Goal: Information Seeking & Learning: Learn about a topic

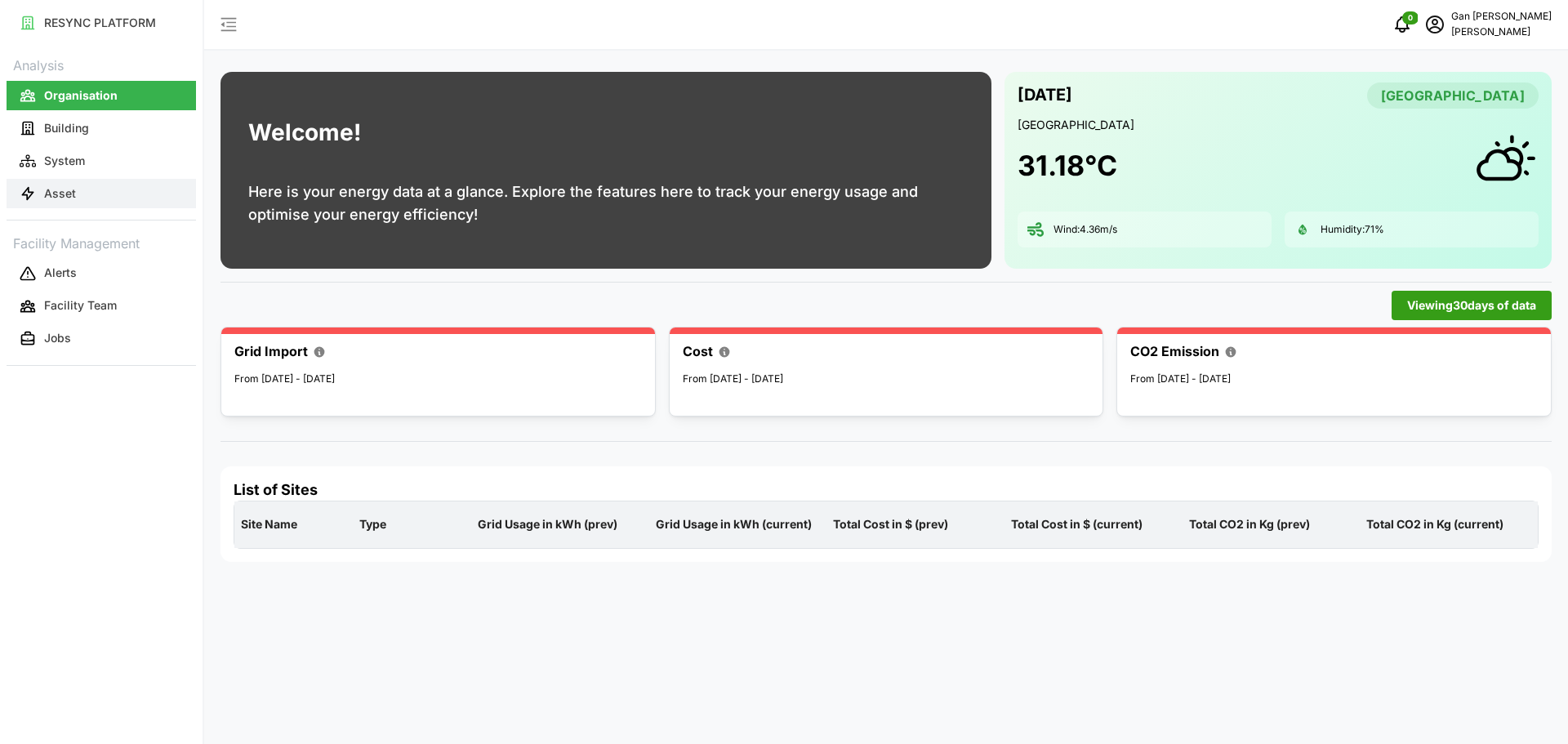
click at [83, 189] on button "Asset" at bounding box center [100, 193] width 189 height 30
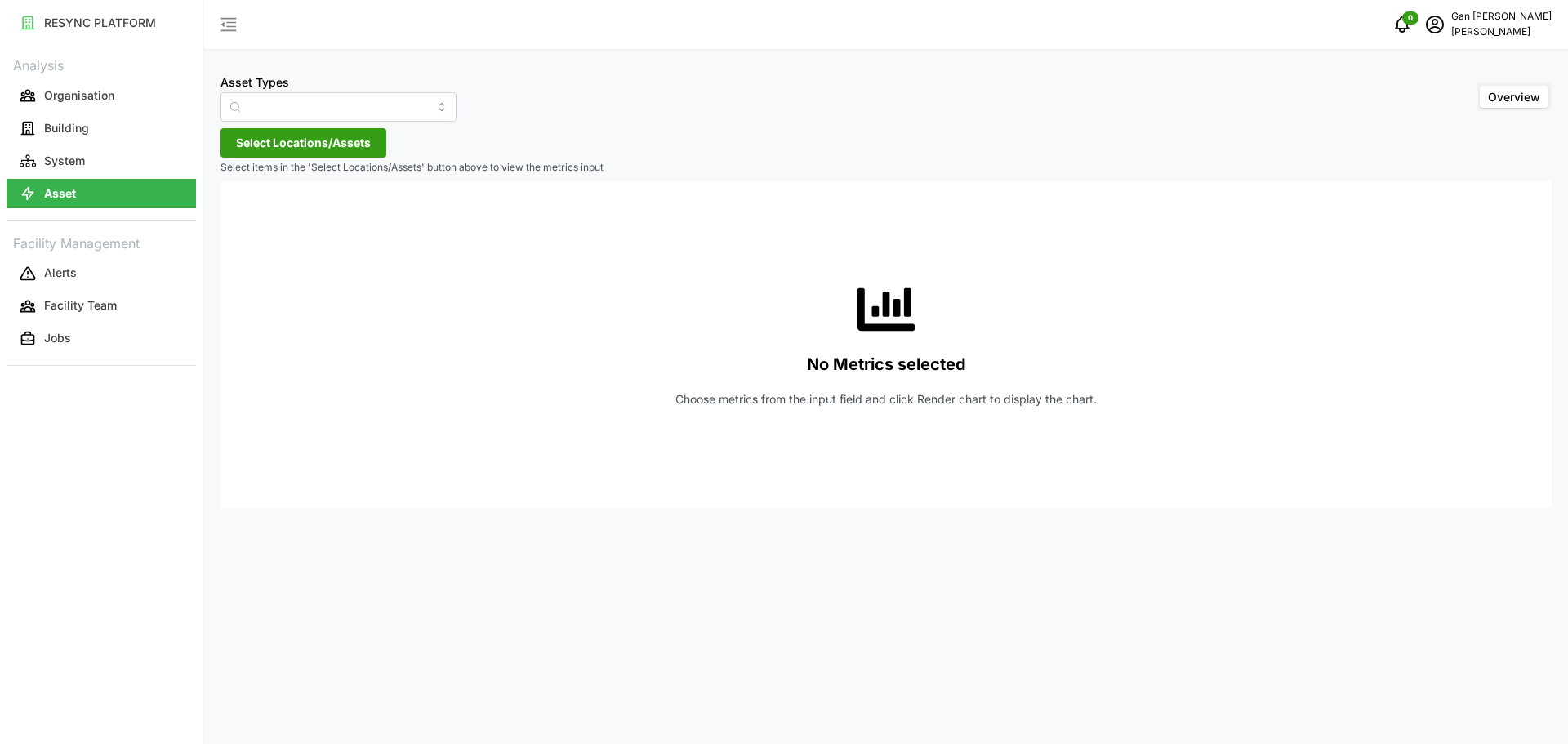
type input "Condensing Unit"
click at [362, 146] on span "Select Locations/Assets" at bounding box center [303, 143] width 135 height 28
click at [267, 215] on div "[PERSON_NAME]" at bounding box center [334, 217] width 198 height 23
click at [264, 216] on span "Select Chuan Lim" at bounding box center [262, 218] width 11 height 11
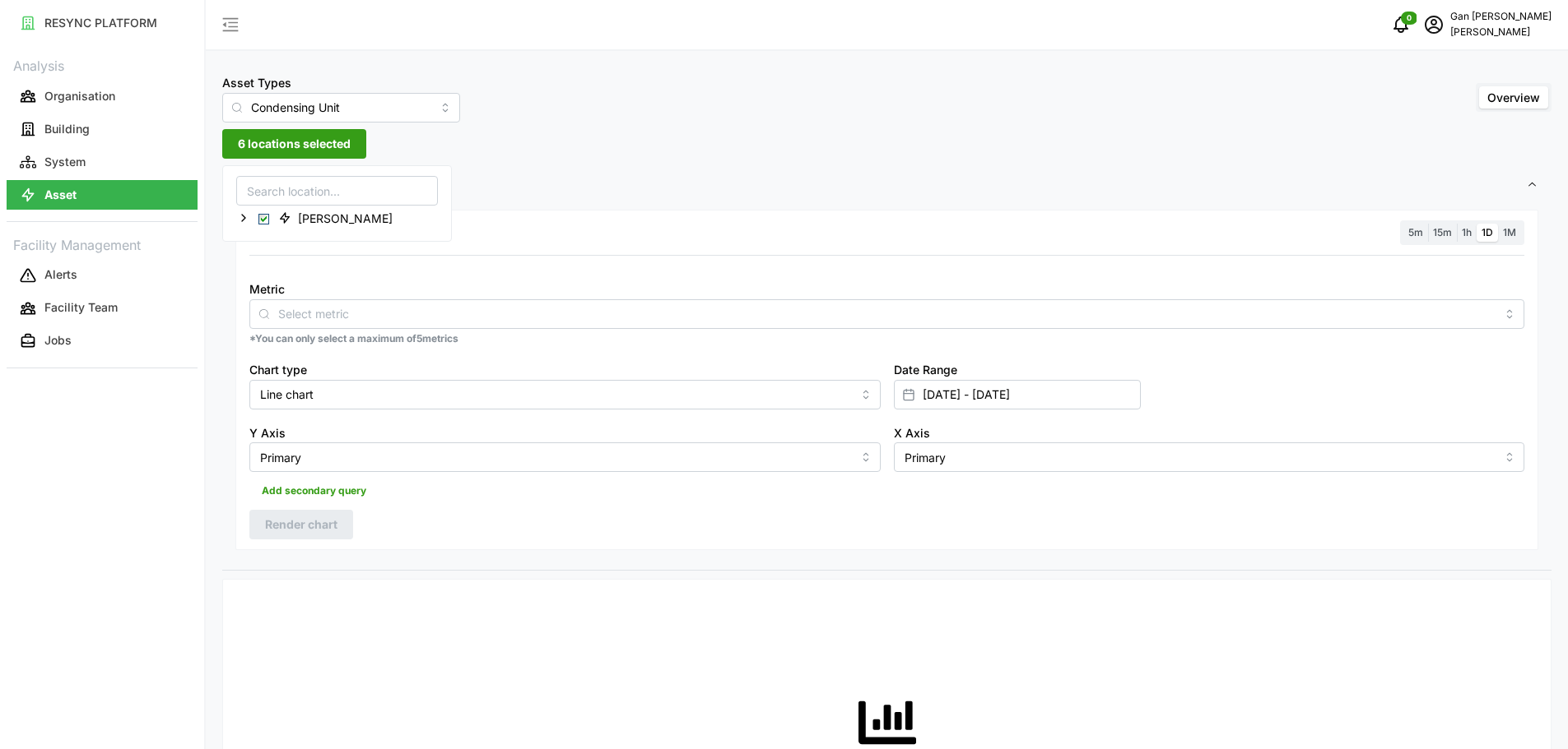
click at [386, 532] on div "Resolution 5m 15m 1h 1D 1M Metric *You can only select a maximum of 5 metrics C…" at bounding box center [886, 380] width 1302 height 342
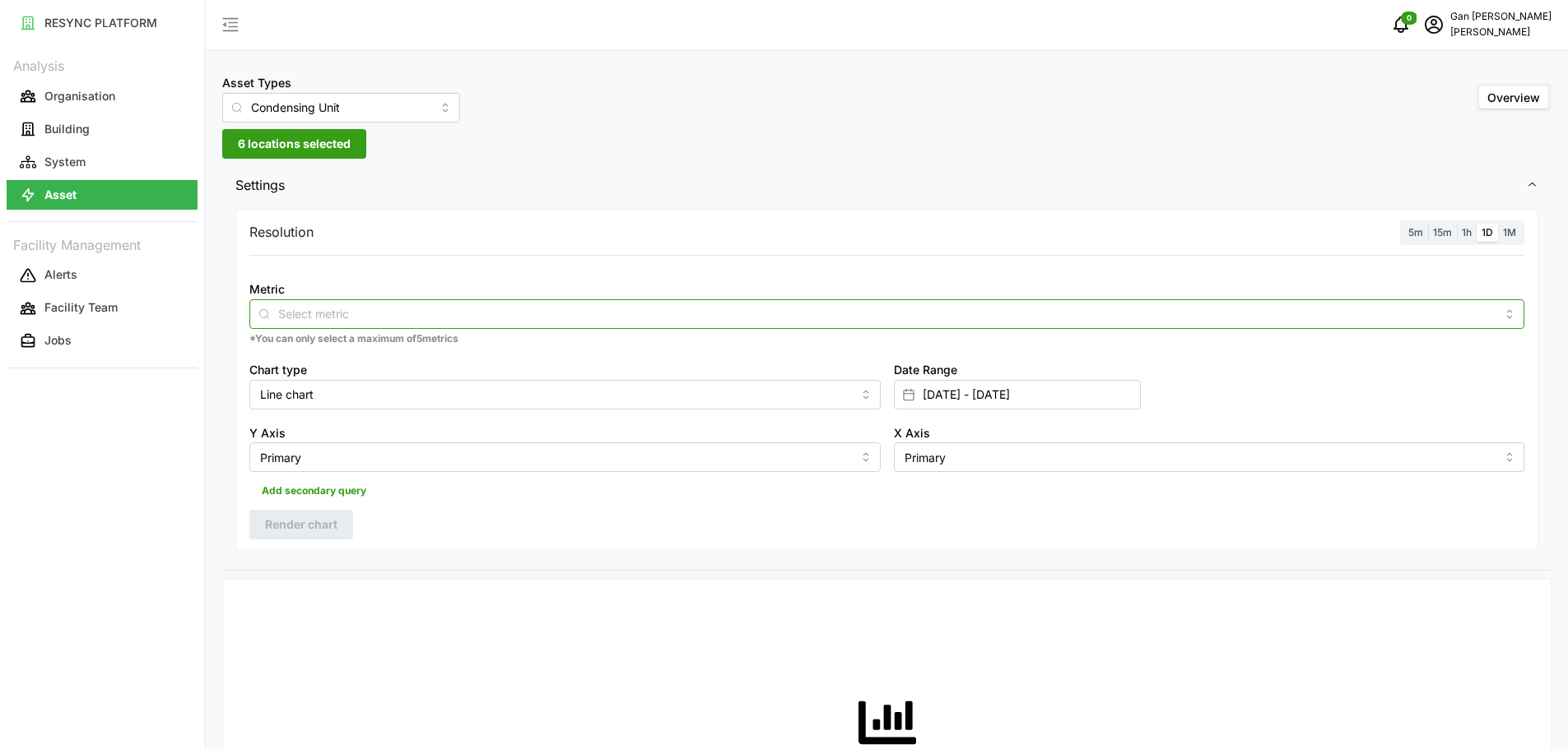
click at [280, 324] on div at bounding box center [887, 314] width 1274 height 30
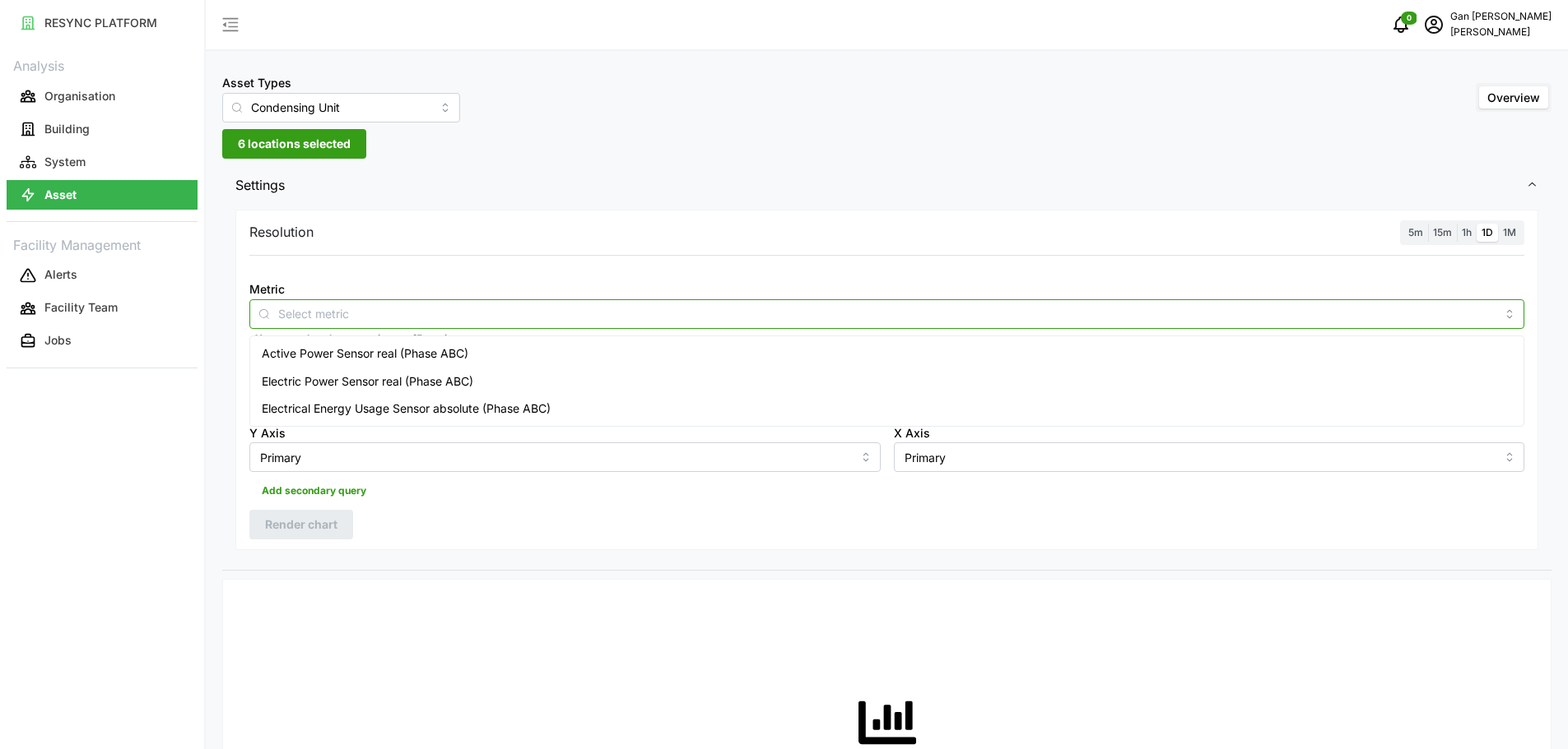
click at [356, 400] on span "Electrical Energy Usage Sensor absolute (Phase ABC)" at bounding box center [407, 409] width 289 height 18
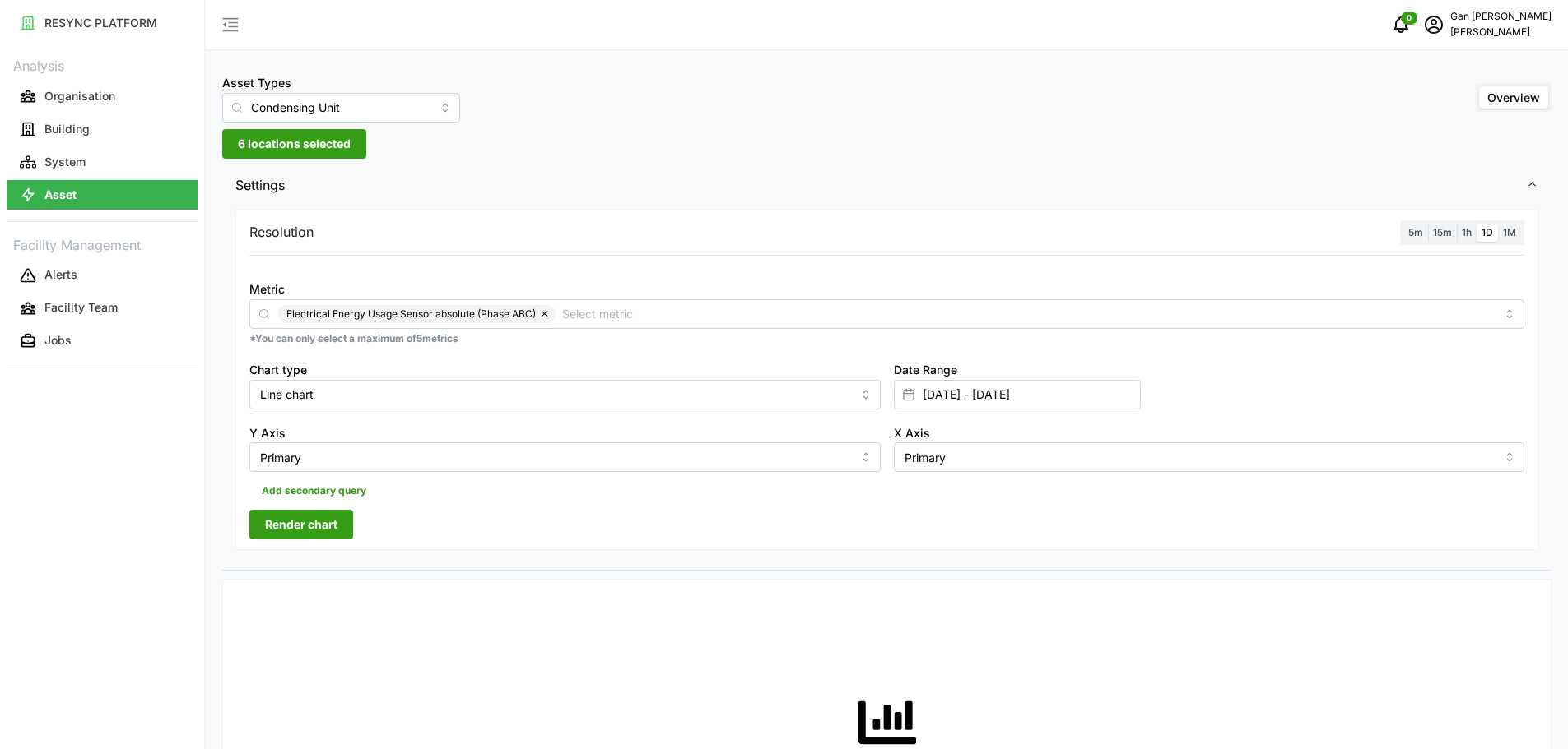
click at [330, 530] on span "Render chart" at bounding box center [301, 524] width 72 height 28
click at [1516, 236] on label "1M" at bounding box center [1508, 233] width 23 height 19
click at [1498, 224] on input "1M" at bounding box center [1498, 224] width 0 height 0
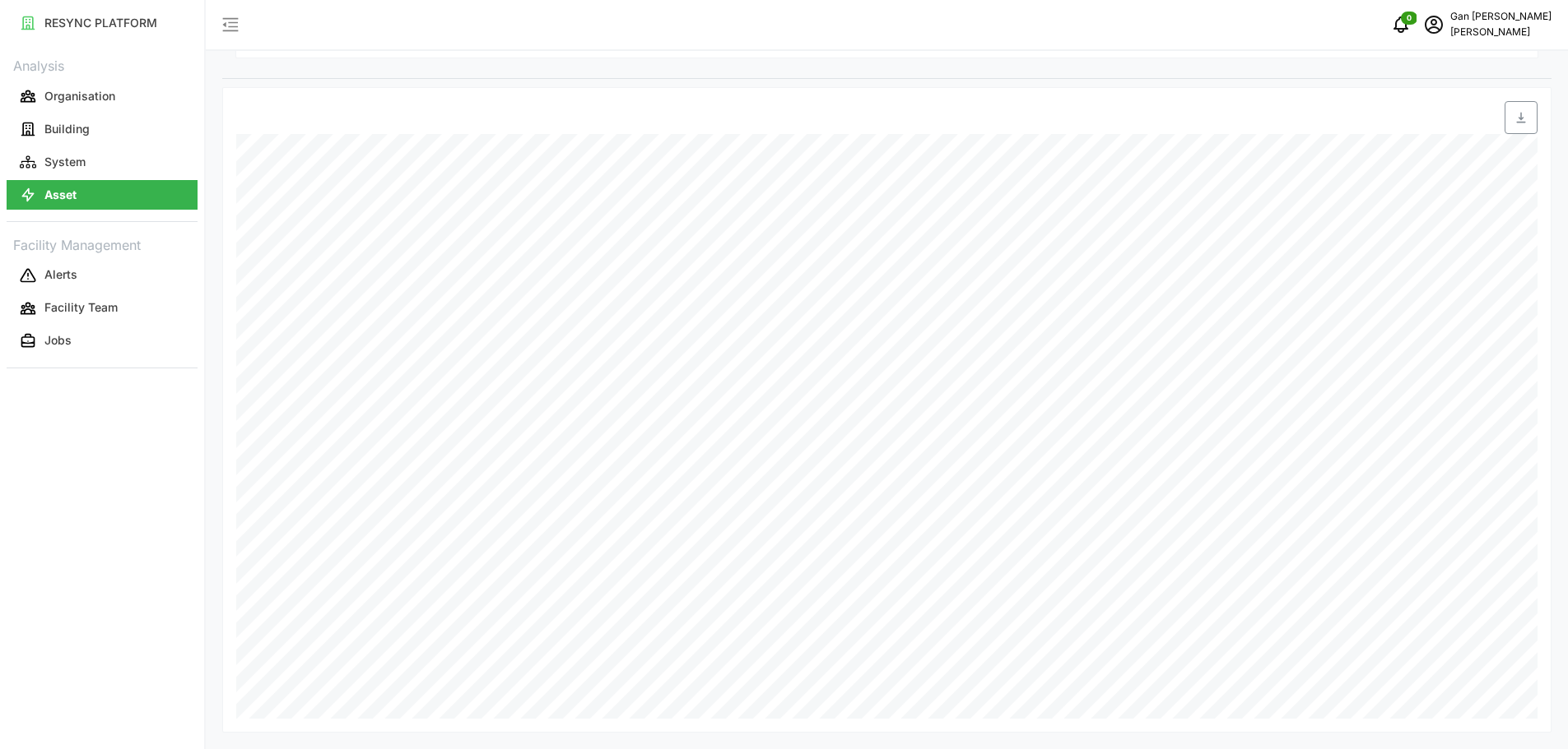
scroll to position [163, 0]
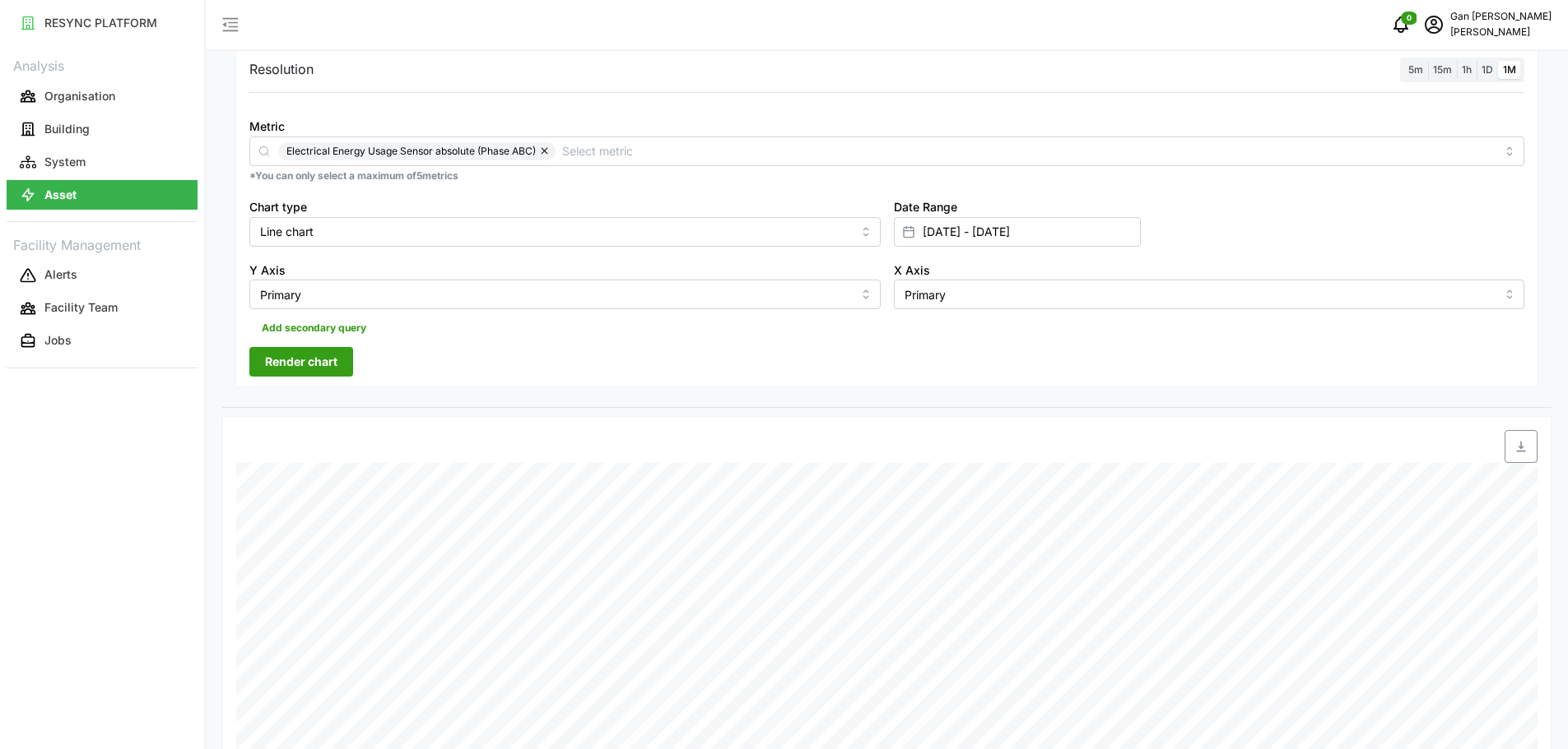
click at [317, 361] on span "Render chart" at bounding box center [301, 361] width 72 height 28
click at [545, 157] on button "button" at bounding box center [546, 152] width 20 height 18
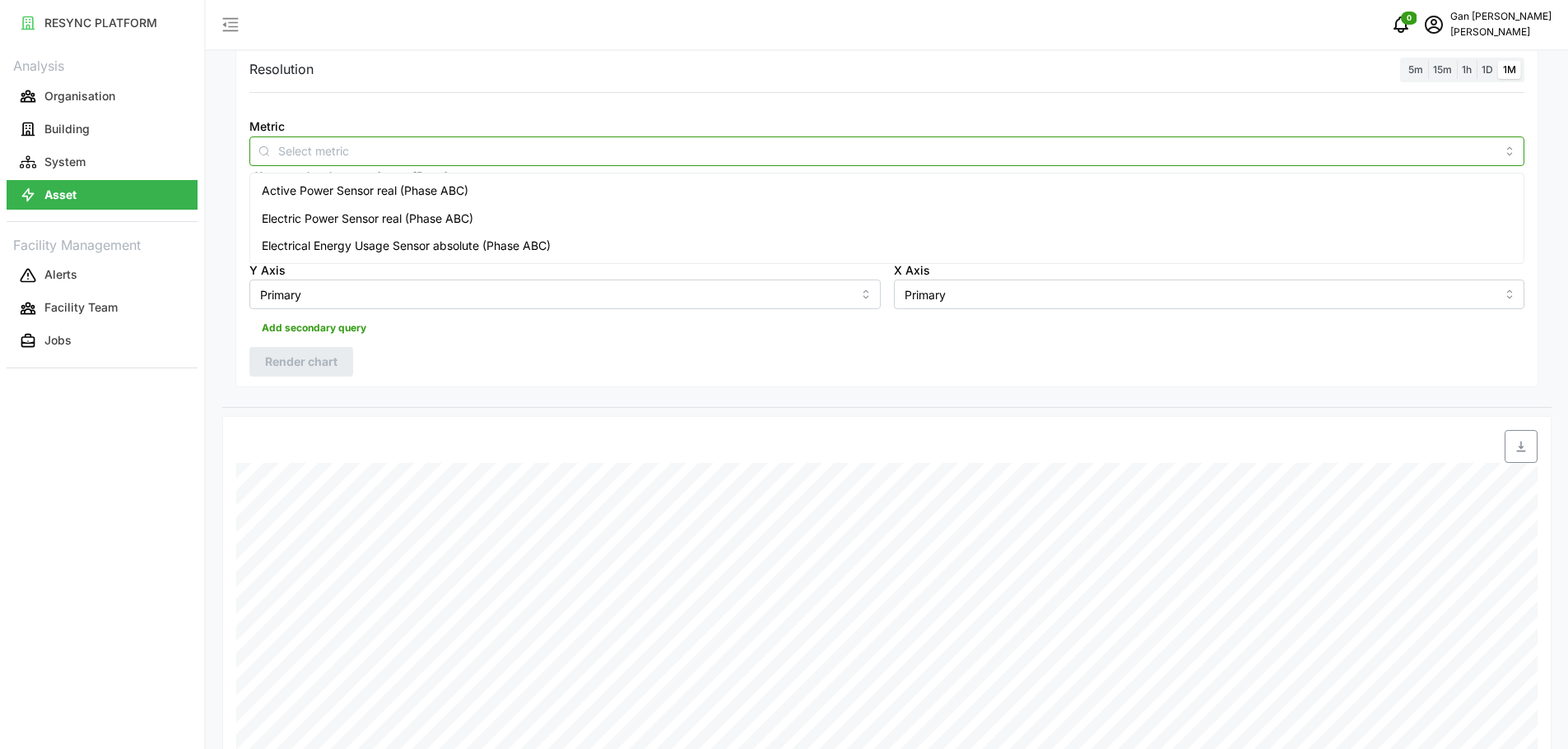
click at [496, 151] on input "Metric" at bounding box center [887, 151] width 1217 height 18
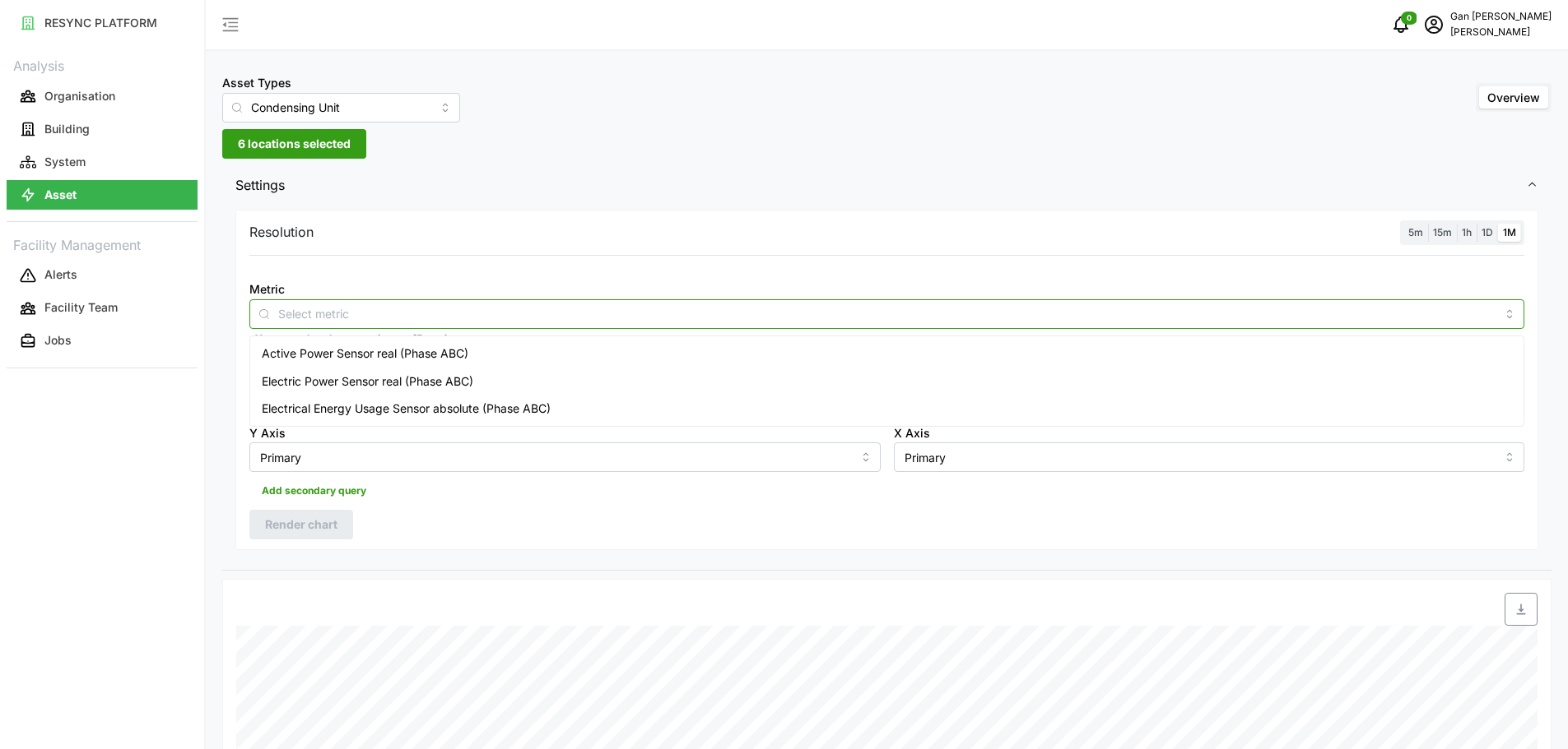
click at [485, 412] on span "Electrical Energy Usage Sensor absolute (Phase ABC)" at bounding box center [407, 409] width 289 height 18
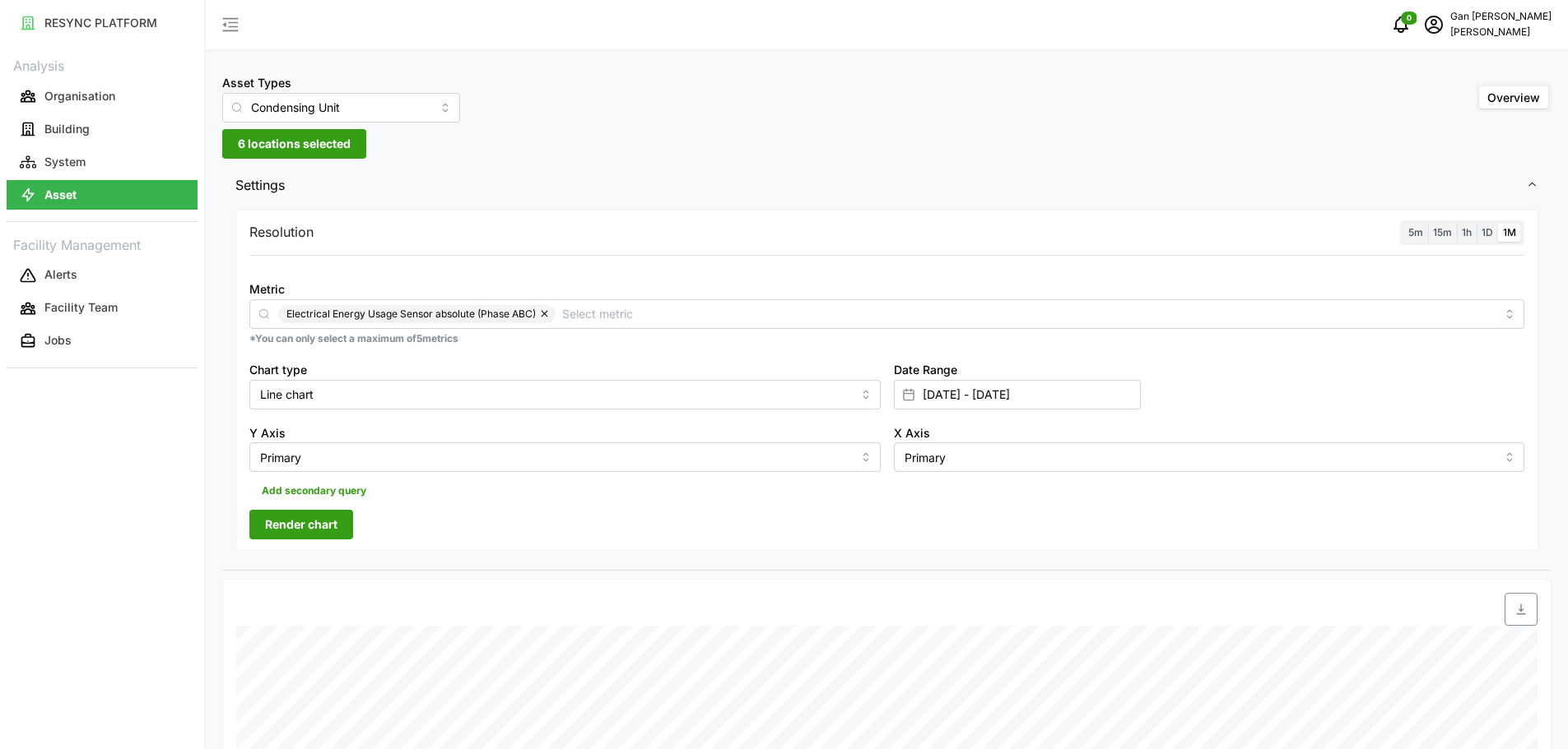
click at [677, 516] on div "Resolution 5m 15m 1h 1D 1M Metric Electrical Energy Usage Sensor absolute (Phas…" at bounding box center [886, 380] width 1302 height 342
click at [1025, 400] on input "[DATE] - [DATE]" at bounding box center [1017, 395] width 247 height 30
click at [930, 506] on button "button" at bounding box center [929, 497] width 30 height 30
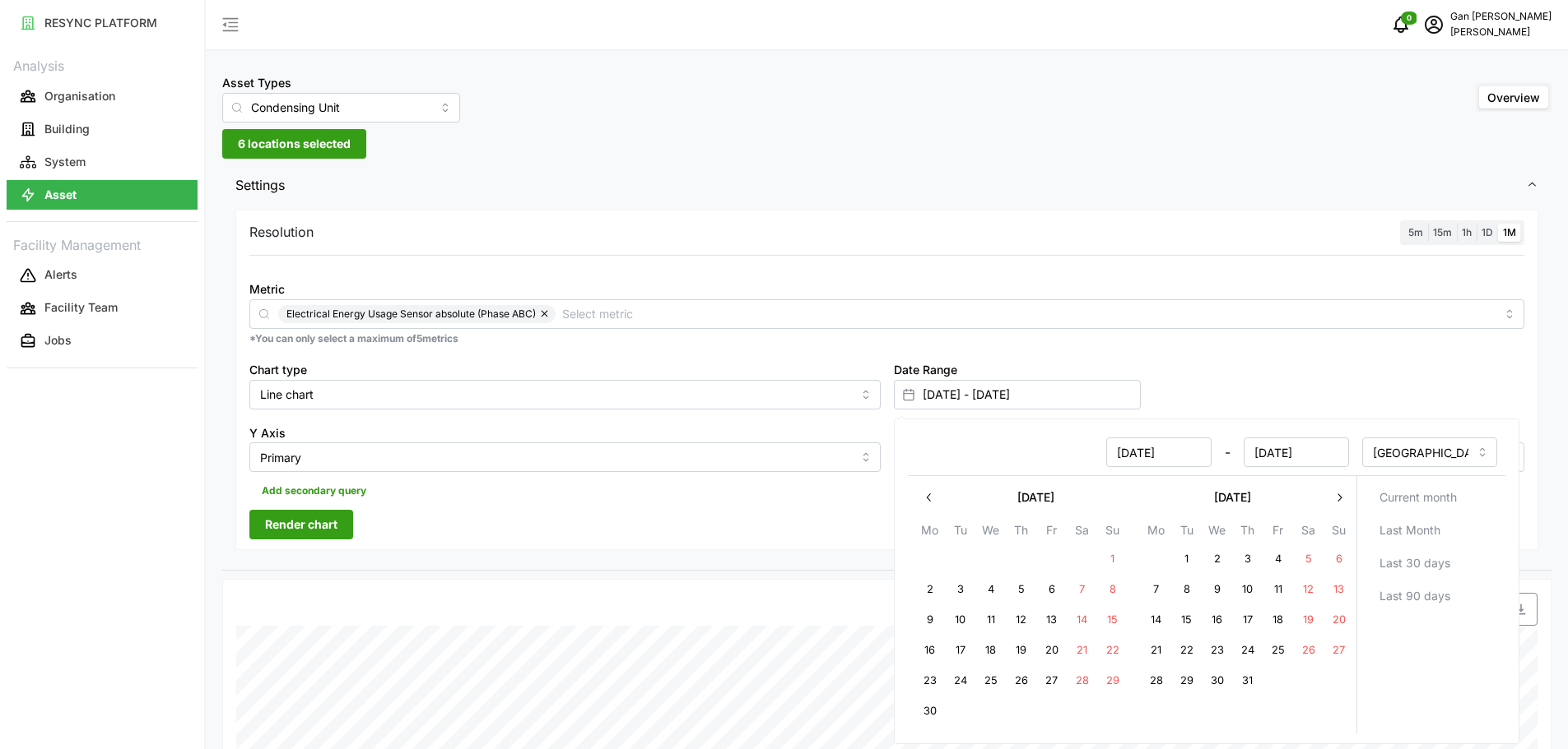
click at [931, 503] on icon "button" at bounding box center [928, 498] width 14 height 14
click at [932, 504] on icon "button" at bounding box center [928, 498] width 14 height 14
click at [1335, 487] on button "button" at bounding box center [1338, 497] width 30 height 30
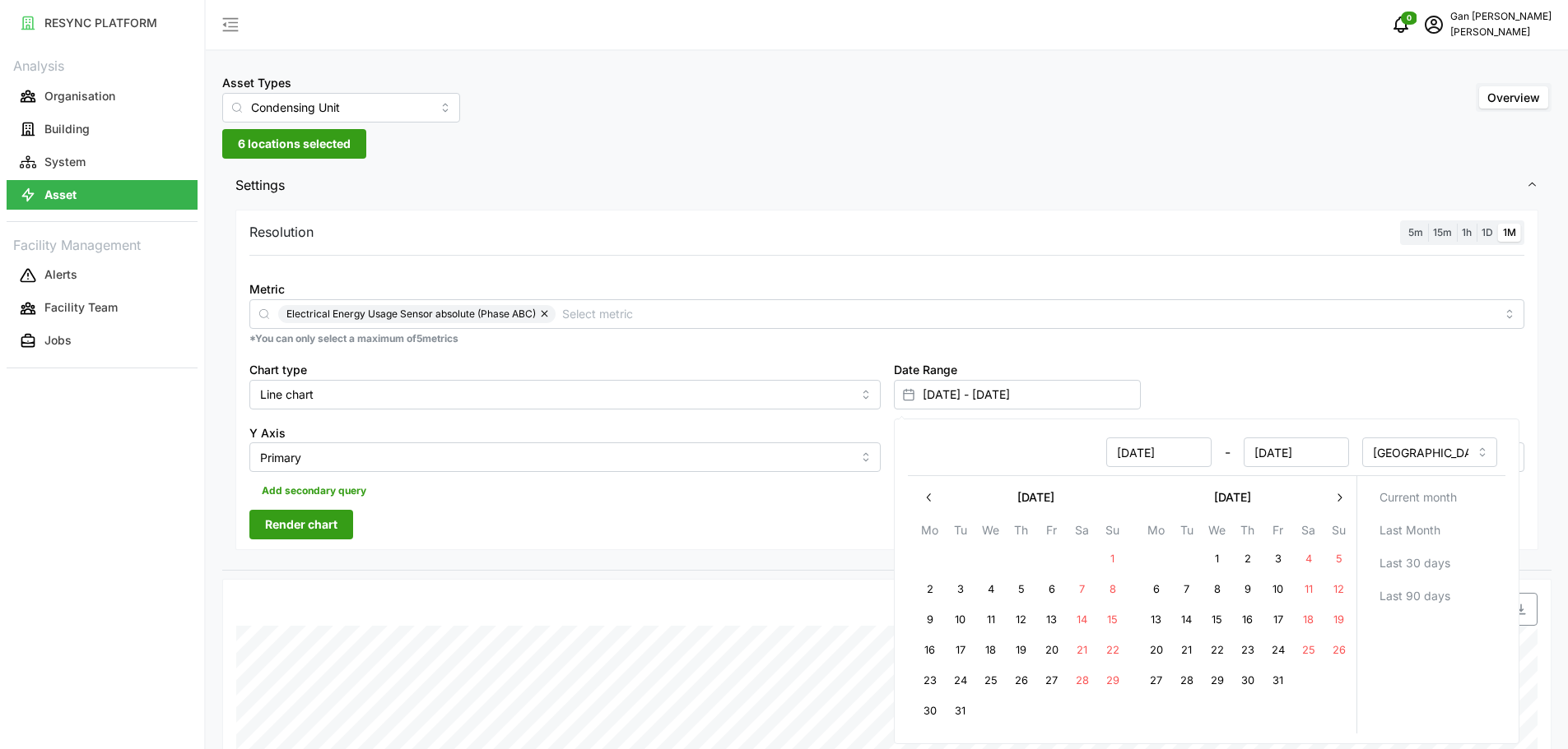
click at [1215, 557] on button "1" at bounding box center [1216, 559] width 30 height 30
type input "[DATE] - [DATE]"
type input "[DATE]"
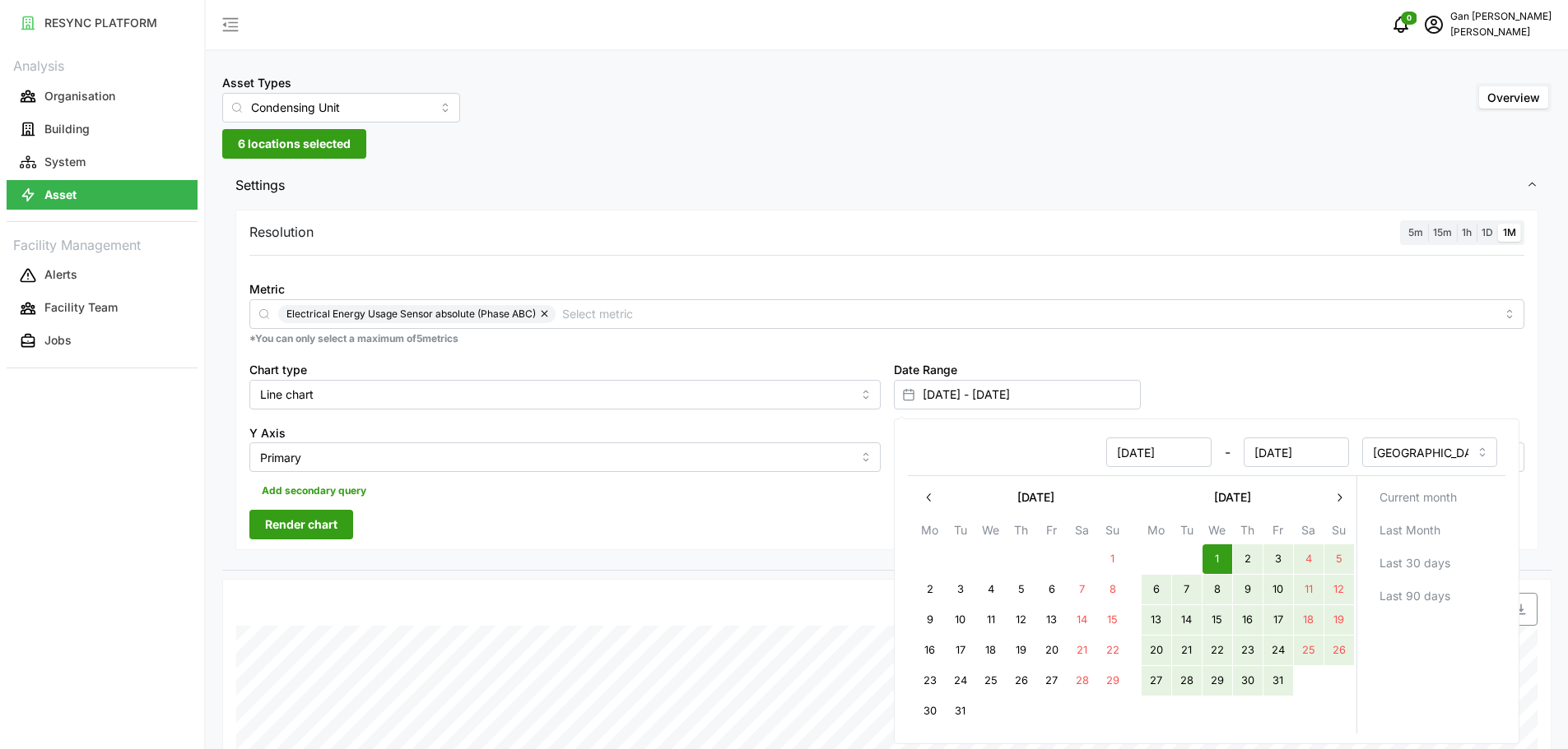
click at [1270, 682] on button "31" at bounding box center [1277, 681] width 30 height 30
type input "[DATE] - [DATE]"
type input "[DATE]"
click at [1396, 354] on div "Date Range [DATE] - [DATE]" at bounding box center [1209, 385] width 644 height 63
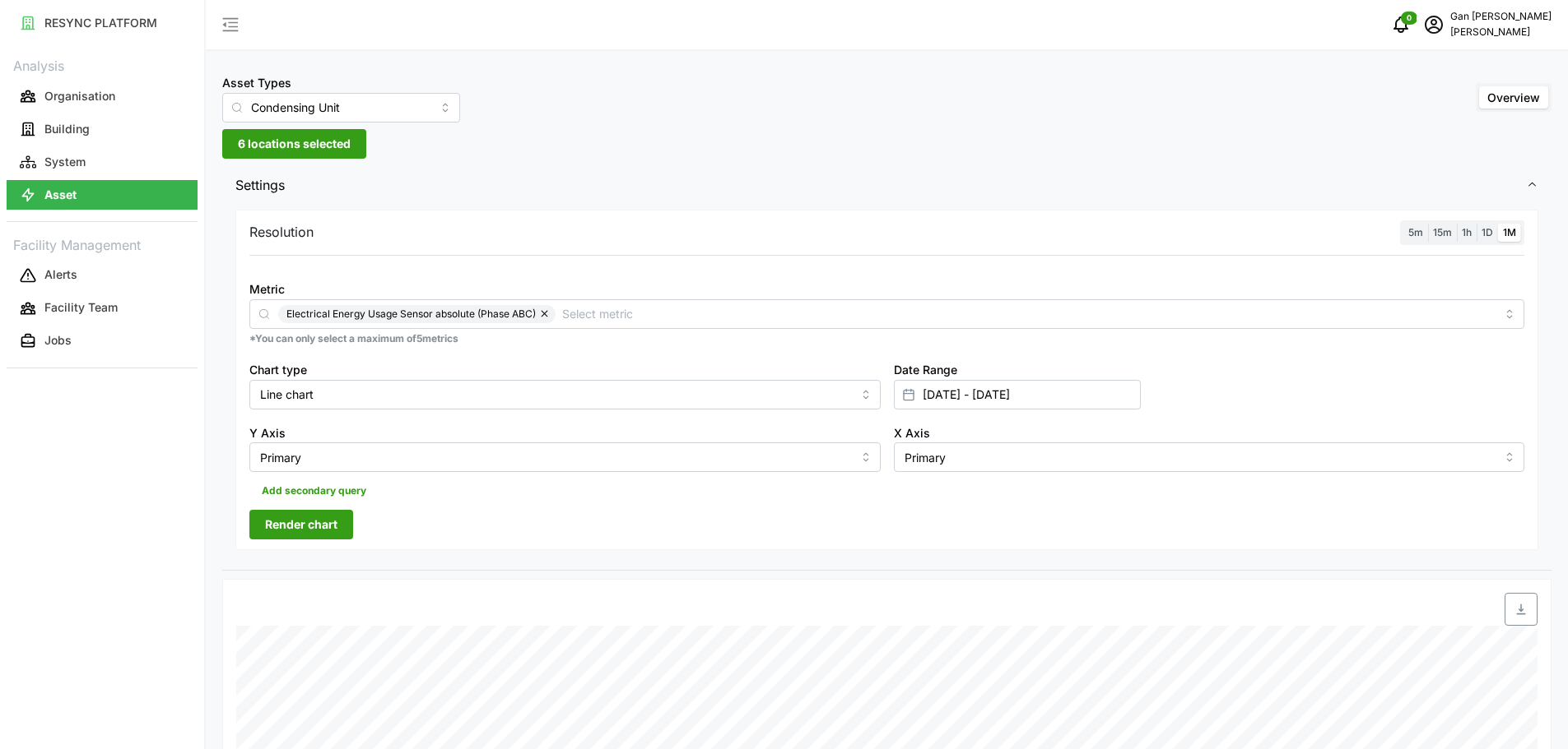
click at [317, 529] on span "Render chart" at bounding box center [301, 524] width 72 height 28
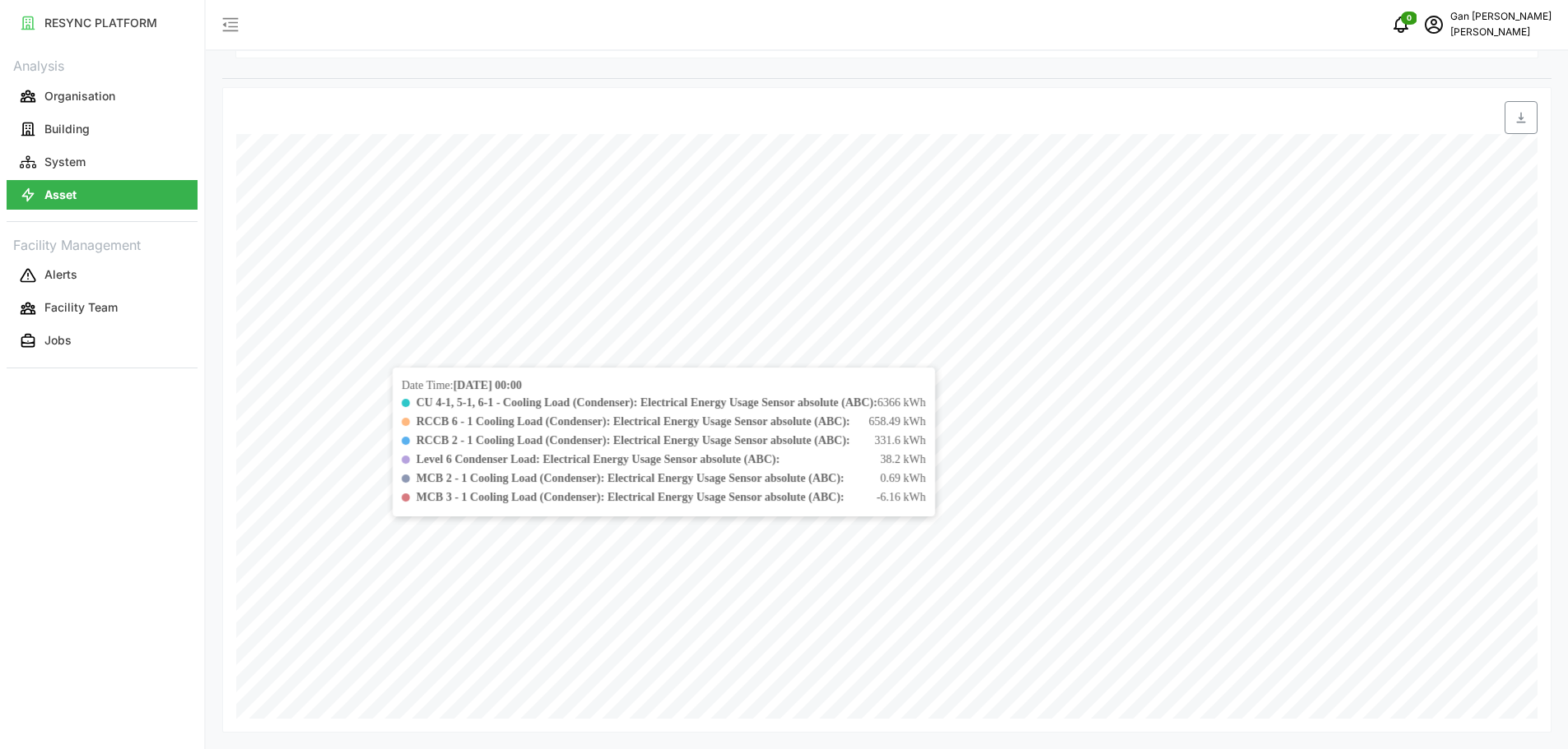
scroll to position [80, 0]
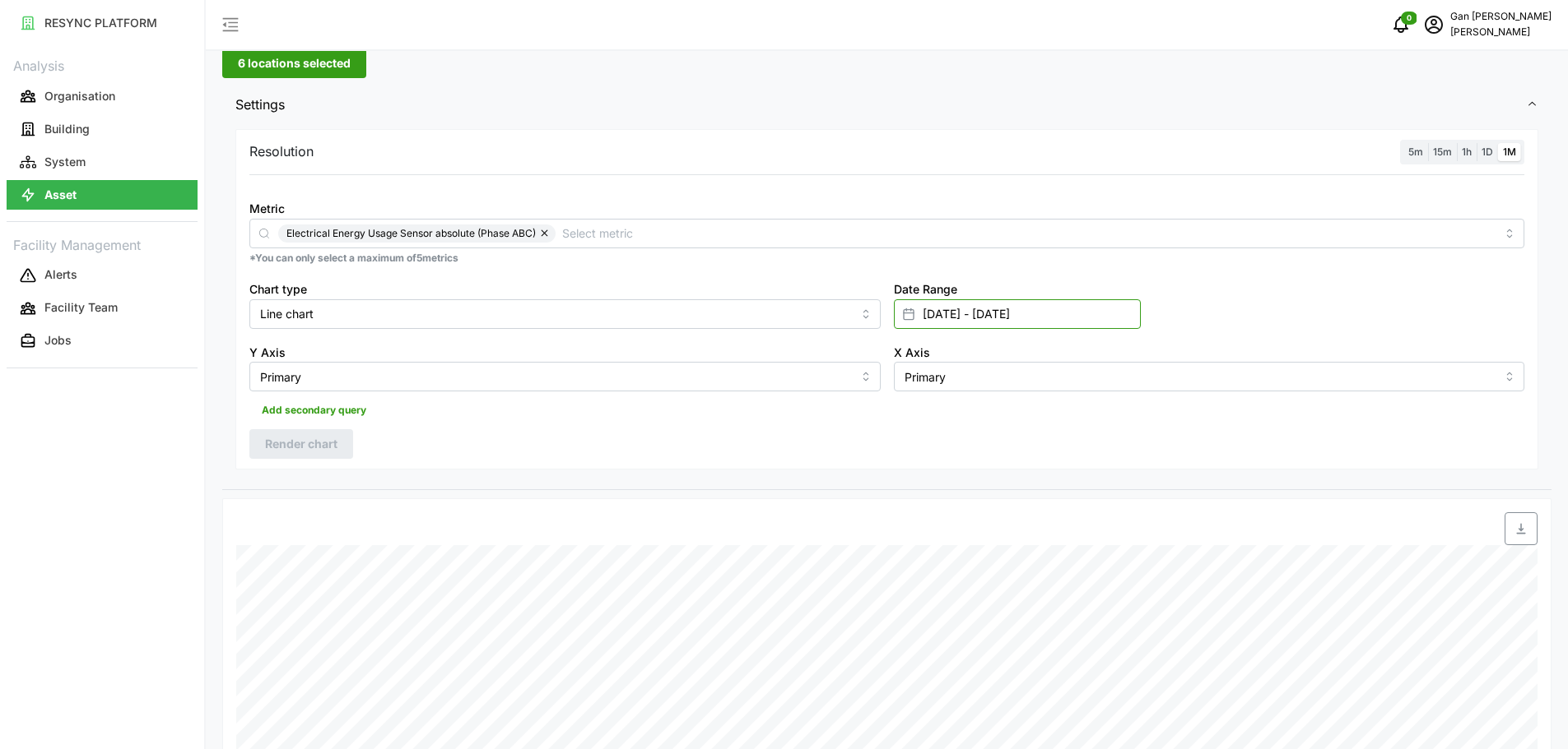
click at [1050, 302] on input "[DATE] - [DATE]" at bounding box center [1017, 314] width 247 height 30
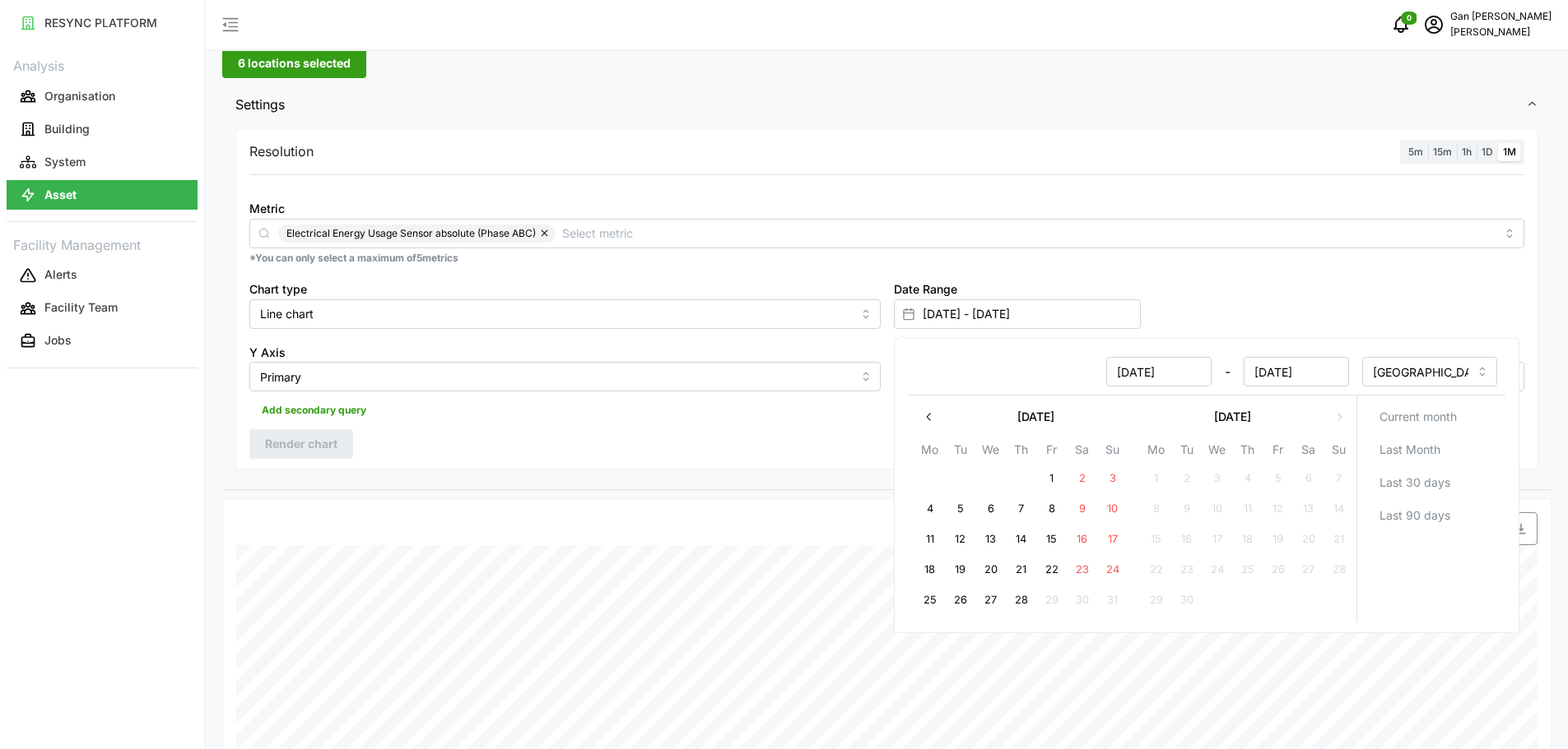
click at [934, 411] on icon "button" at bounding box center [928, 417] width 14 height 14
click at [675, 509] on div at bounding box center [1050, 529] width 986 height 46
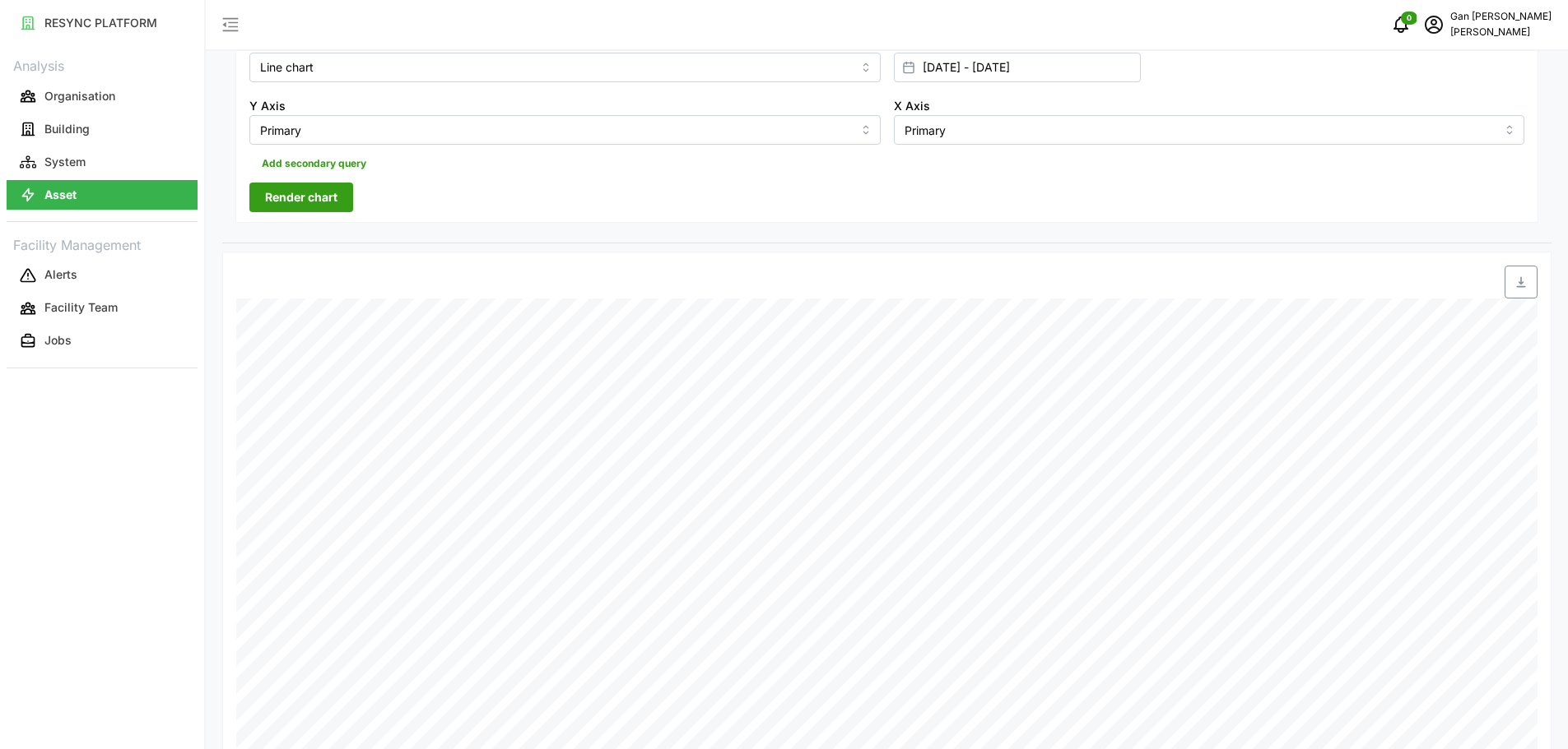
scroll to position [163, 0]
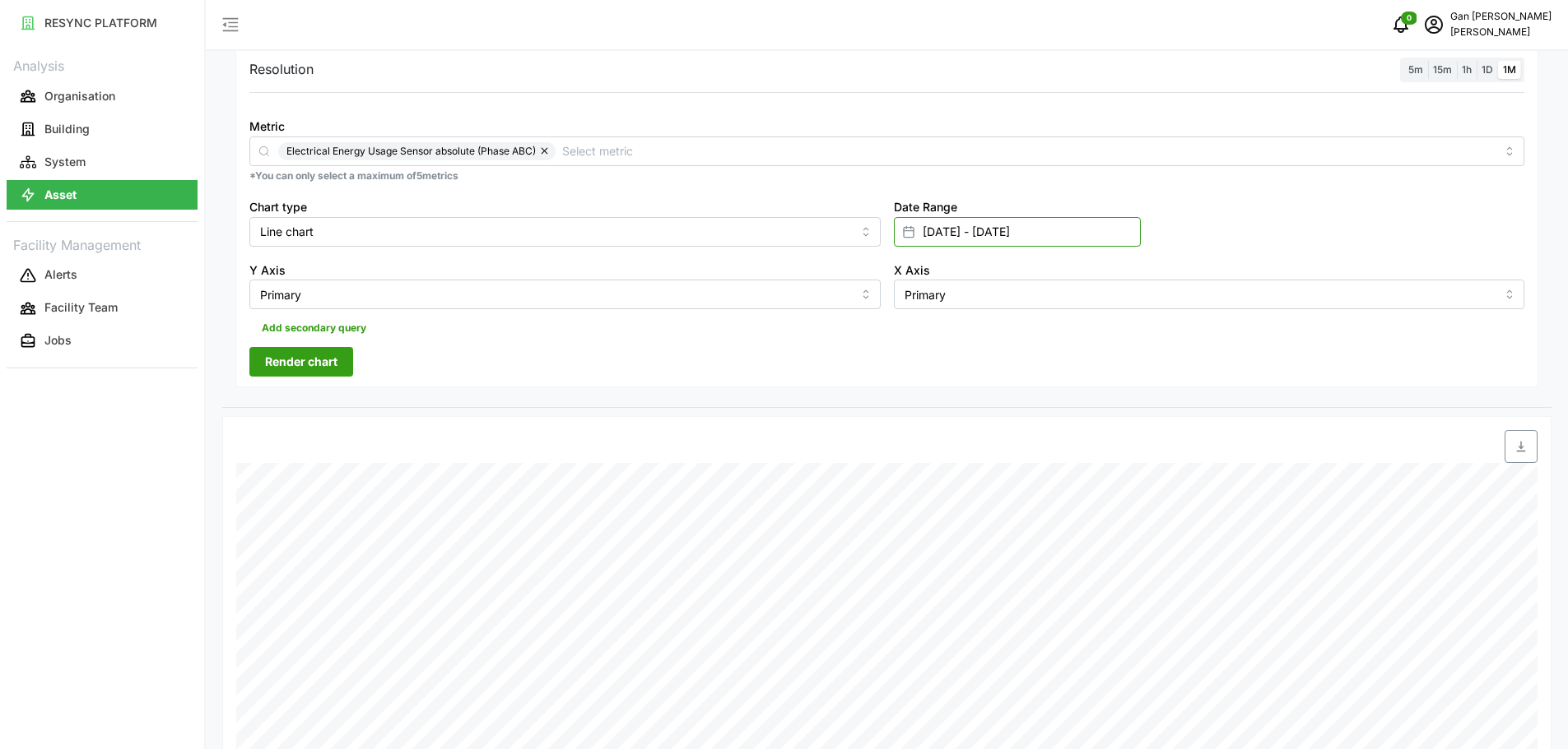
click at [1085, 240] on input "[DATE] - [DATE]" at bounding box center [1017, 231] width 247 height 30
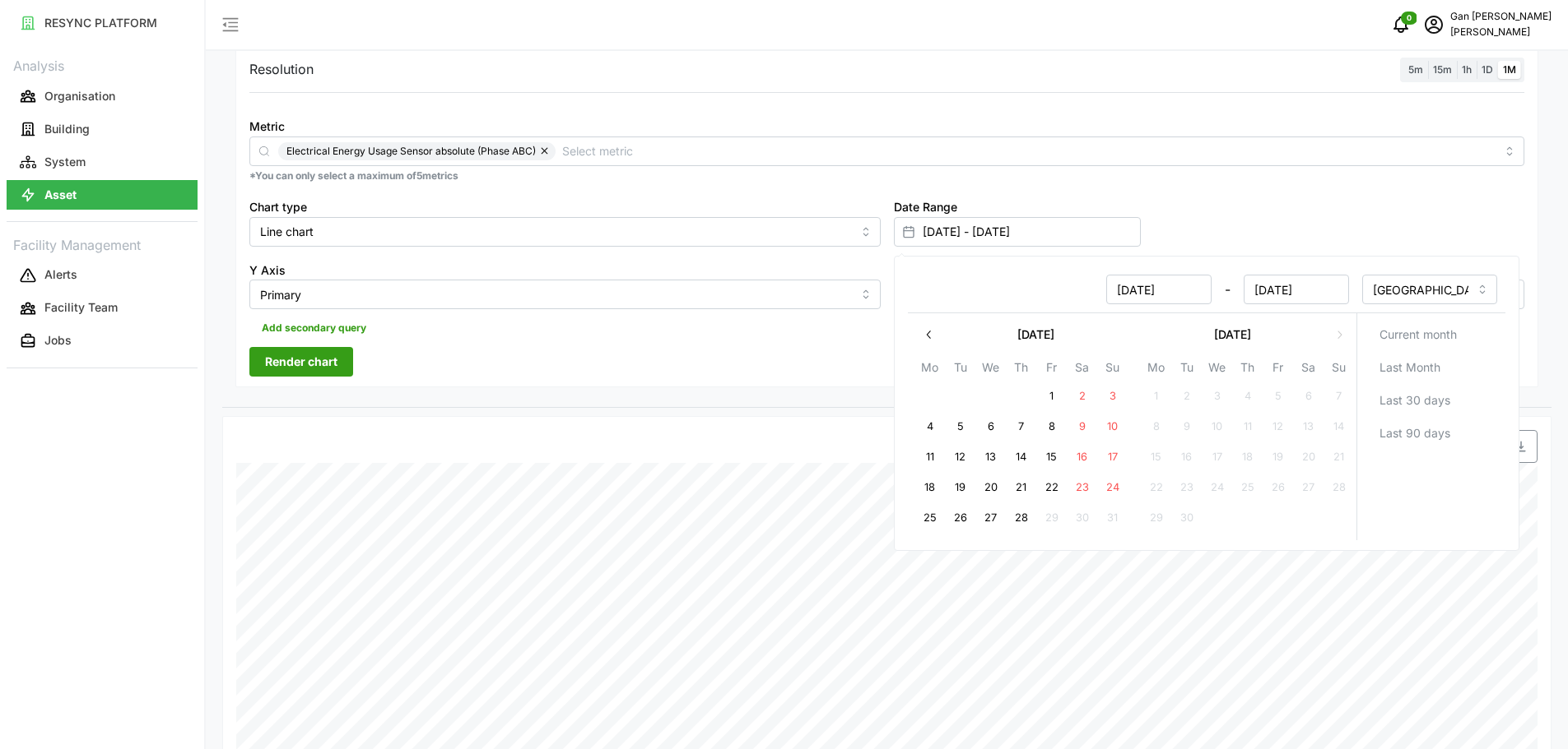
click at [810, 346] on div "Resolution 5m 15m 1h 1D 1M Metric Electrical Energy Usage Sensor absolute (Phas…" at bounding box center [886, 218] width 1302 height 342
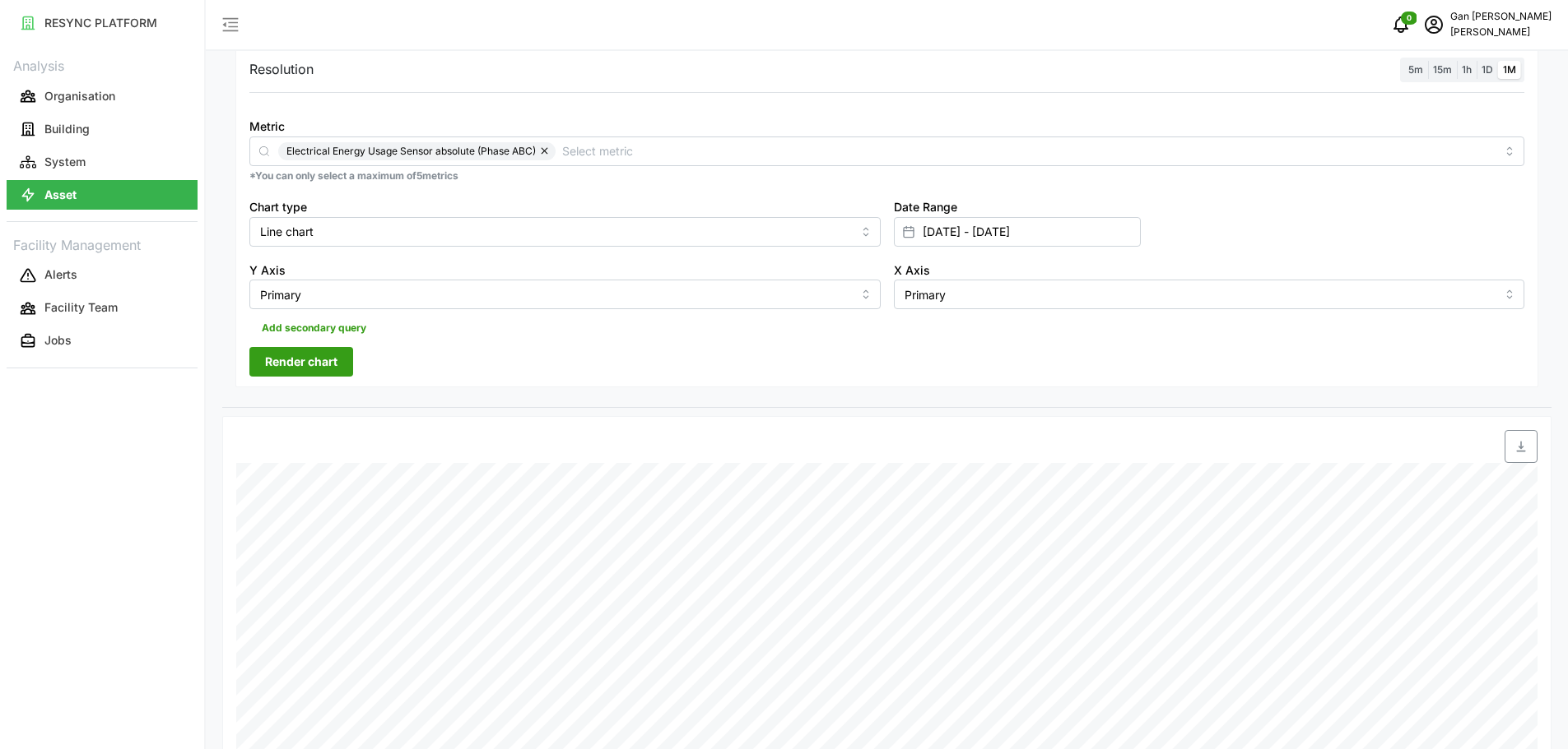
click at [544, 152] on button "button" at bounding box center [546, 152] width 20 height 18
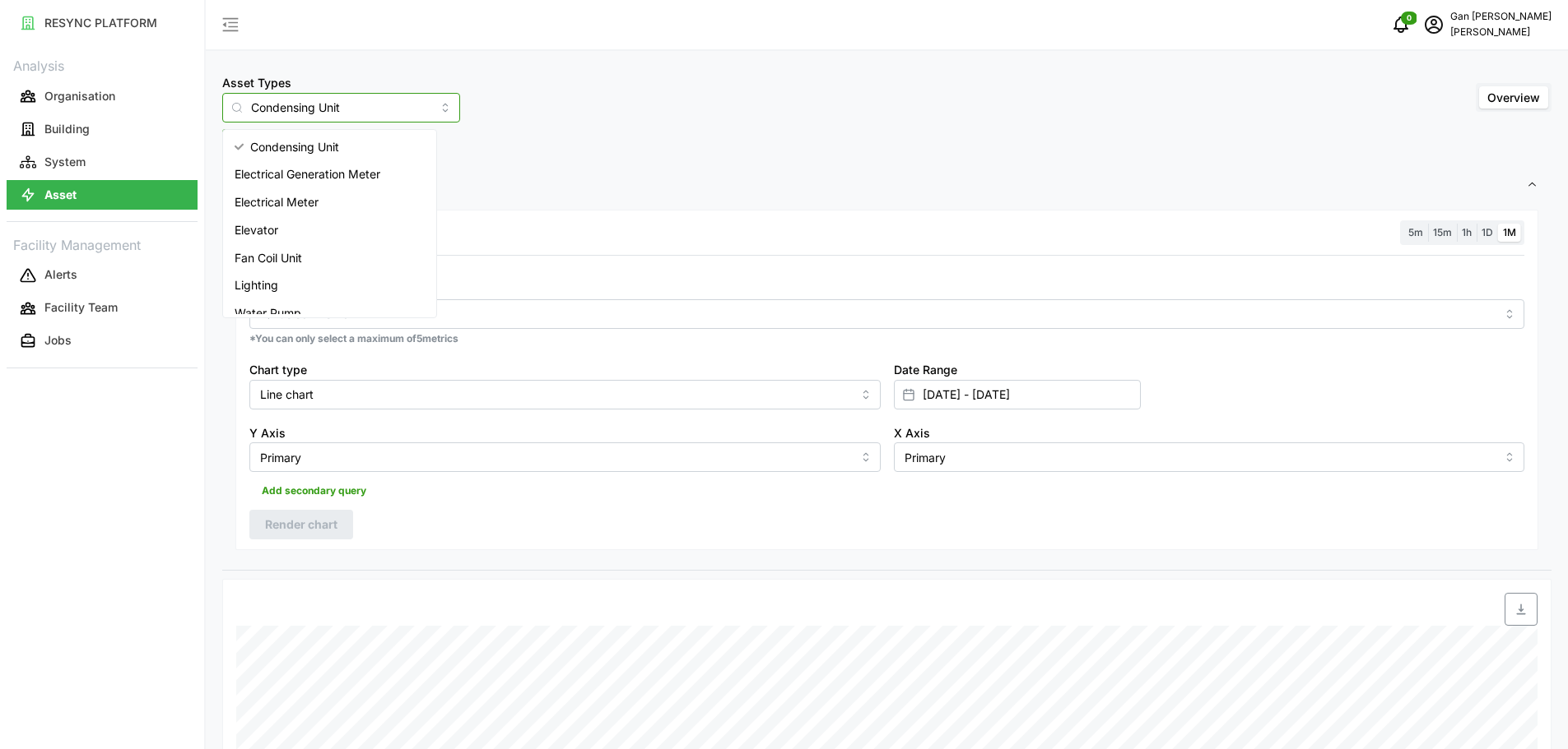
click at [377, 110] on input "Condensing Unit" at bounding box center [341, 108] width 238 height 30
click at [333, 233] on div "Elevator" at bounding box center [329, 229] width 207 height 28
type input "Elevator"
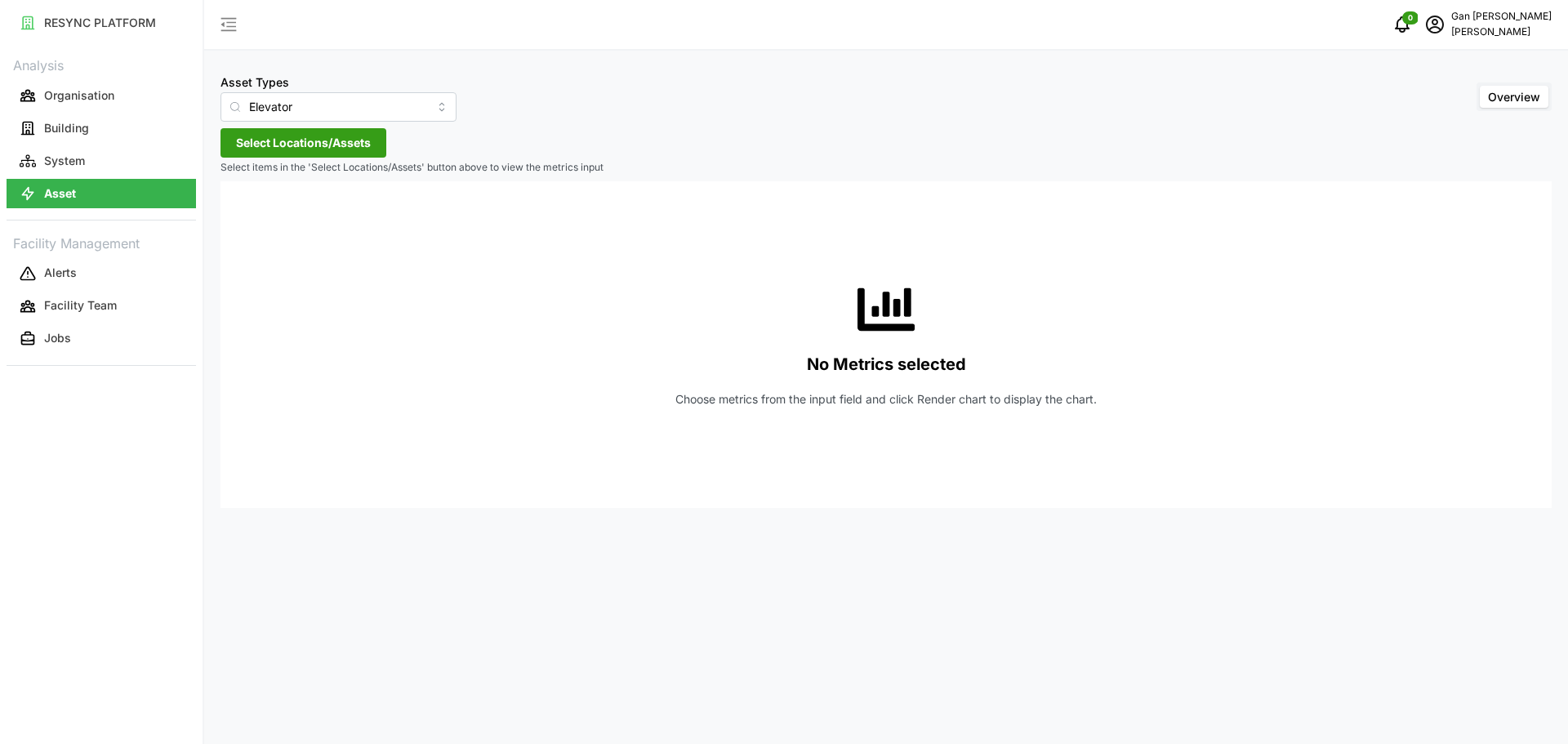
click at [369, 139] on span "Select Locations/Assets" at bounding box center [303, 143] width 135 height 28
click at [261, 207] on div "[PERSON_NAME]" at bounding box center [334, 217] width 198 height 23
click at [260, 214] on span "Select Chuan Lim" at bounding box center [262, 218] width 11 height 11
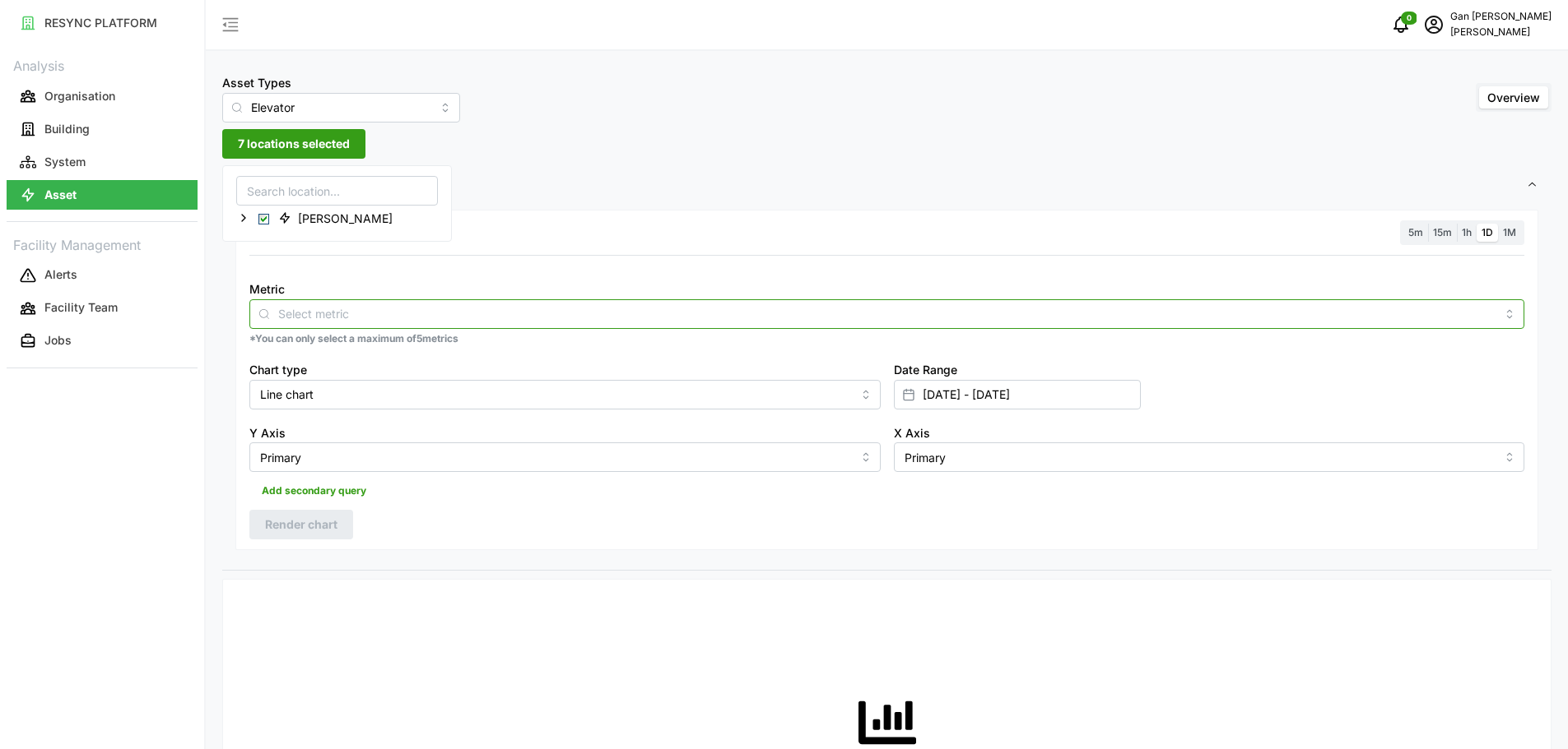
click at [728, 311] on input "Metric" at bounding box center [887, 314] width 1217 height 18
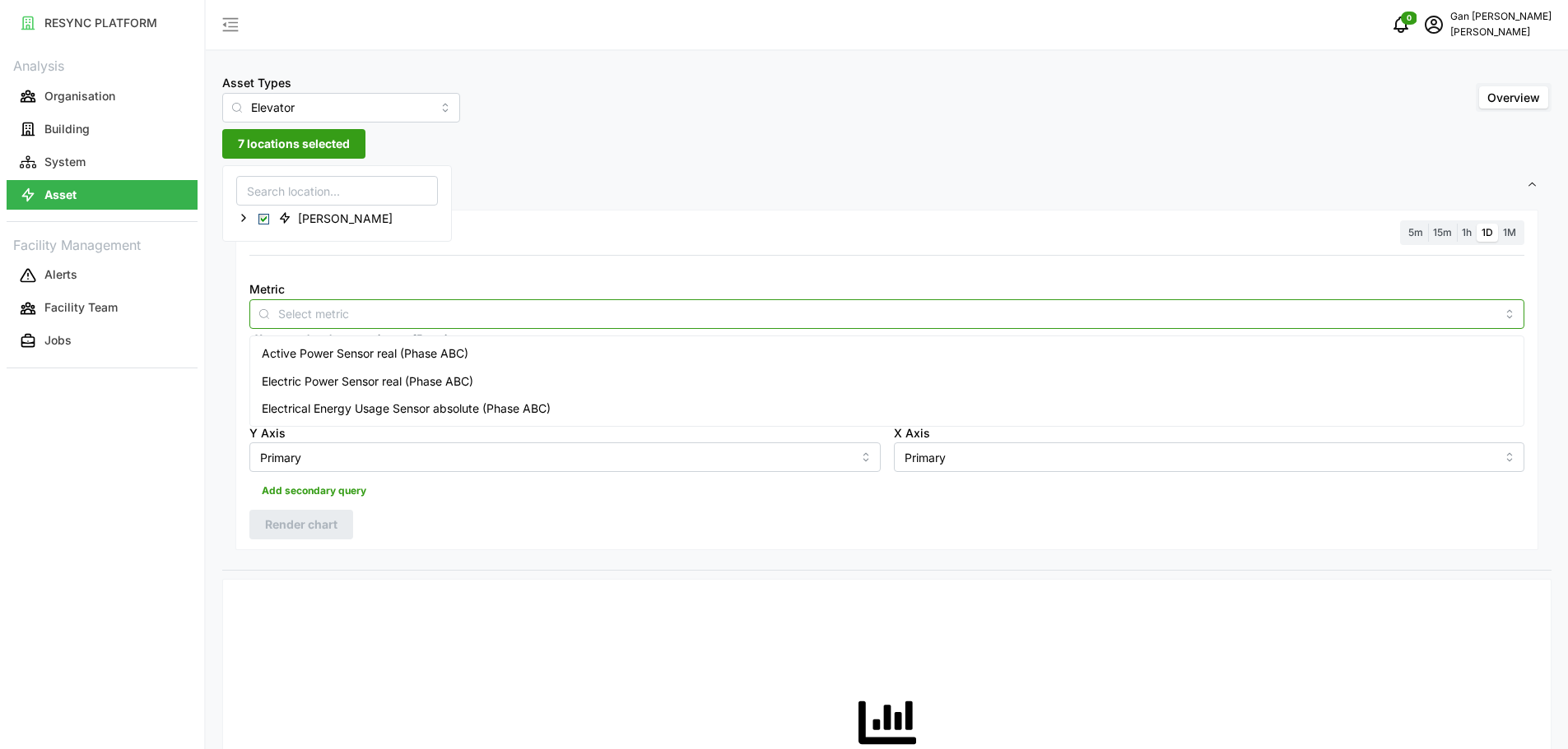
click at [411, 405] on span "Electrical Energy Usage Sensor absolute (Phase ABC)" at bounding box center [407, 409] width 289 height 18
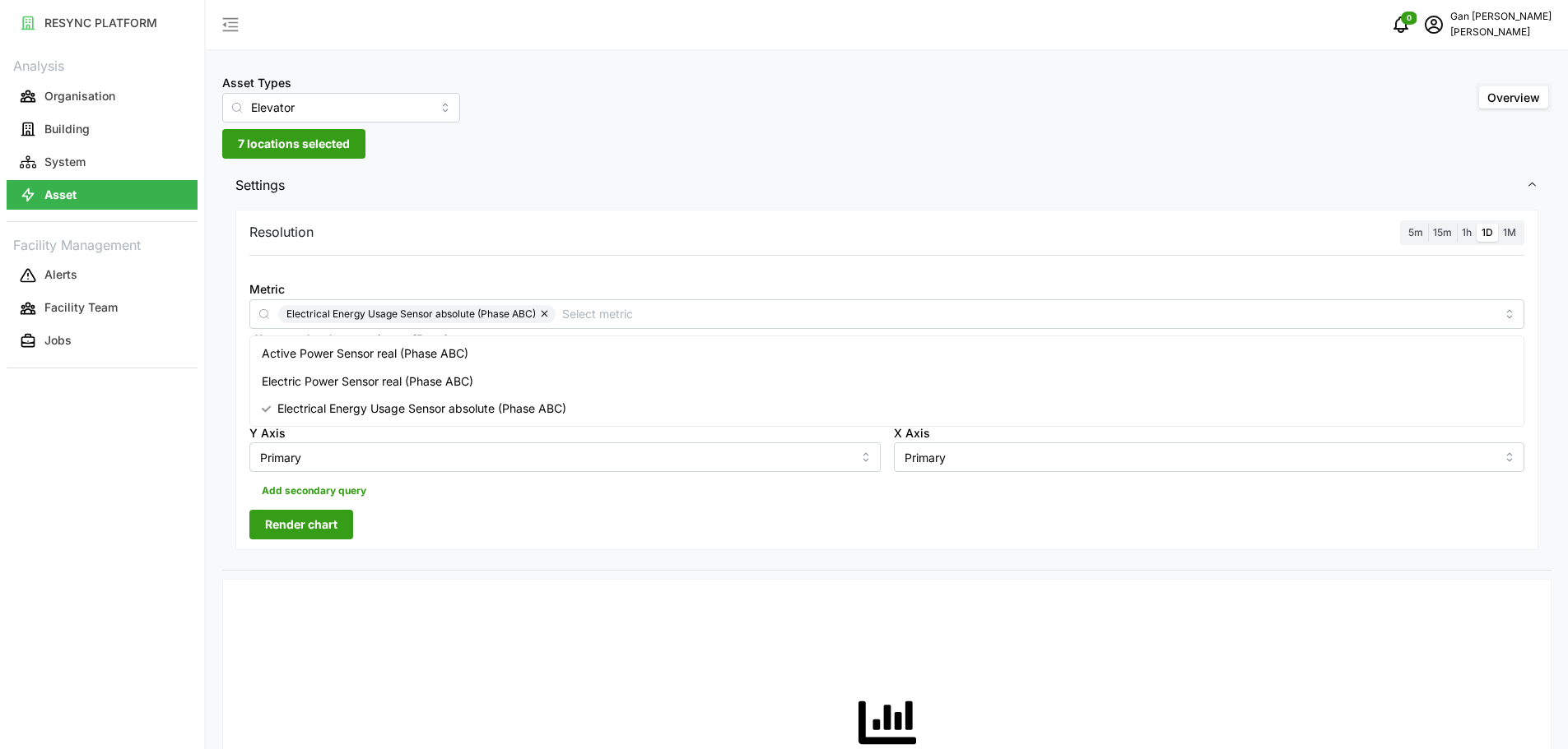
click at [308, 529] on span "Render chart" at bounding box center [301, 524] width 72 height 28
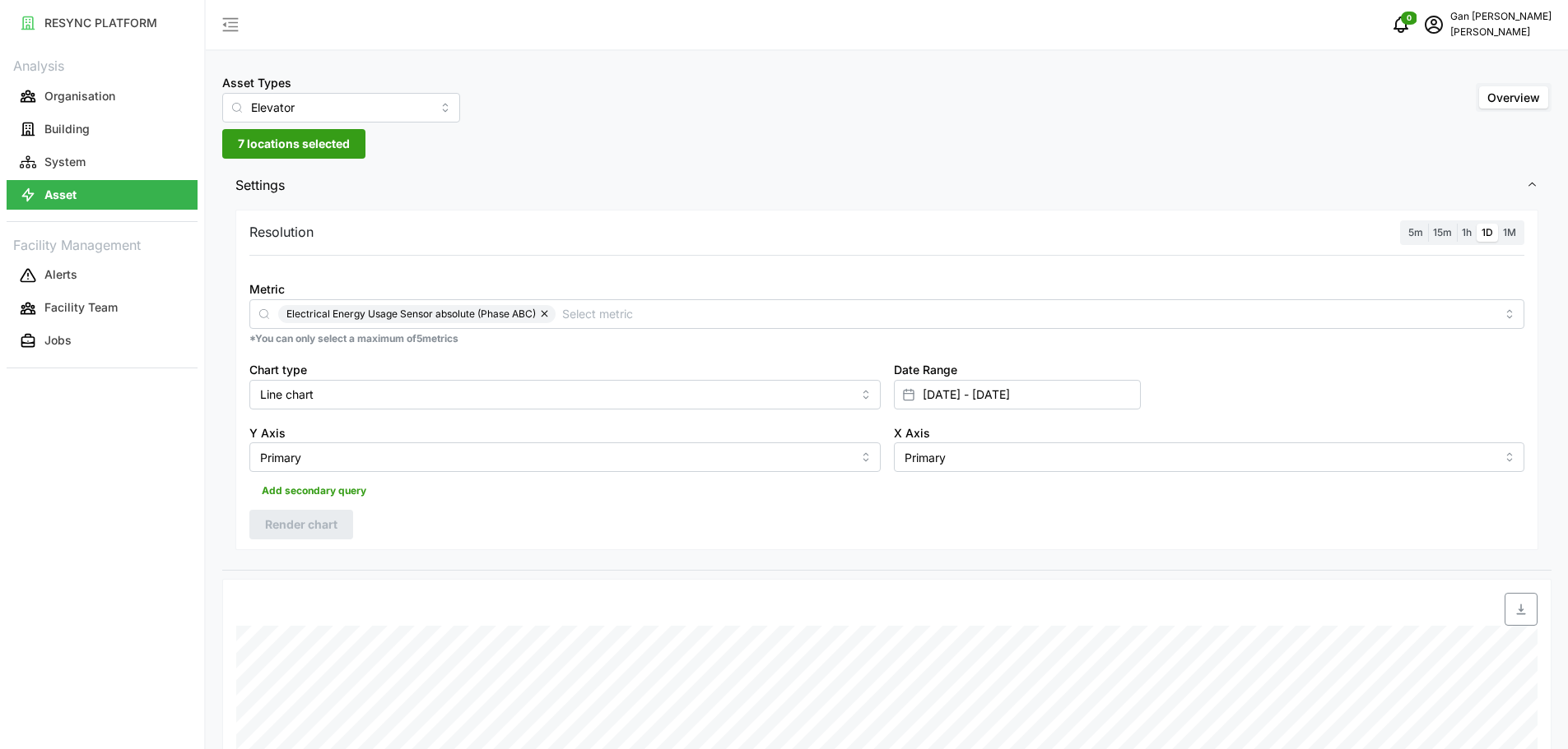
click at [1507, 237] on span "1M" at bounding box center [1509, 232] width 14 height 13
click at [1498, 224] on input "1M" at bounding box center [1498, 224] width 0 height 0
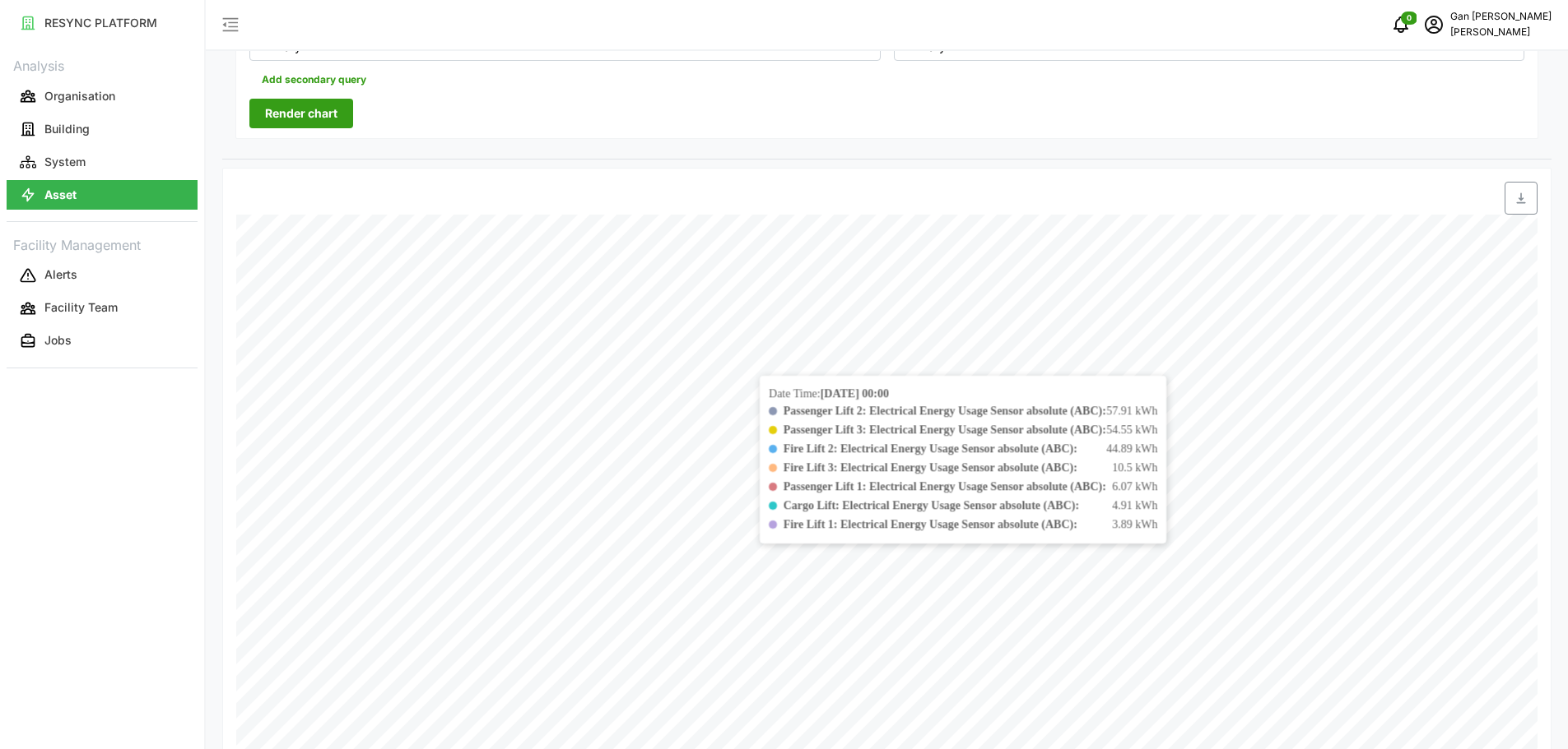
click at [307, 123] on span "Render chart" at bounding box center [301, 113] width 72 height 28
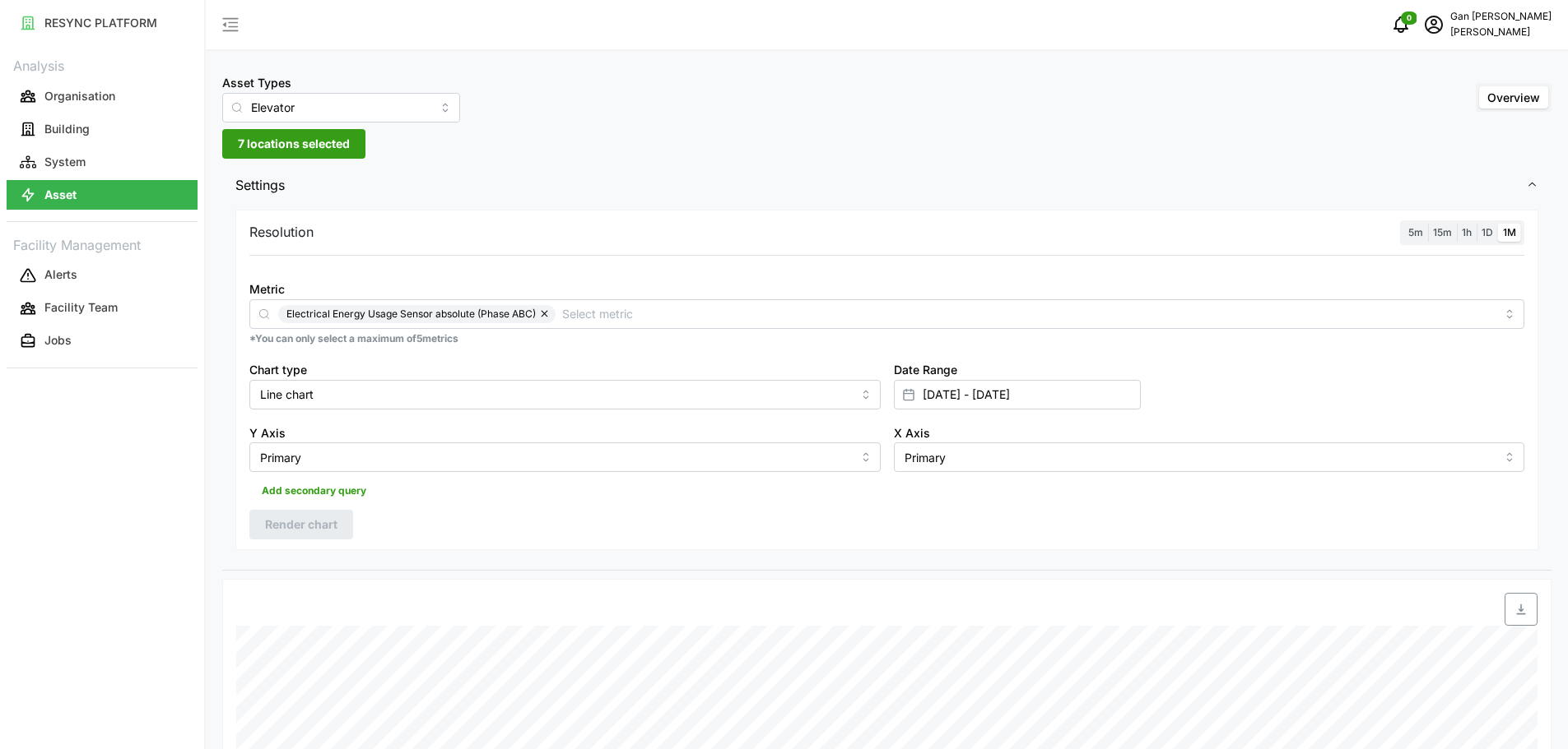
scroll to position [82, 0]
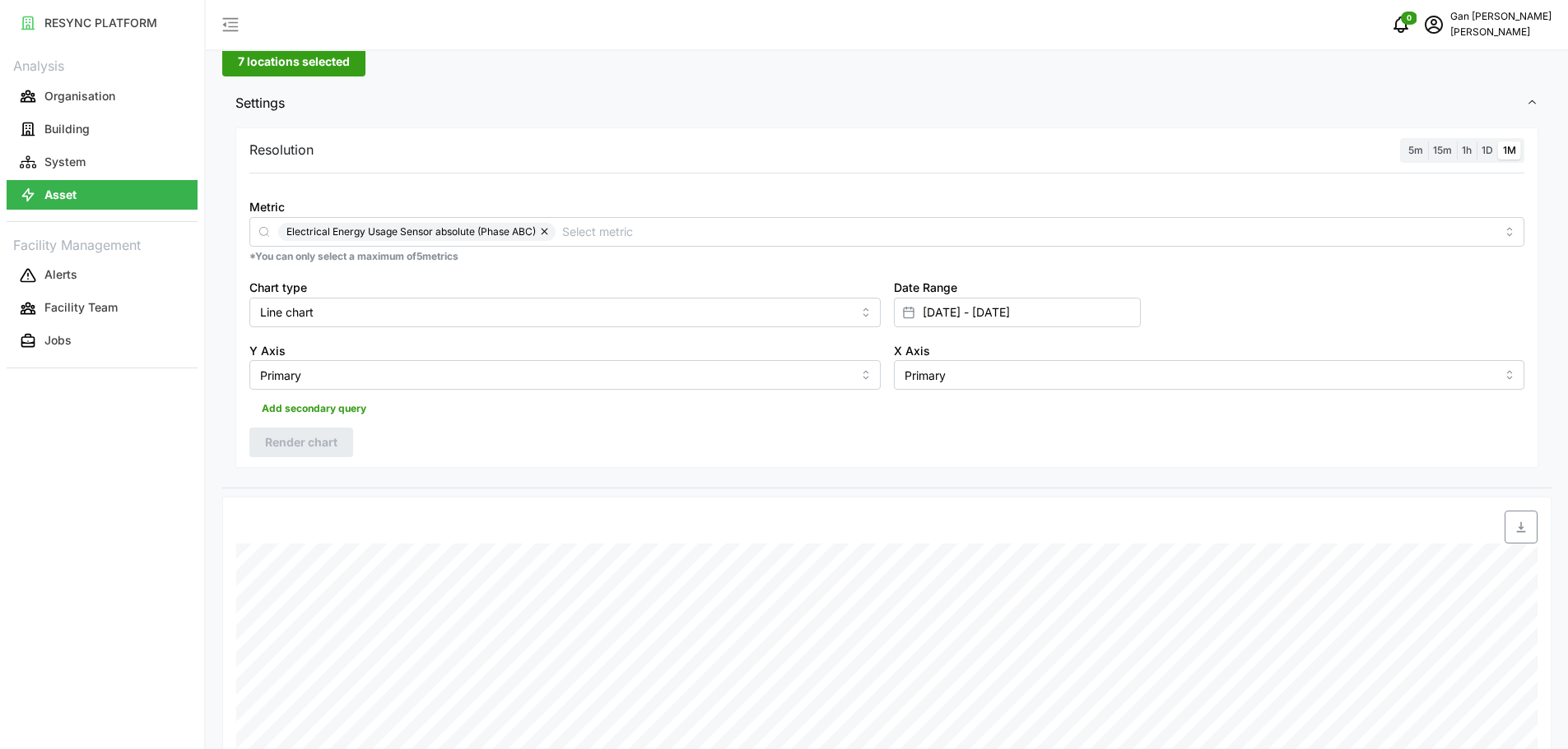
click at [1513, 522] on span "button" at bounding box center [1520, 527] width 32 height 32
click at [1099, 311] on input "[DATE] - [DATE]" at bounding box center [1017, 313] width 247 height 30
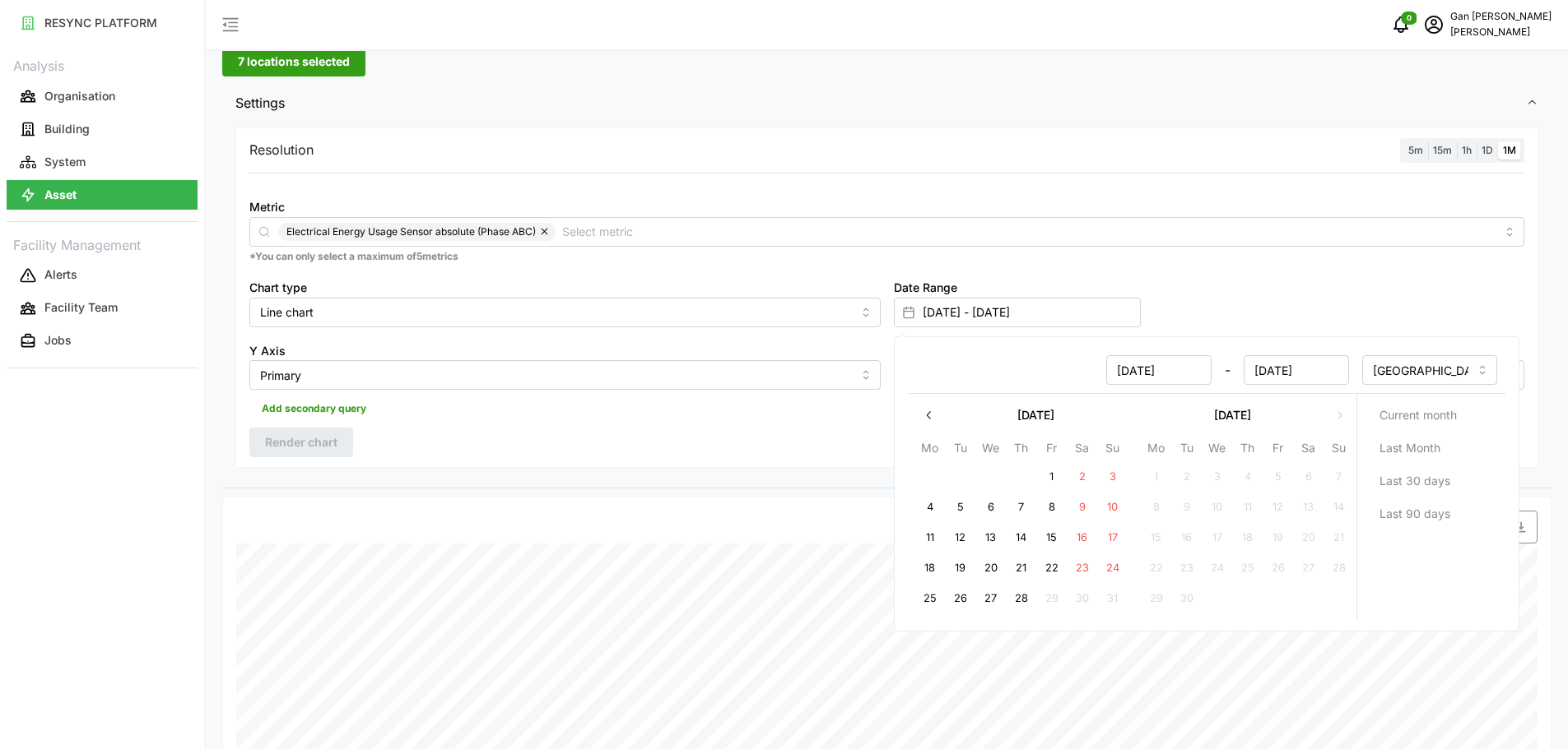
click at [1188, 370] on input "[DATE]" at bounding box center [1158, 370] width 106 height 30
click at [934, 418] on icon "button" at bounding box center [928, 416] width 14 height 14
click at [1244, 470] on button "1" at bounding box center [1246, 477] width 30 height 30
type input "[DATE] - [DATE]"
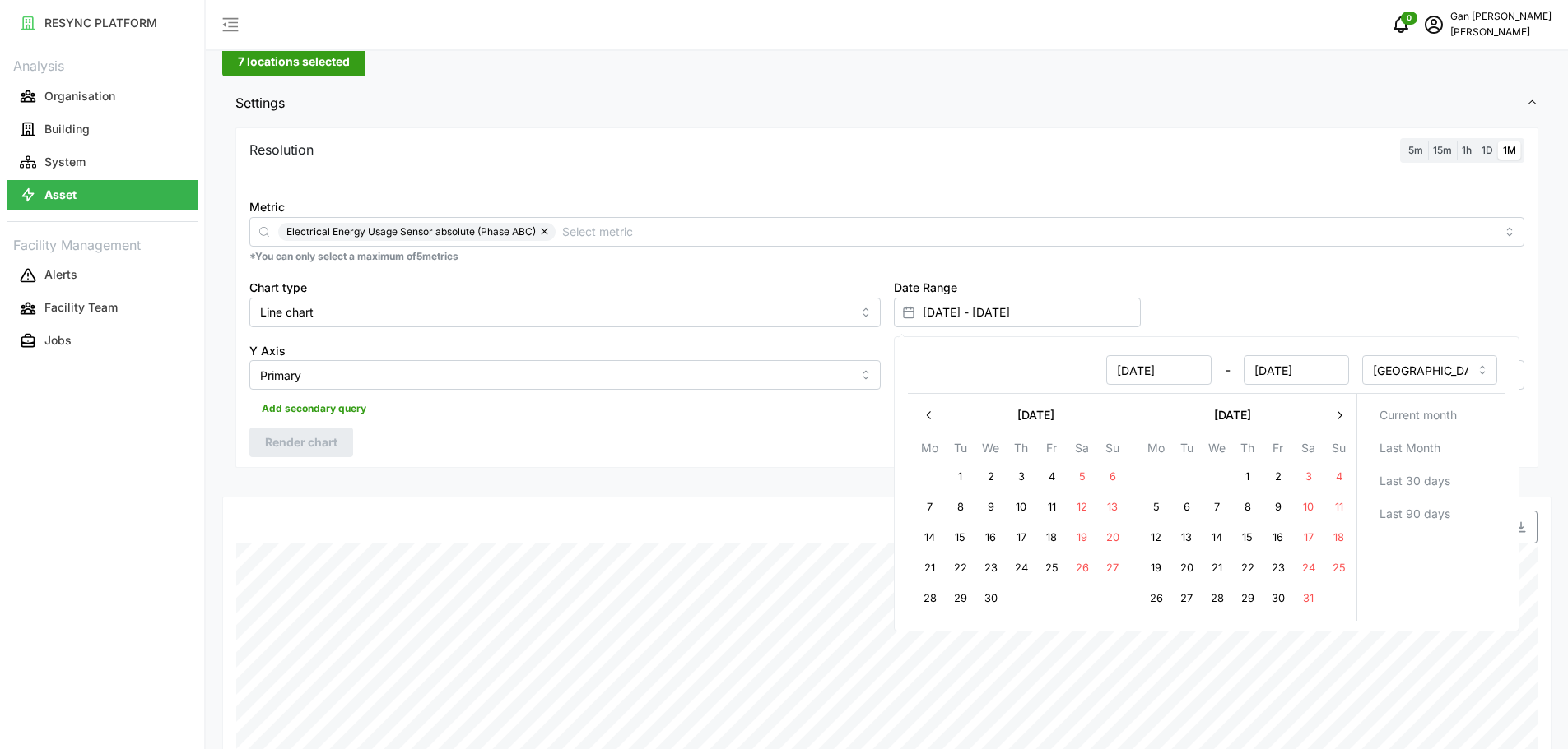
type input "[DATE]"
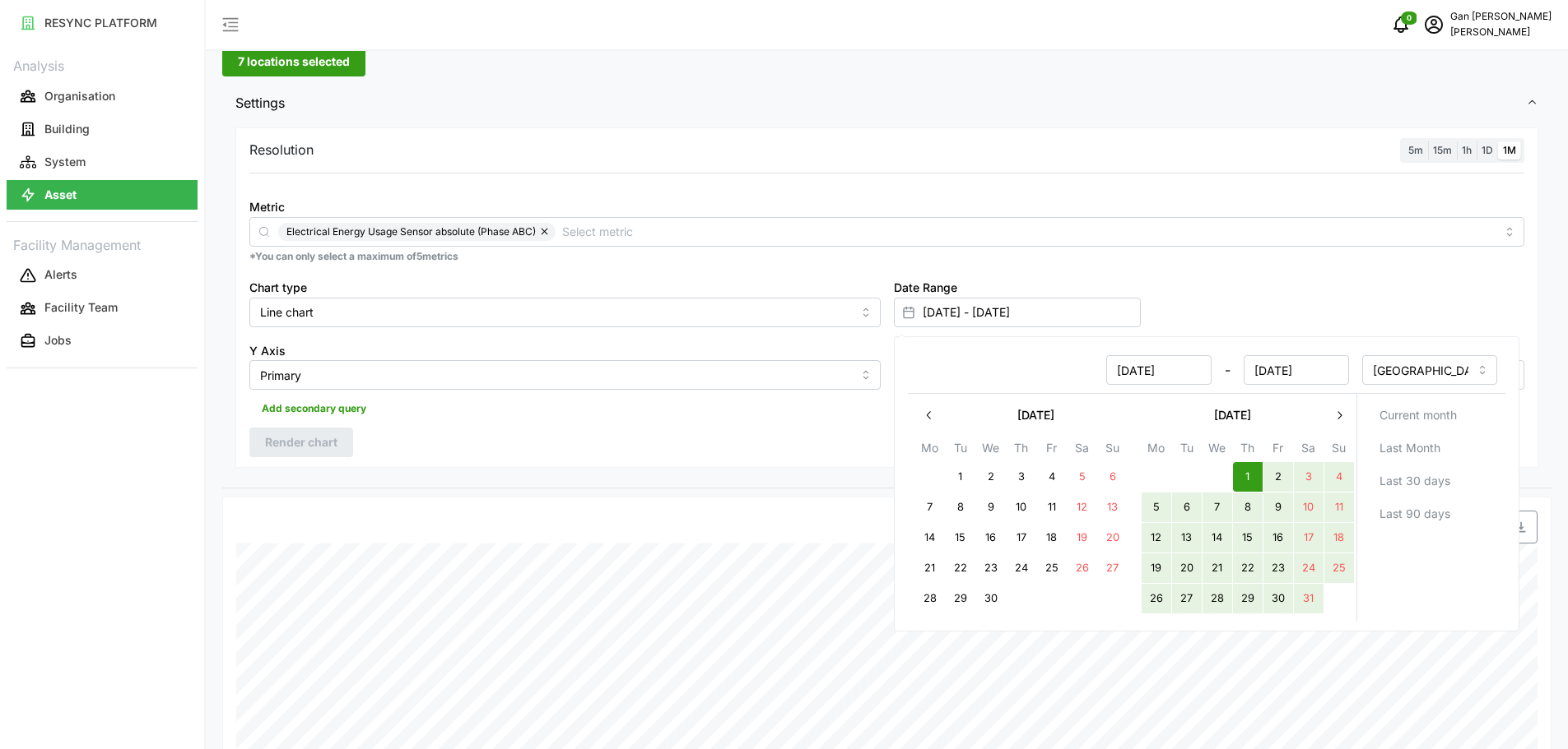
click at [1310, 595] on button "31" at bounding box center [1307, 598] width 30 height 30
type input "[DATE] - [DATE]"
type input "[DATE]"
click at [1446, 271] on div "Date Range [DATE] - [DATE]" at bounding box center [1209, 303] width 644 height 63
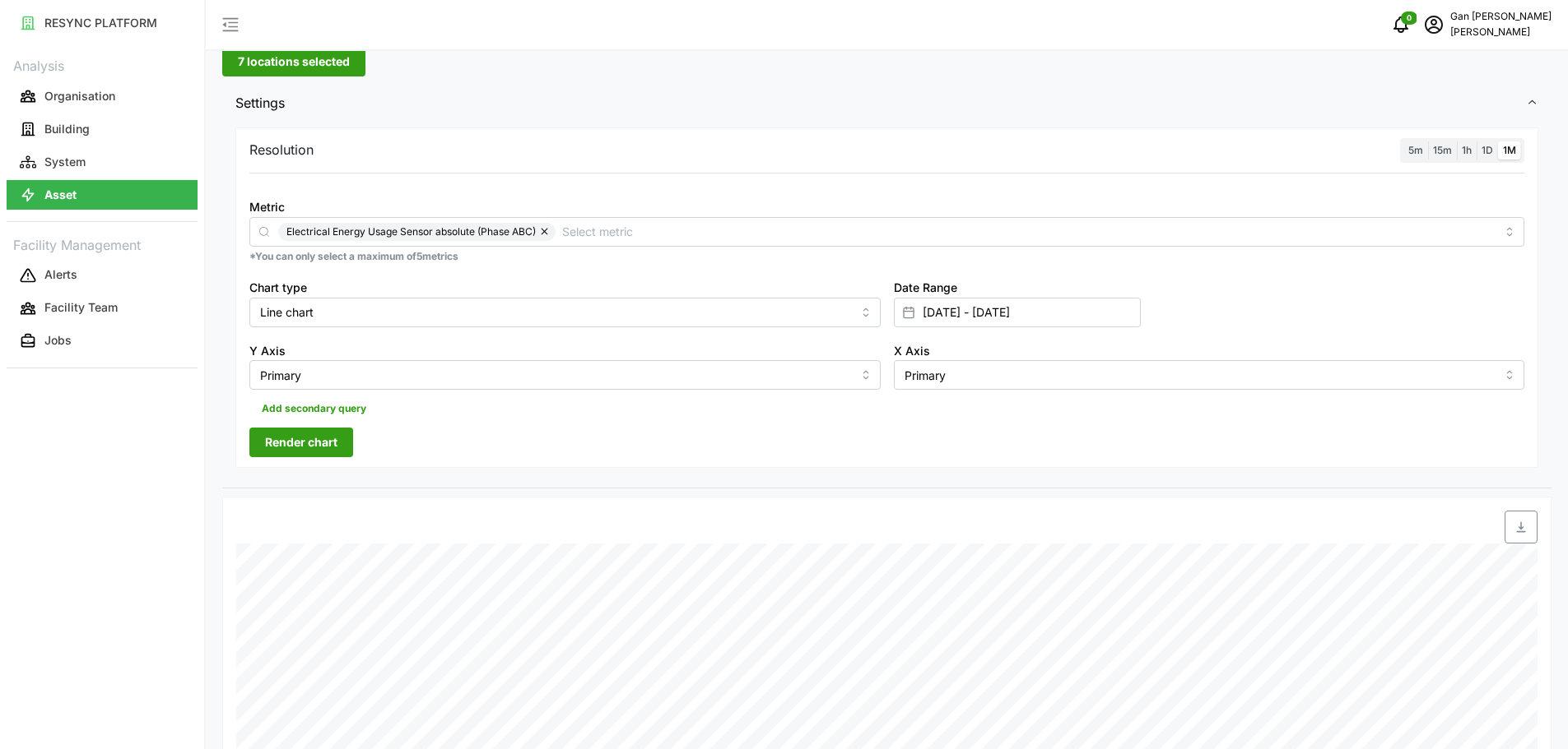
click at [321, 438] on span "Render chart" at bounding box center [301, 442] width 72 height 28
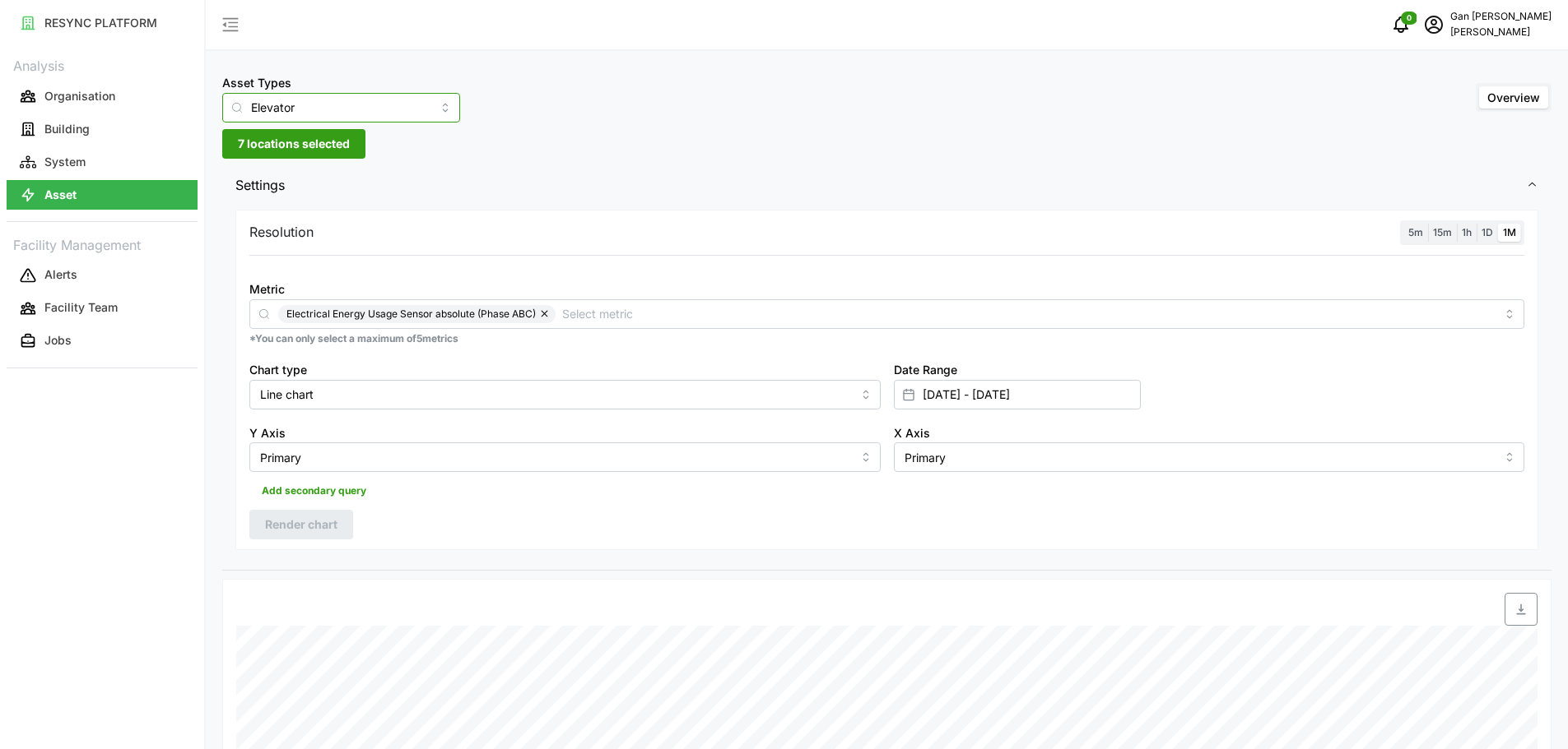
click at [394, 106] on input "Elevator" at bounding box center [341, 108] width 238 height 30
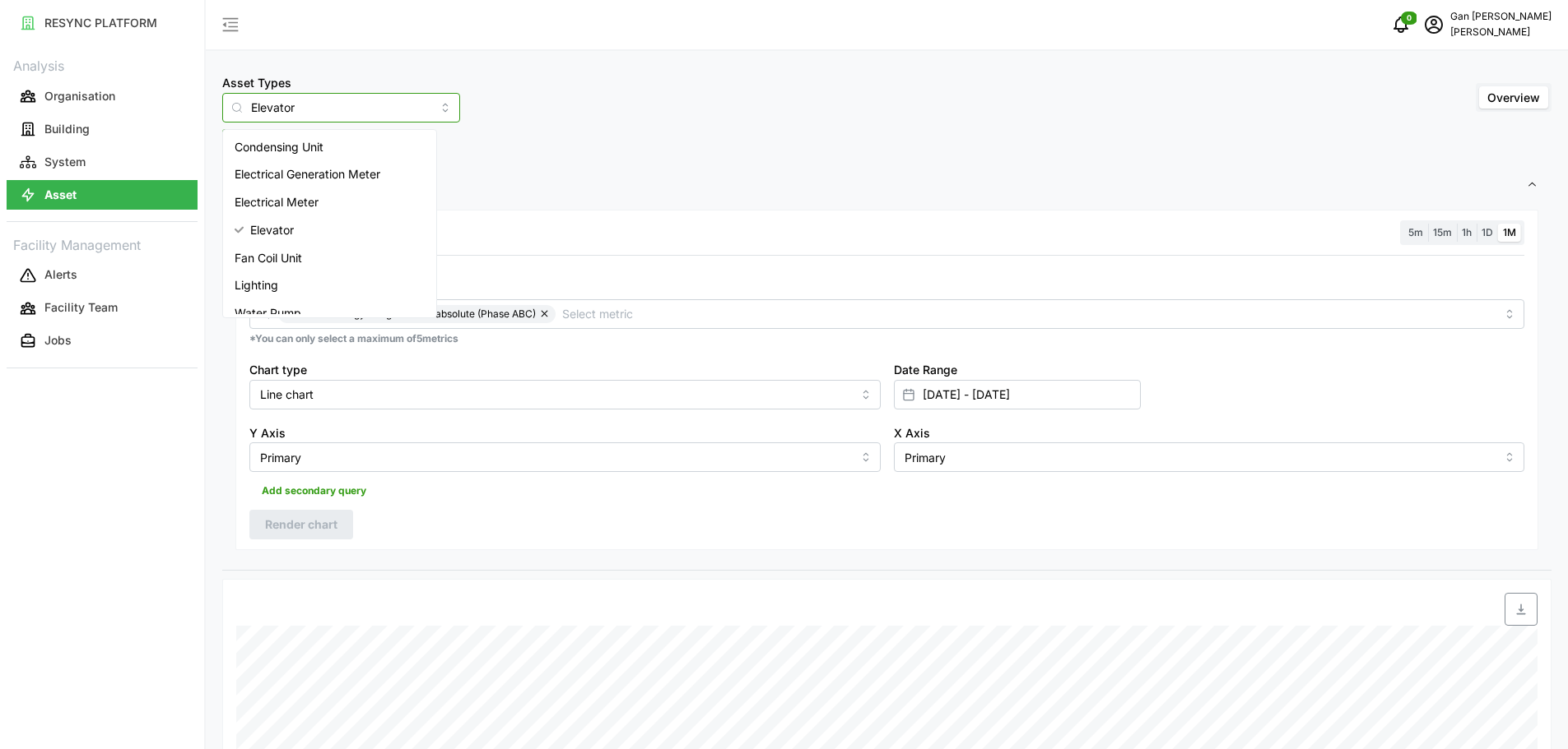
click at [288, 229] on span "Elevator" at bounding box center [272, 230] width 43 height 18
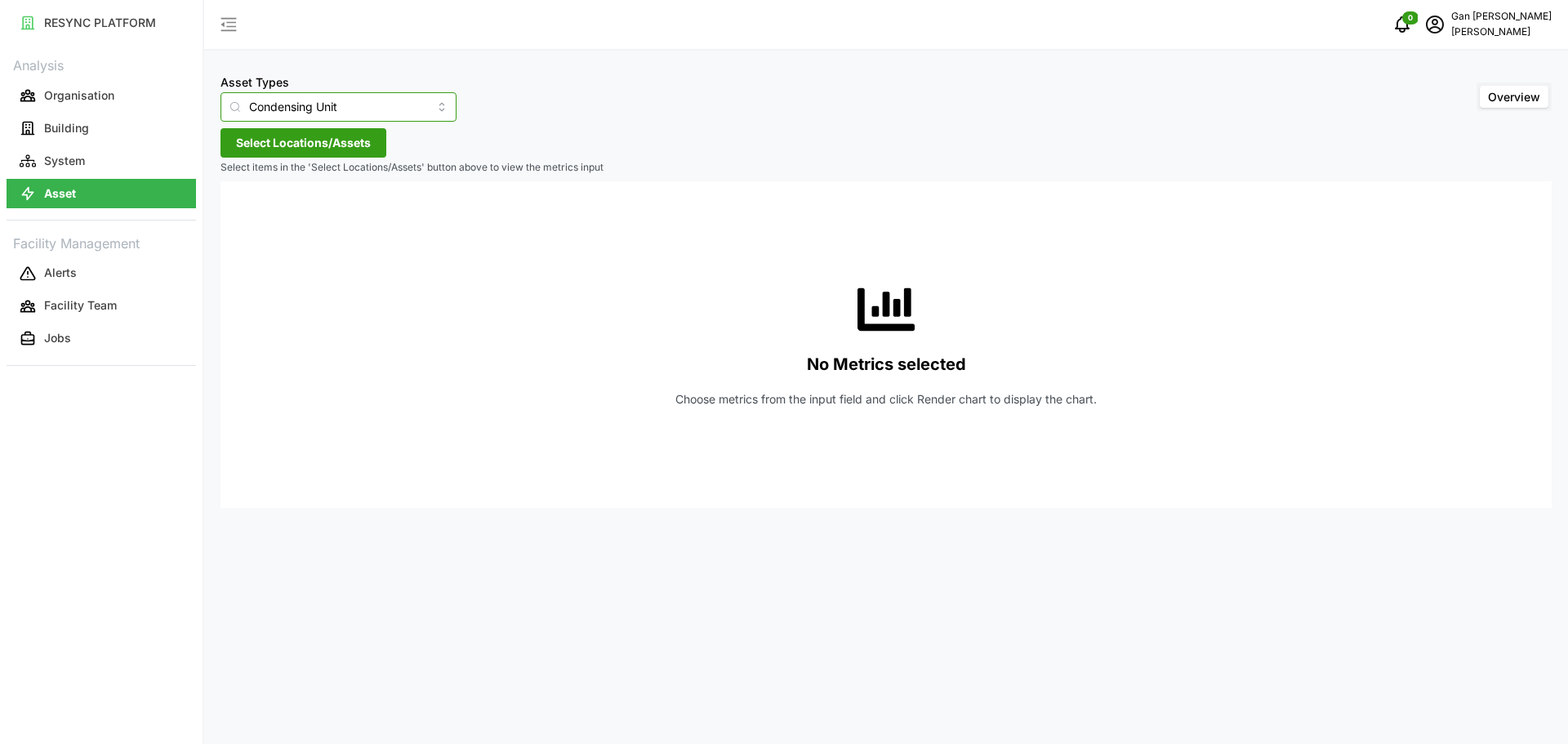
click at [370, 104] on input "Condensing Unit" at bounding box center [338, 107] width 236 height 30
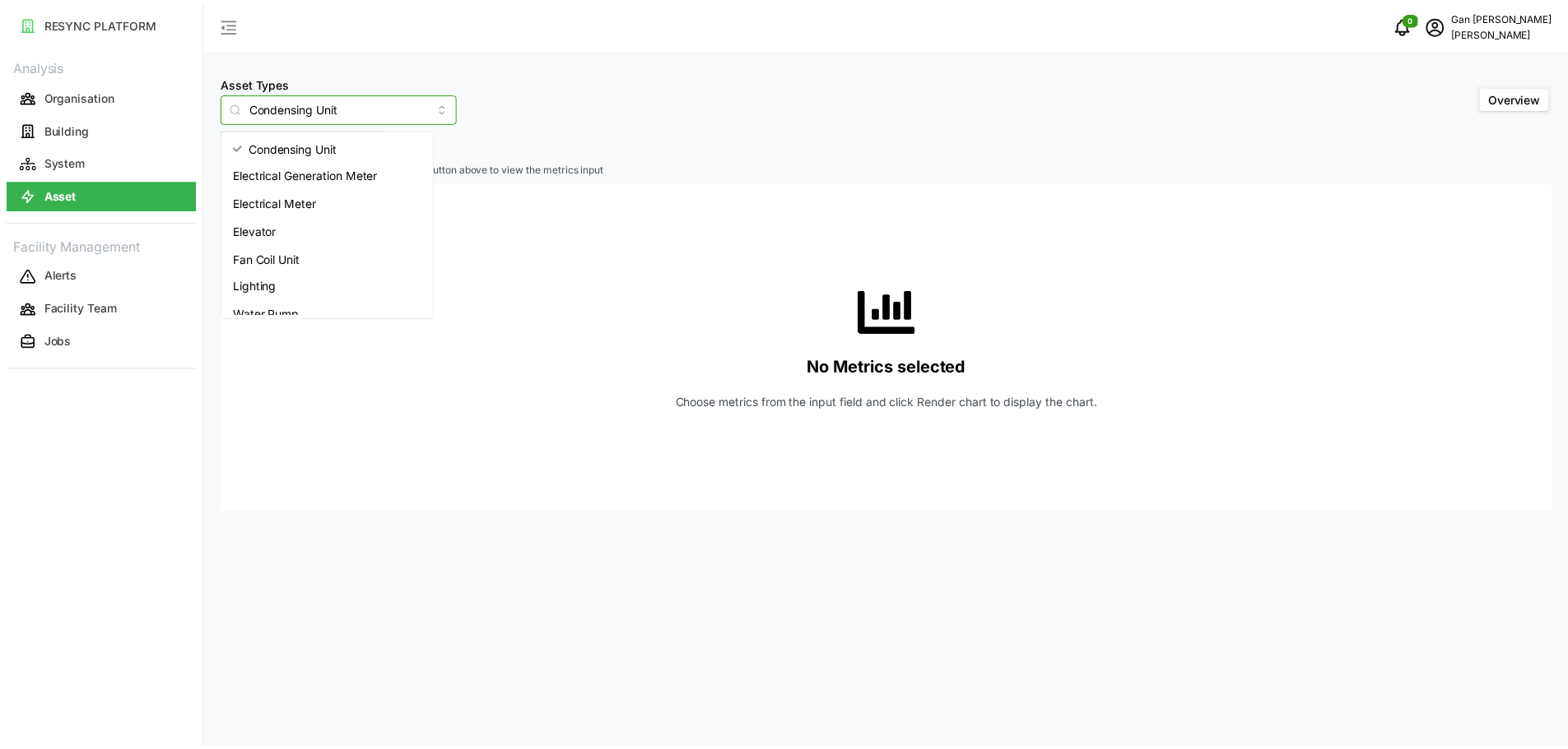
scroll to position [82, 0]
click at [322, 199] on div "Lighting" at bounding box center [329, 202] width 207 height 28
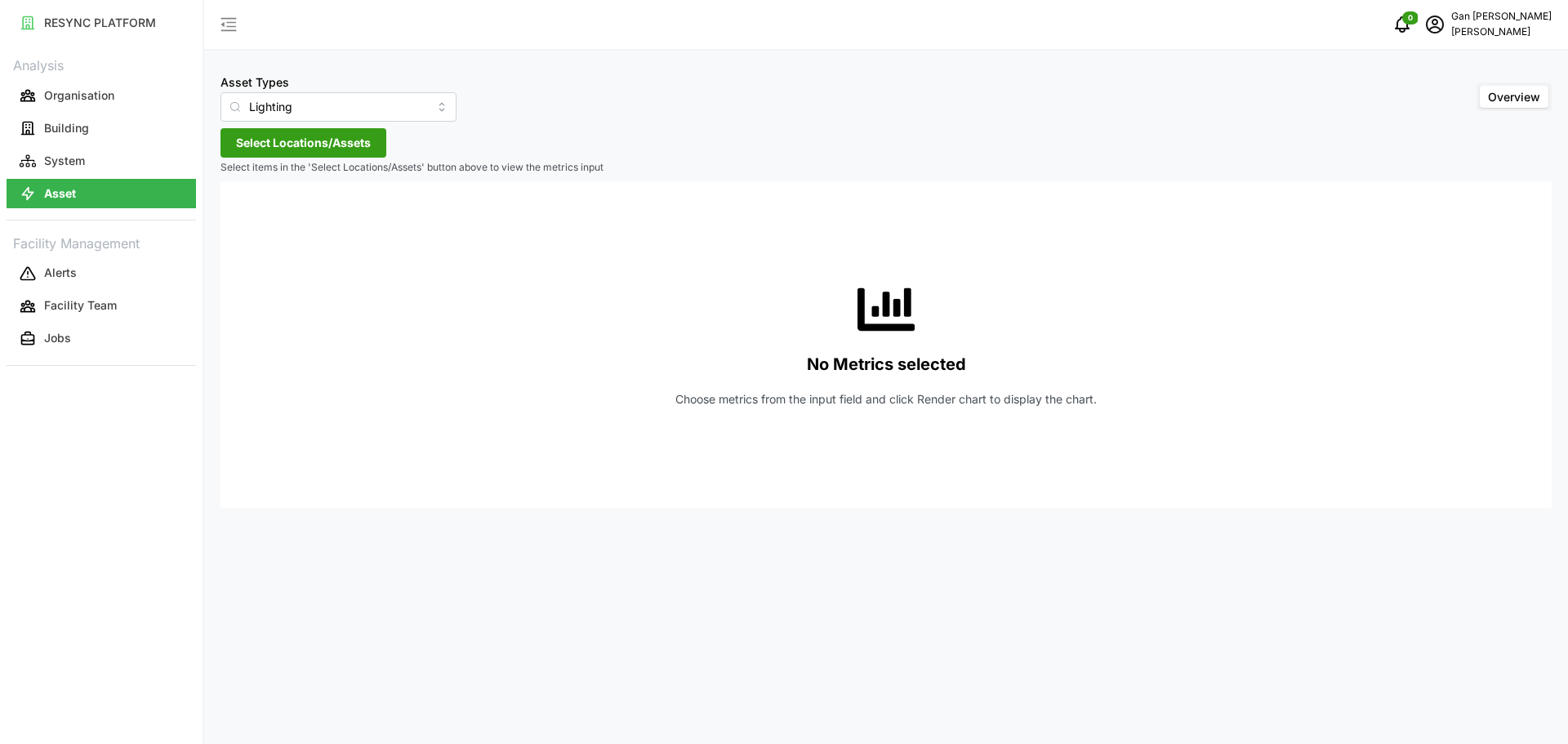
click at [343, 144] on span "Select Locations/Assets" at bounding box center [303, 143] width 135 height 28
click at [239, 216] on icon at bounding box center [241, 216] width 13 height 13
click at [253, 245] on icon at bounding box center [255, 240] width 13 height 13
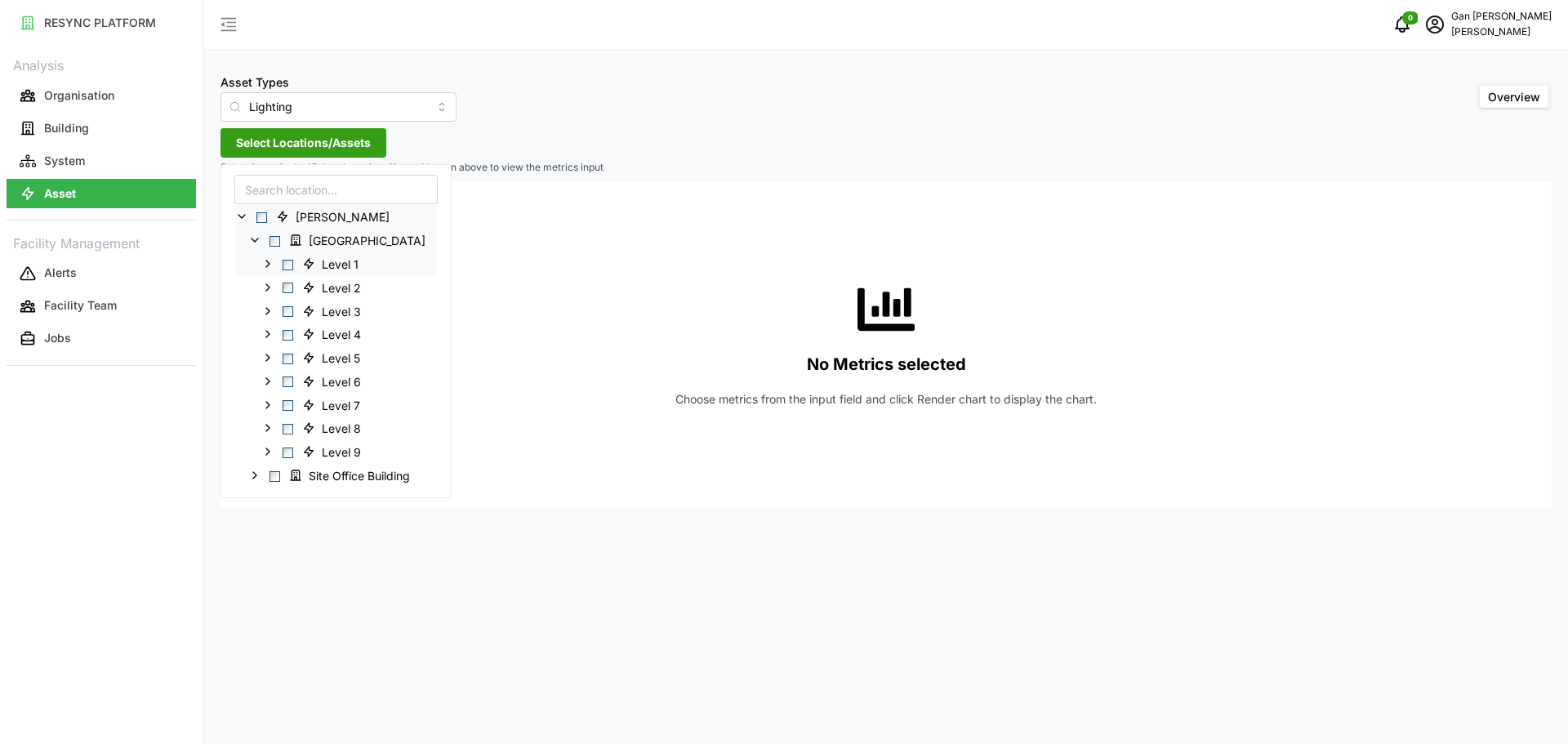
click at [260, 260] on div "Level 1" at bounding box center [335, 263] width 202 height 23
click at [261, 260] on icon at bounding box center [267, 264] width 13 height 13
click at [266, 259] on icon at bounding box center [267, 264] width 13 height 13
click at [259, 237] on icon at bounding box center [255, 240] width 13 height 13
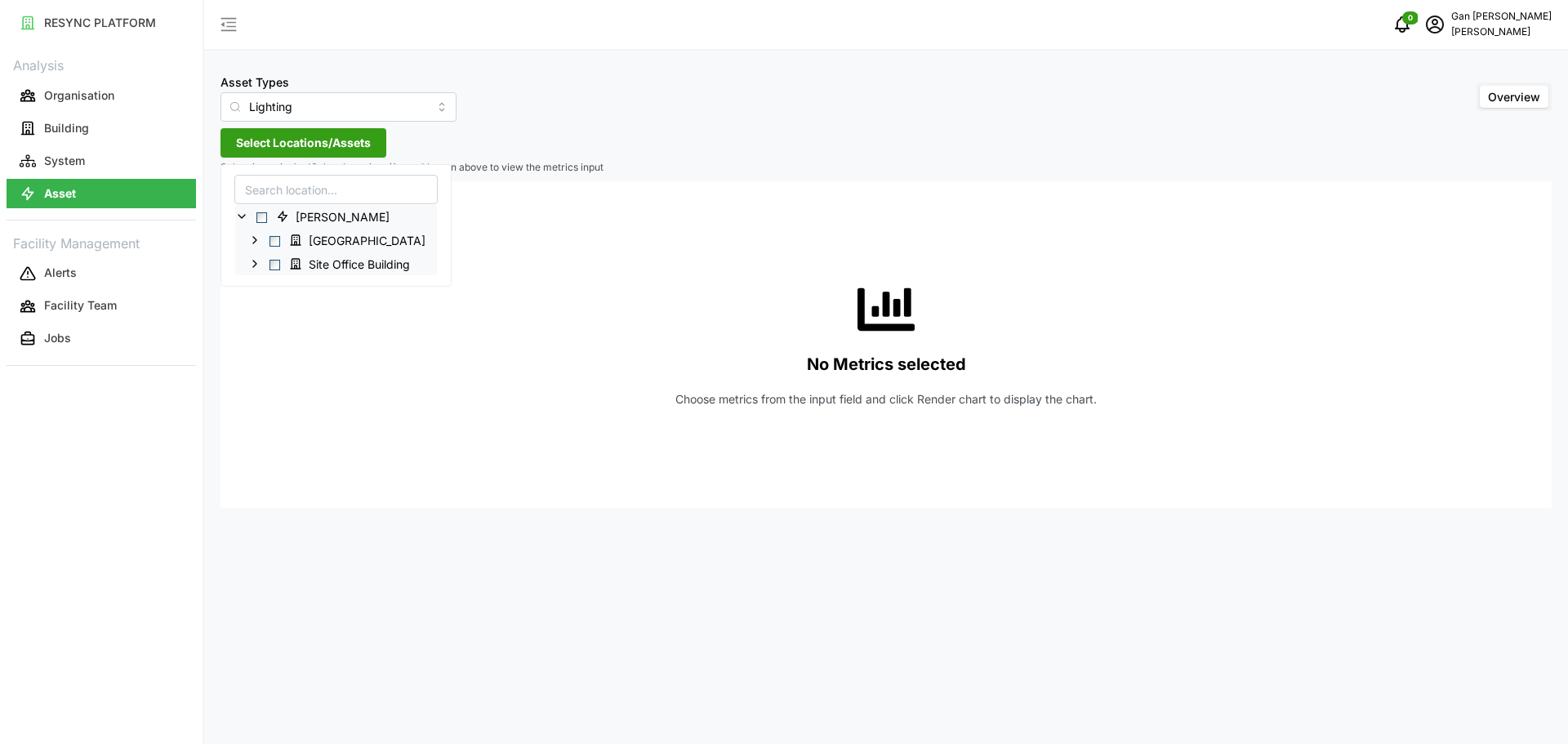
click at [254, 259] on icon at bounding box center [255, 264] width 13 height 13
click at [270, 284] on icon at bounding box center [267, 287] width 13 height 13
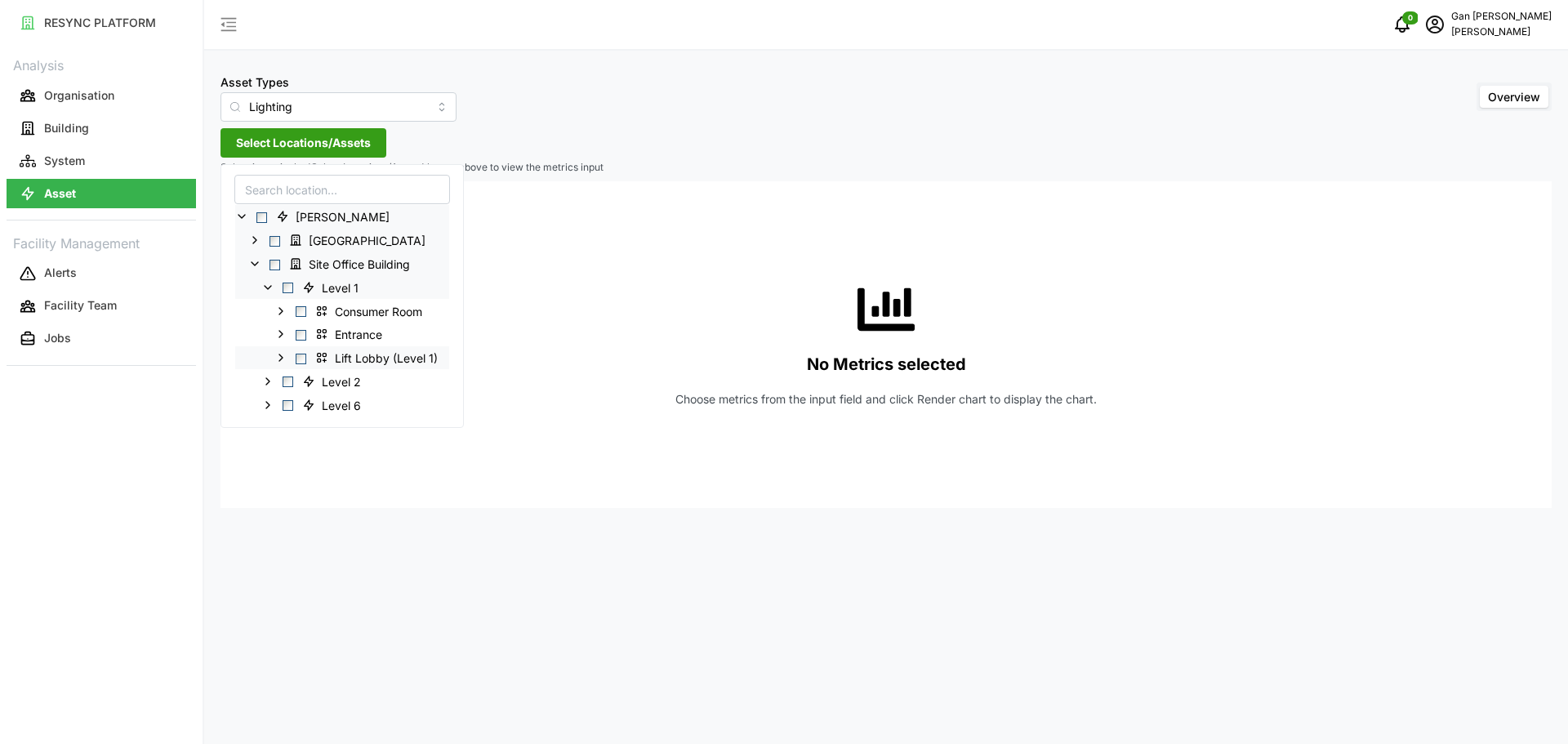
click at [307, 360] on div "Lift Lobby (Level 1)" at bounding box center [342, 357] width 214 height 23
click at [295, 360] on div "Lift Lobby (Level 1)" at bounding box center [342, 357] width 214 height 23
click at [303, 360] on span "Select Lift Lobby (Level 1)" at bounding box center [301, 358] width 11 height 11
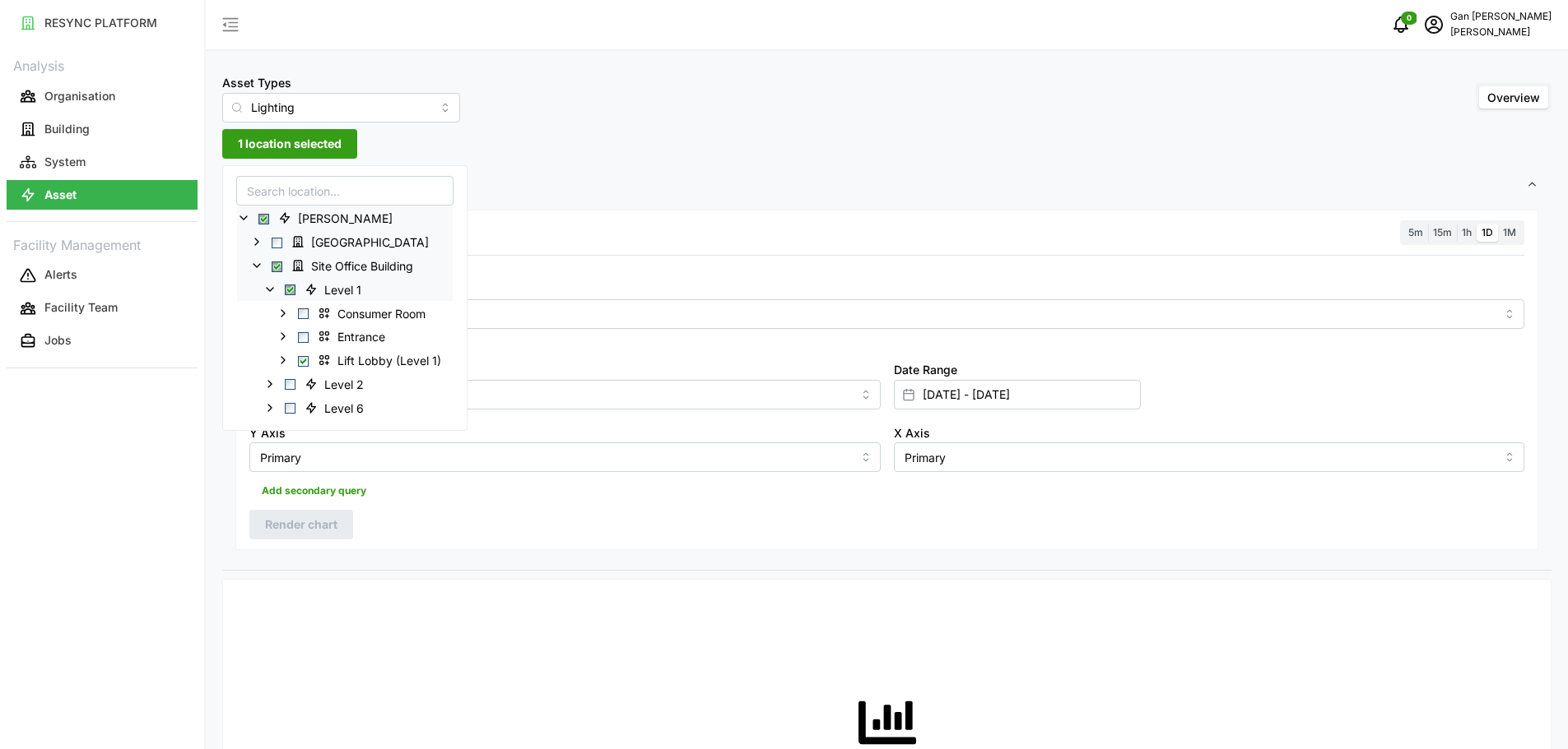
click at [489, 530] on div "Resolution 5m 15m 1h 1D 1M Metric *You can only select a maximum of 5 metrics C…" at bounding box center [886, 380] width 1302 height 342
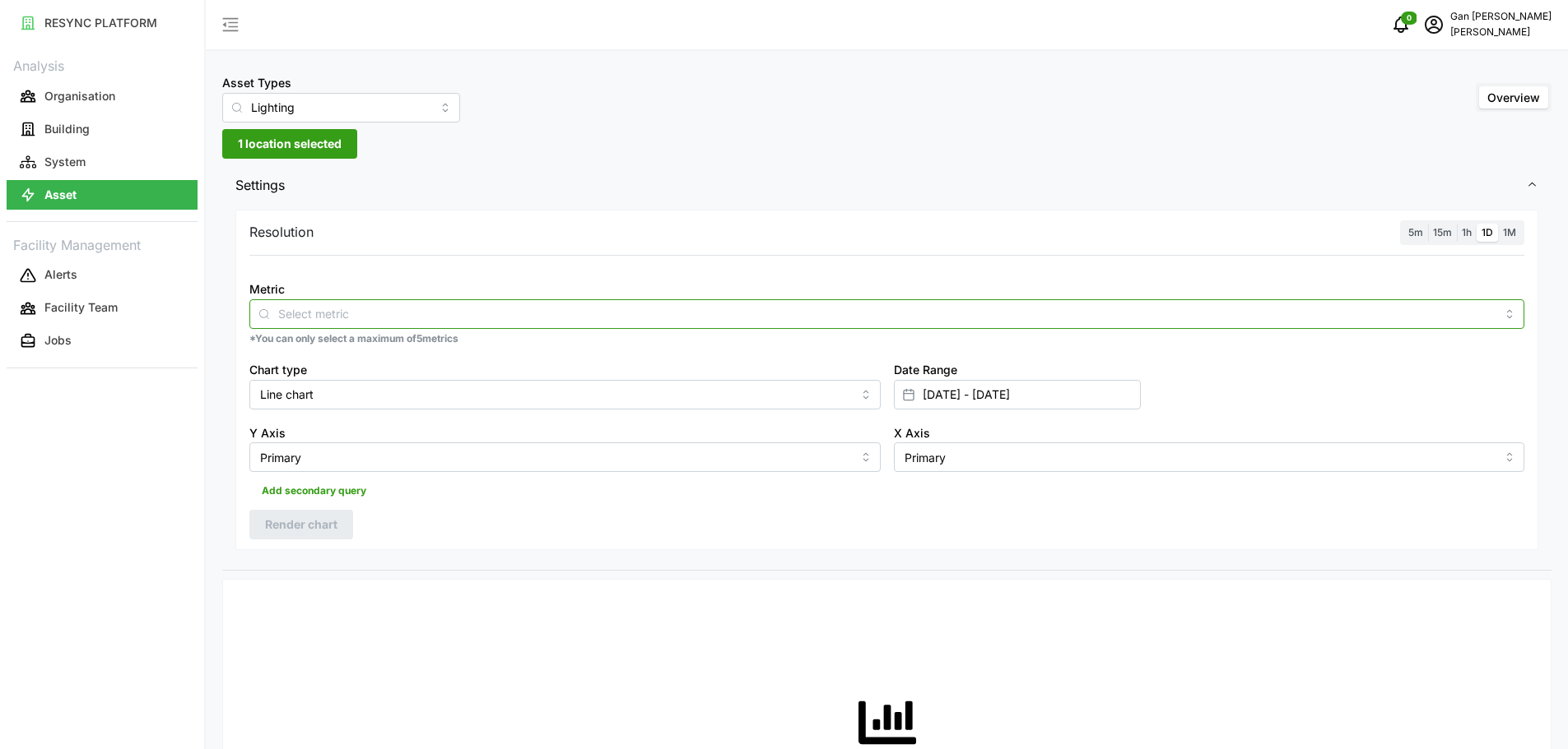
click at [847, 316] on input "Metric" at bounding box center [887, 314] width 1217 height 18
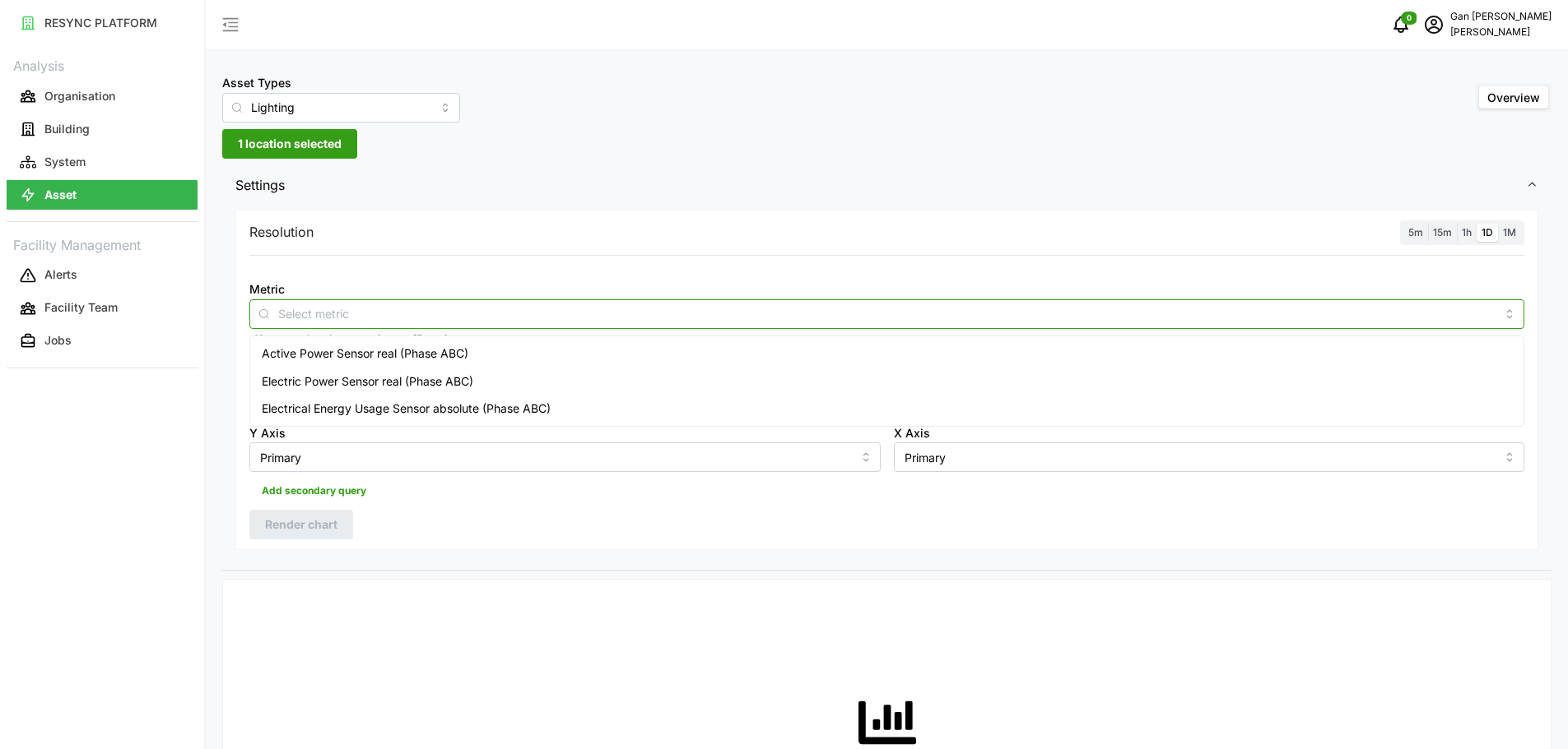
click at [471, 408] on span "Electrical Energy Usage Sensor absolute (Phase ABC)" at bounding box center [407, 409] width 289 height 18
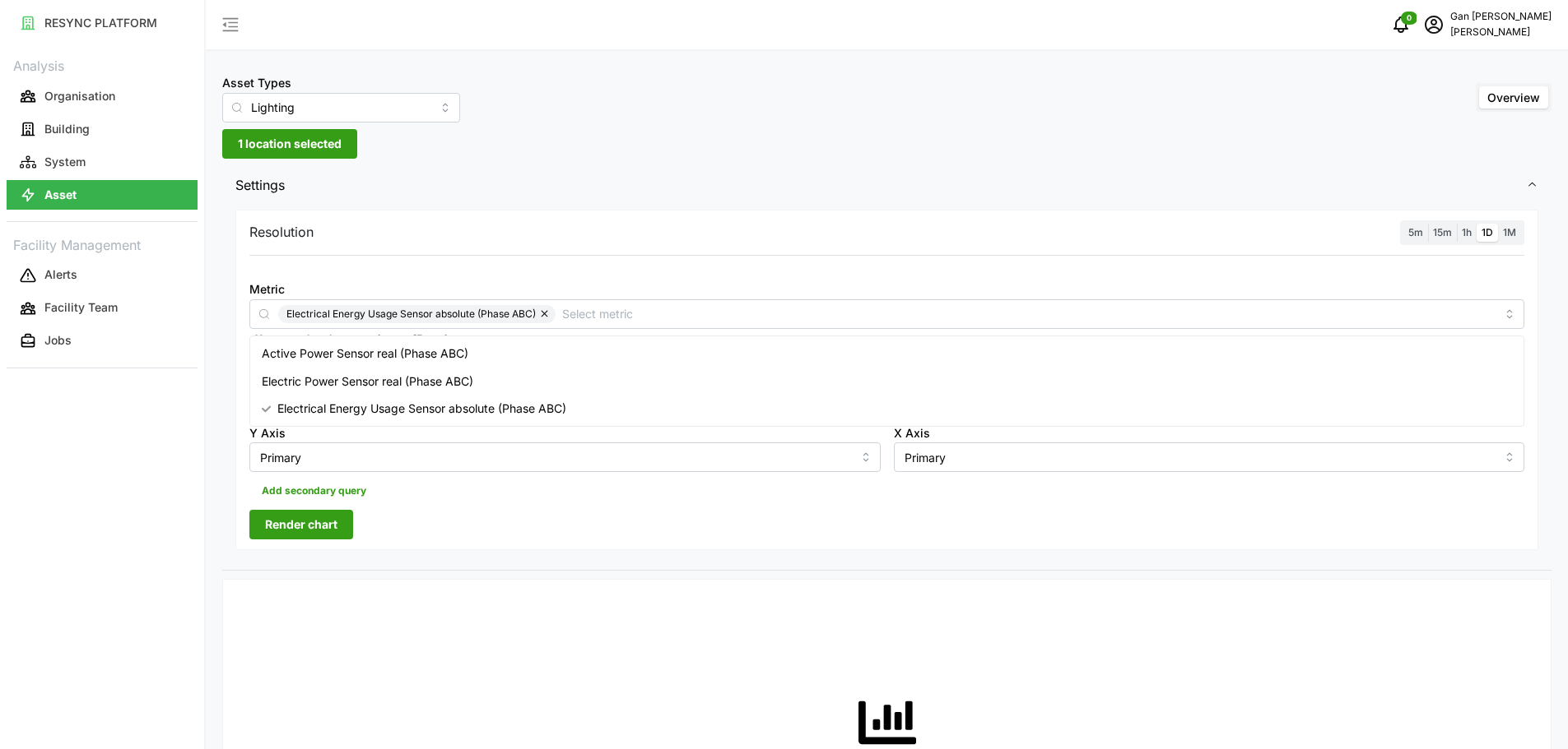
click at [327, 520] on span "Render chart" at bounding box center [301, 524] width 72 height 28
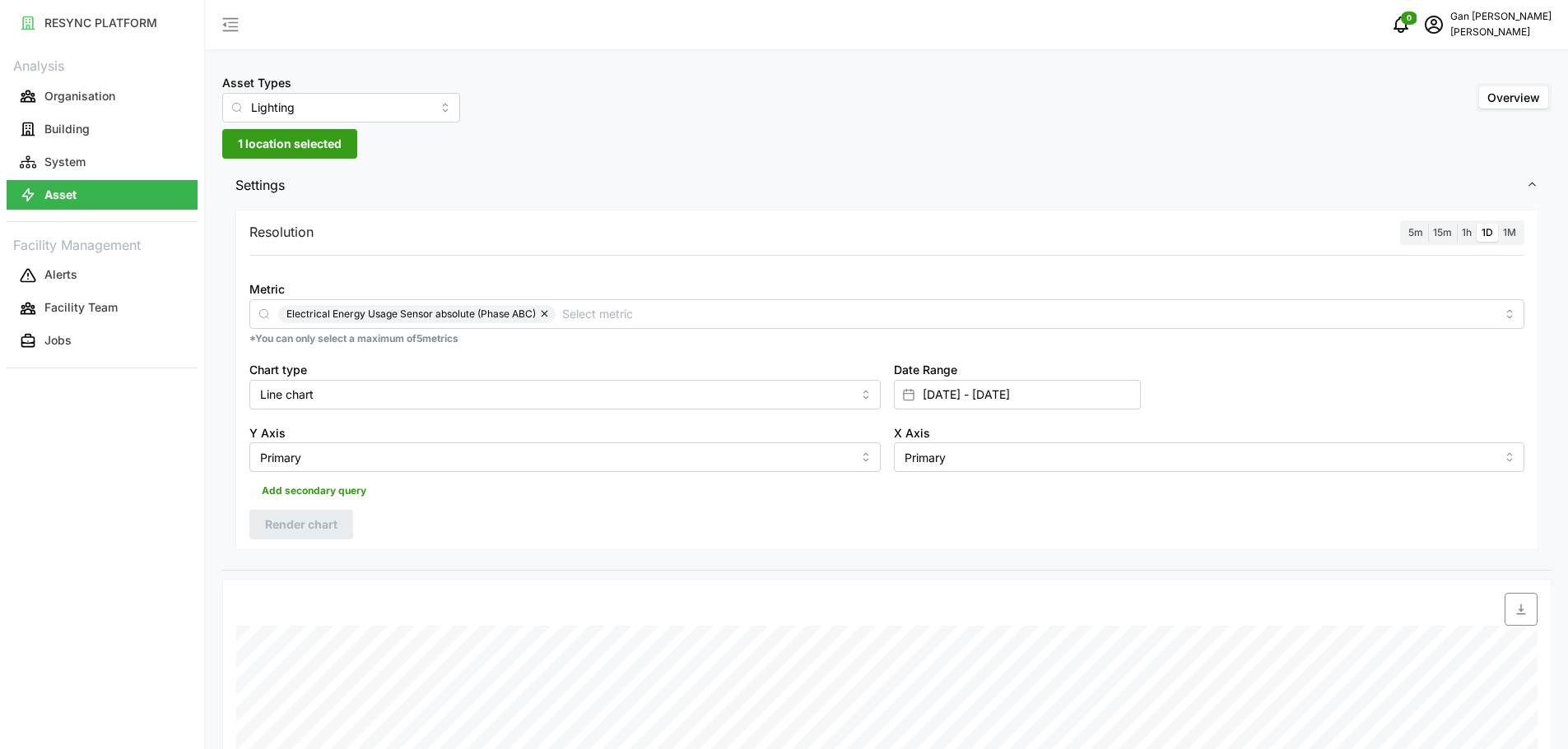
click at [1514, 229] on span "1M" at bounding box center [1509, 232] width 14 height 13
click at [1498, 224] on input "1M" at bounding box center [1498, 224] width 0 height 0
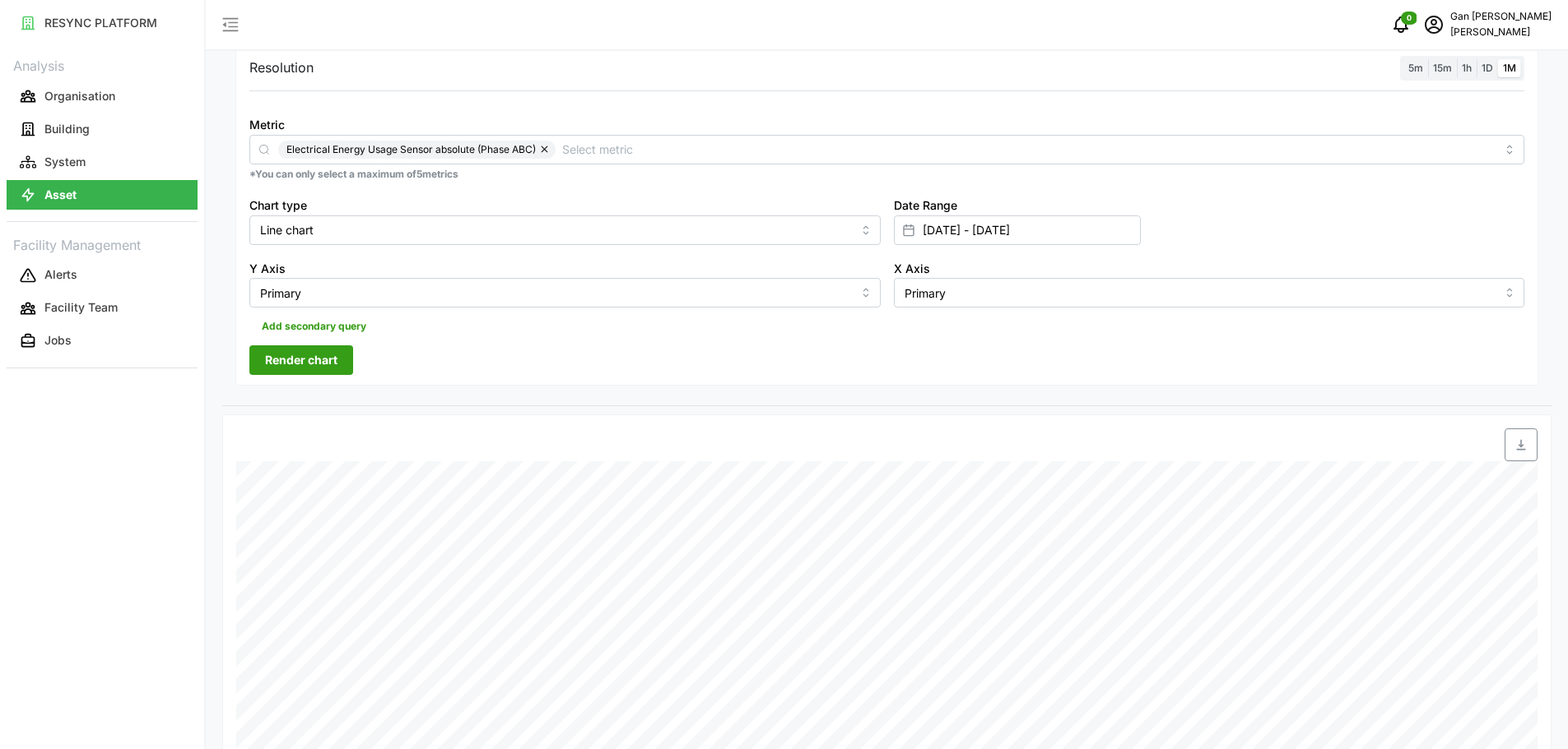
click at [308, 334] on span "Add secondary query" at bounding box center [315, 326] width 105 height 23
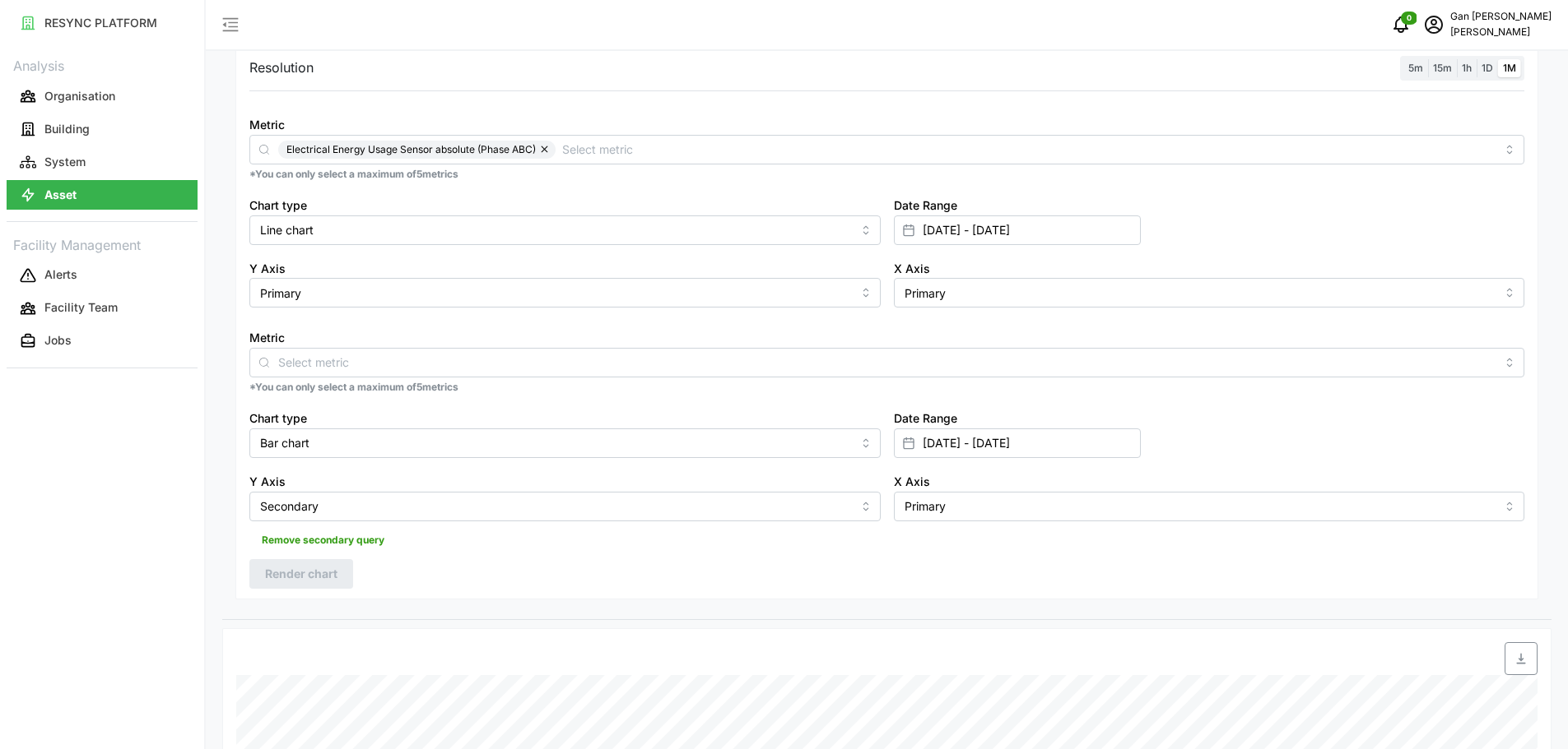
click at [362, 541] on span "Remove secondary query" at bounding box center [324, 539] width 123 height 23
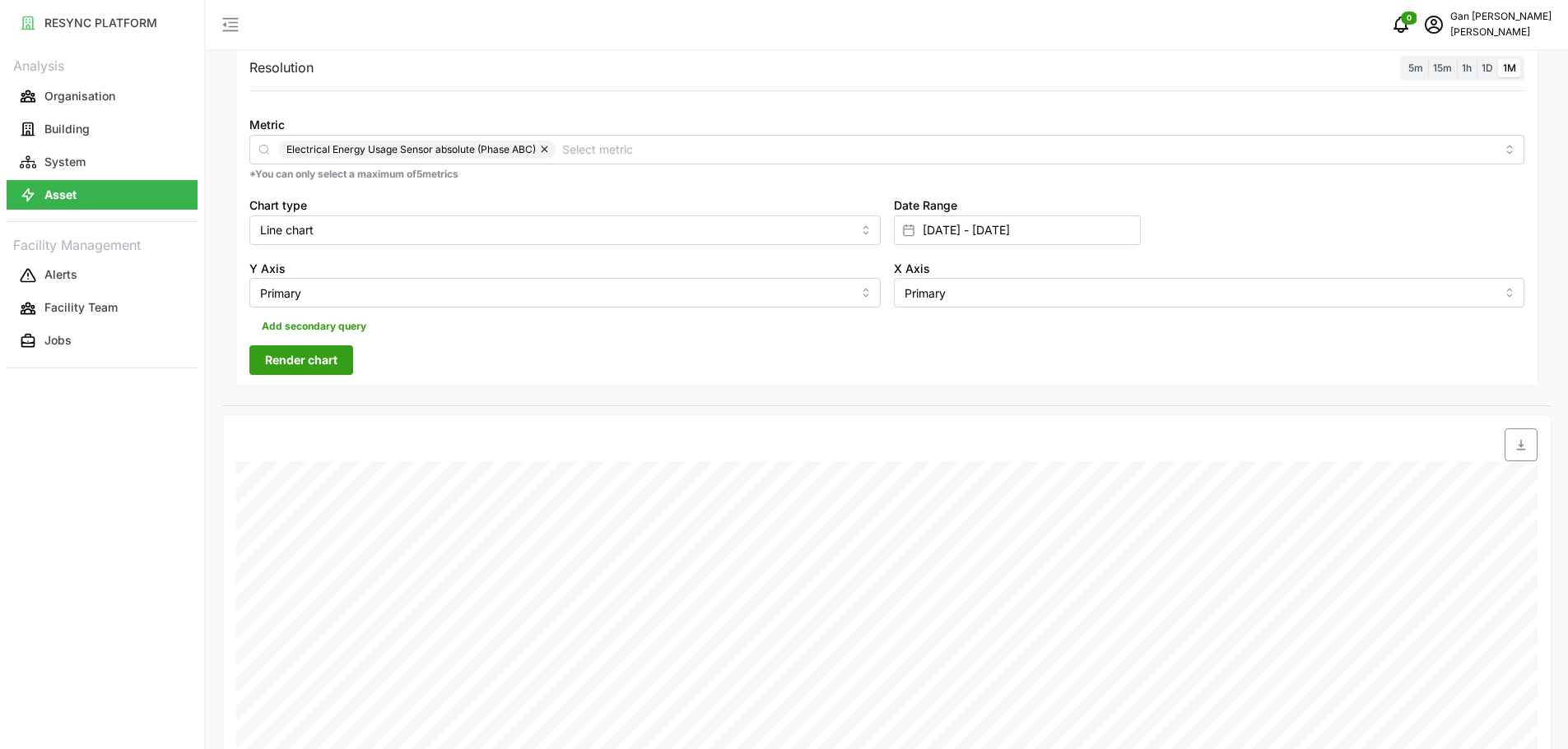
click at [325, 368] on span "Render chart" at bounding box center [301, 360] width 72 height 28
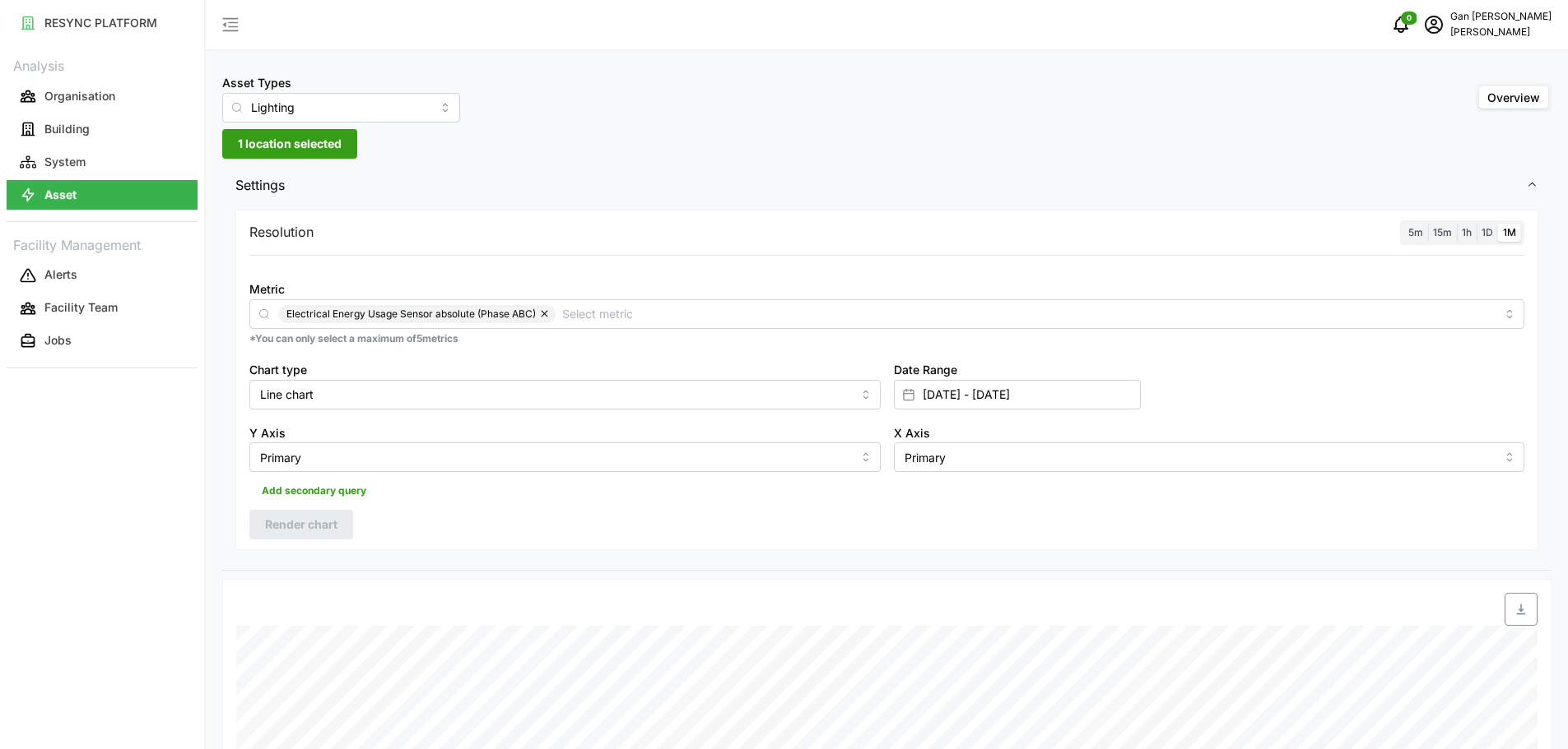
click at [548, 320] on button "button" at bounding box center [546, 314] width 20 height 18
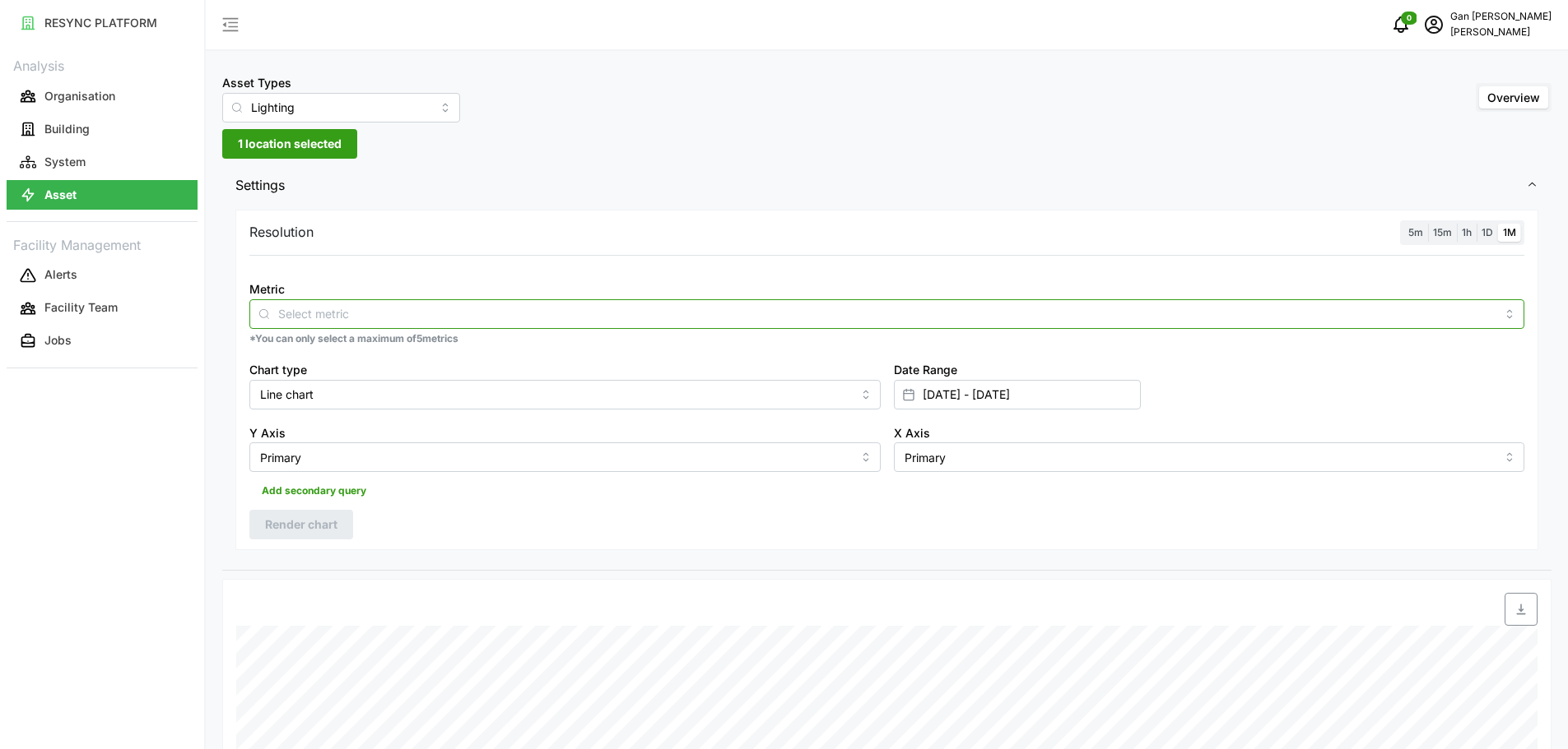
click at [536, 317] on input "Metric" at bounding box center [887, 314] width 1217 height 18
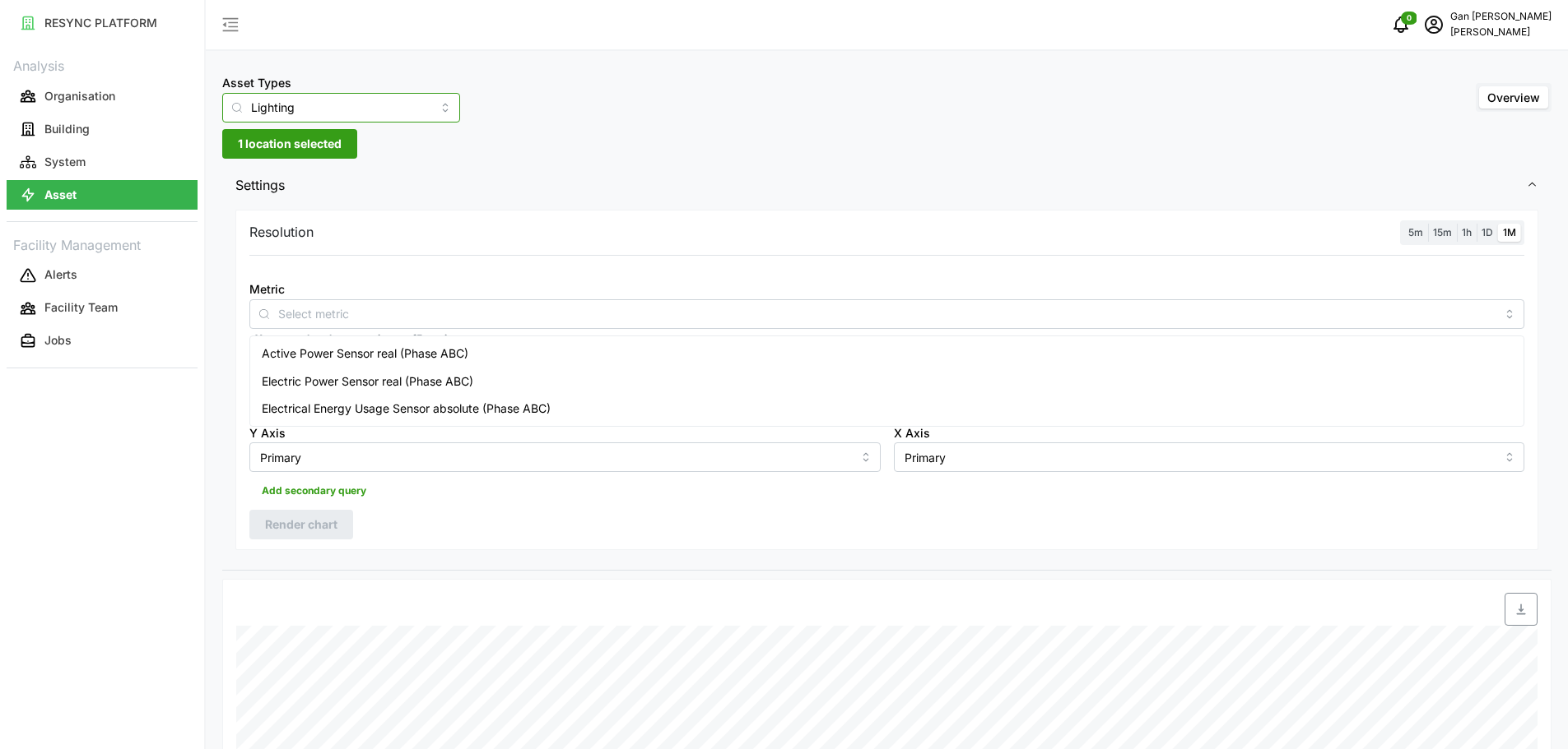
click at [418, 101] on input "Lighting" at bounding box center [341, 108] width 238 height 30
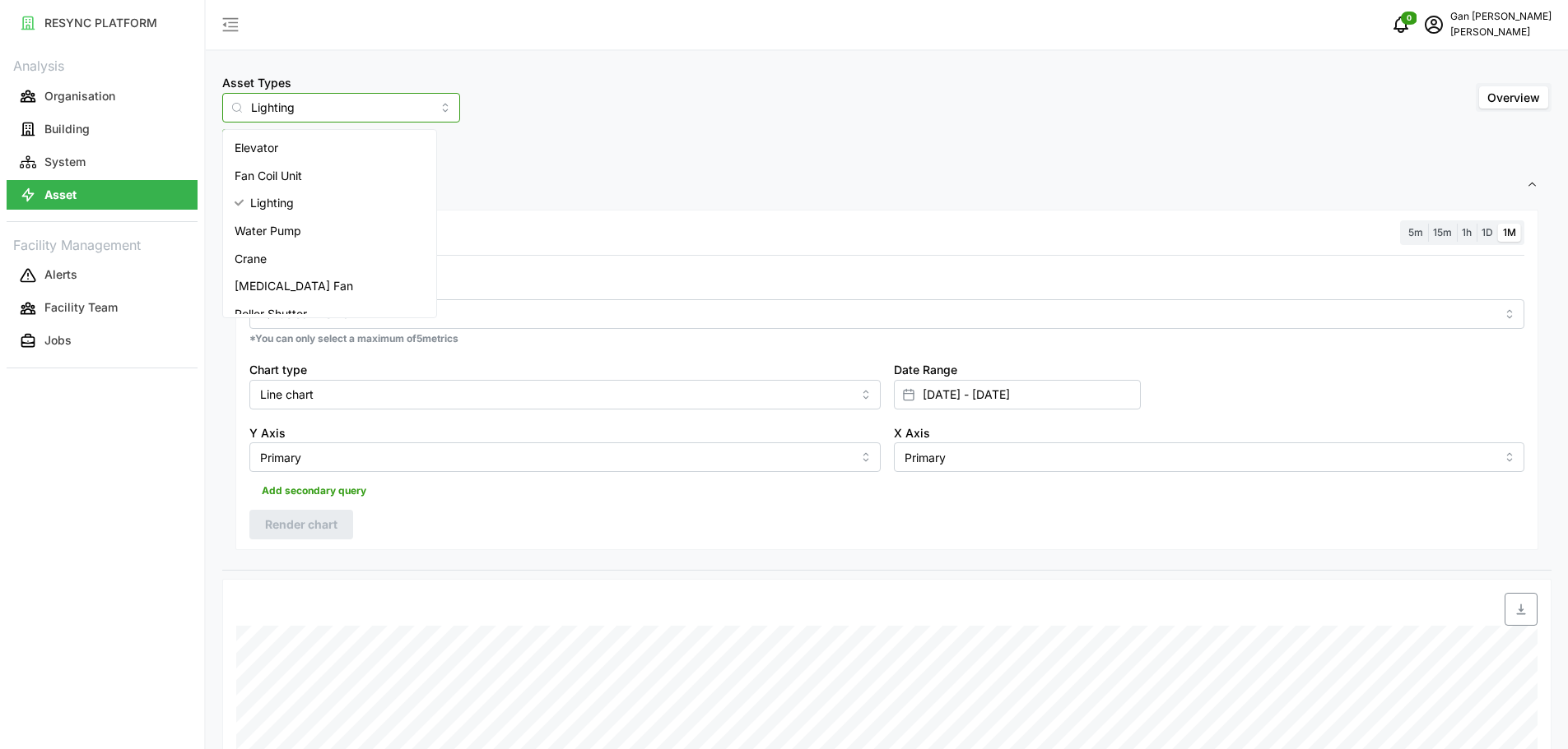
click at [382, 257] on div "Crane" at bounding box center [329, 258] width 207 height 28
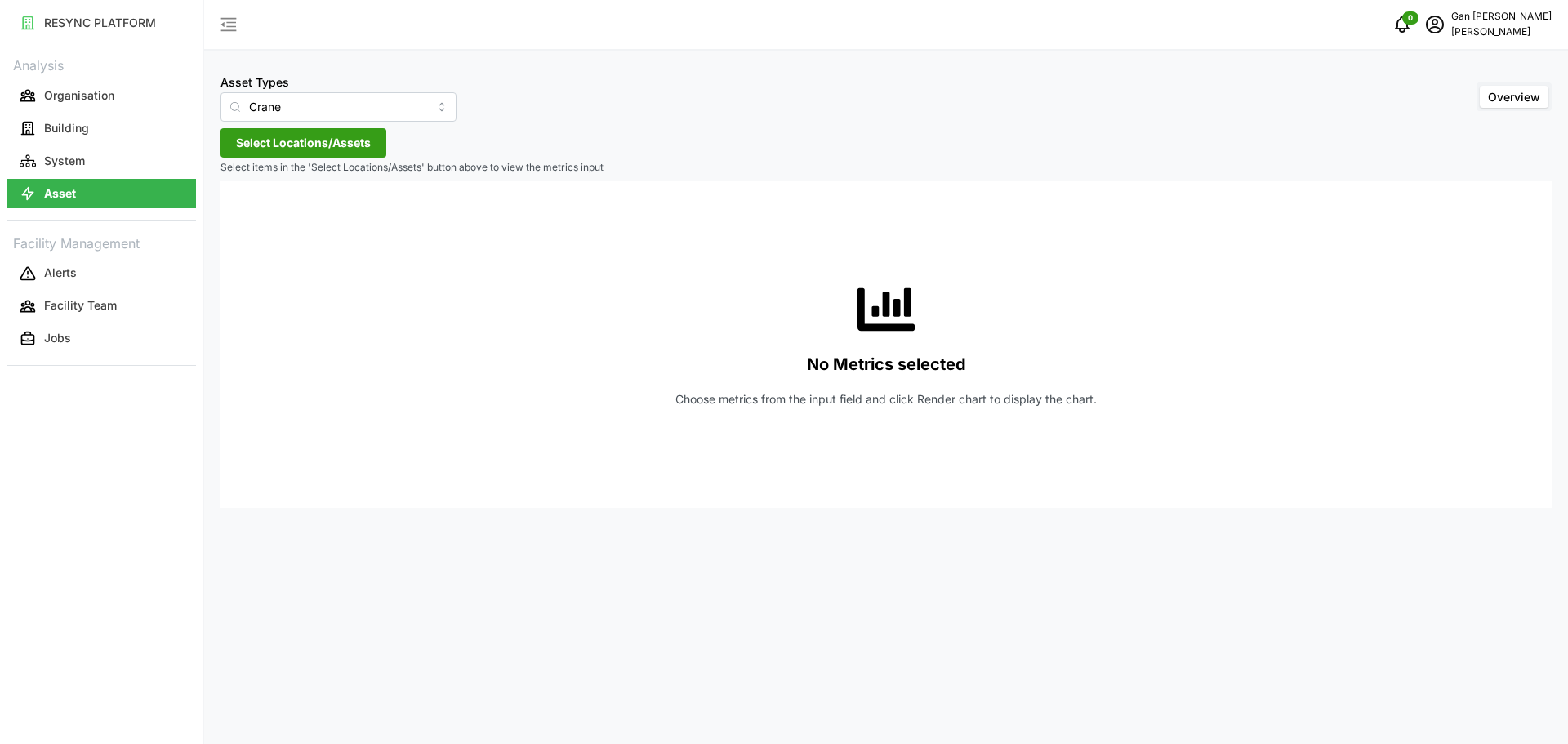
click at [342, 150] on span "Select Locations/Assets" at bounding box center [303, 143] width 135 height 28
click at [267, 217] on div "[PERSON_NAME]" at bounding box center [334, 217] width 198 height 23
click at [262, 217] on span "Select Chuan Lim" at bounding box center [262, 218] width 11 height 11
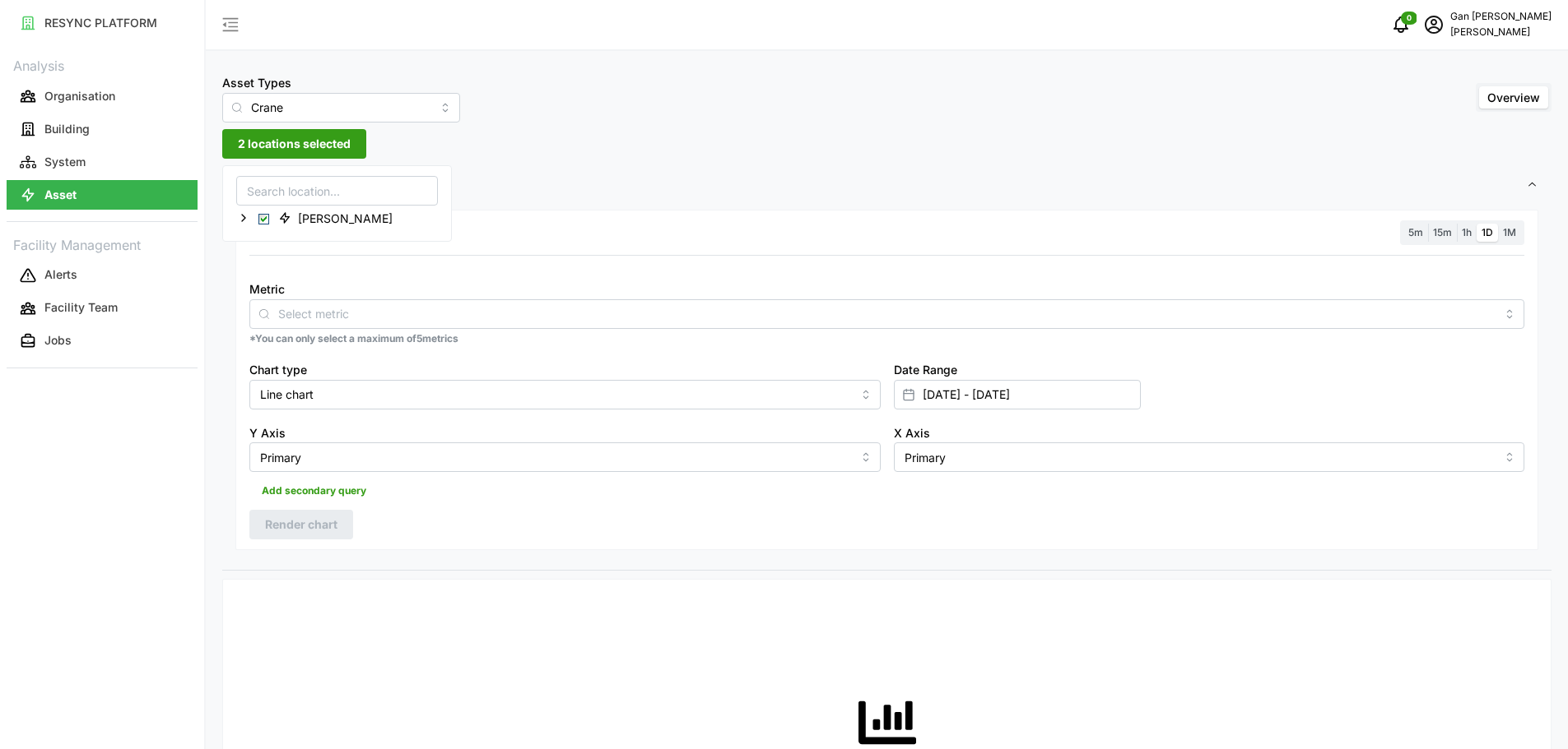
click at [352, 145] on button "2 locations selected" at bounding box center [294, 144] width 144 height 30
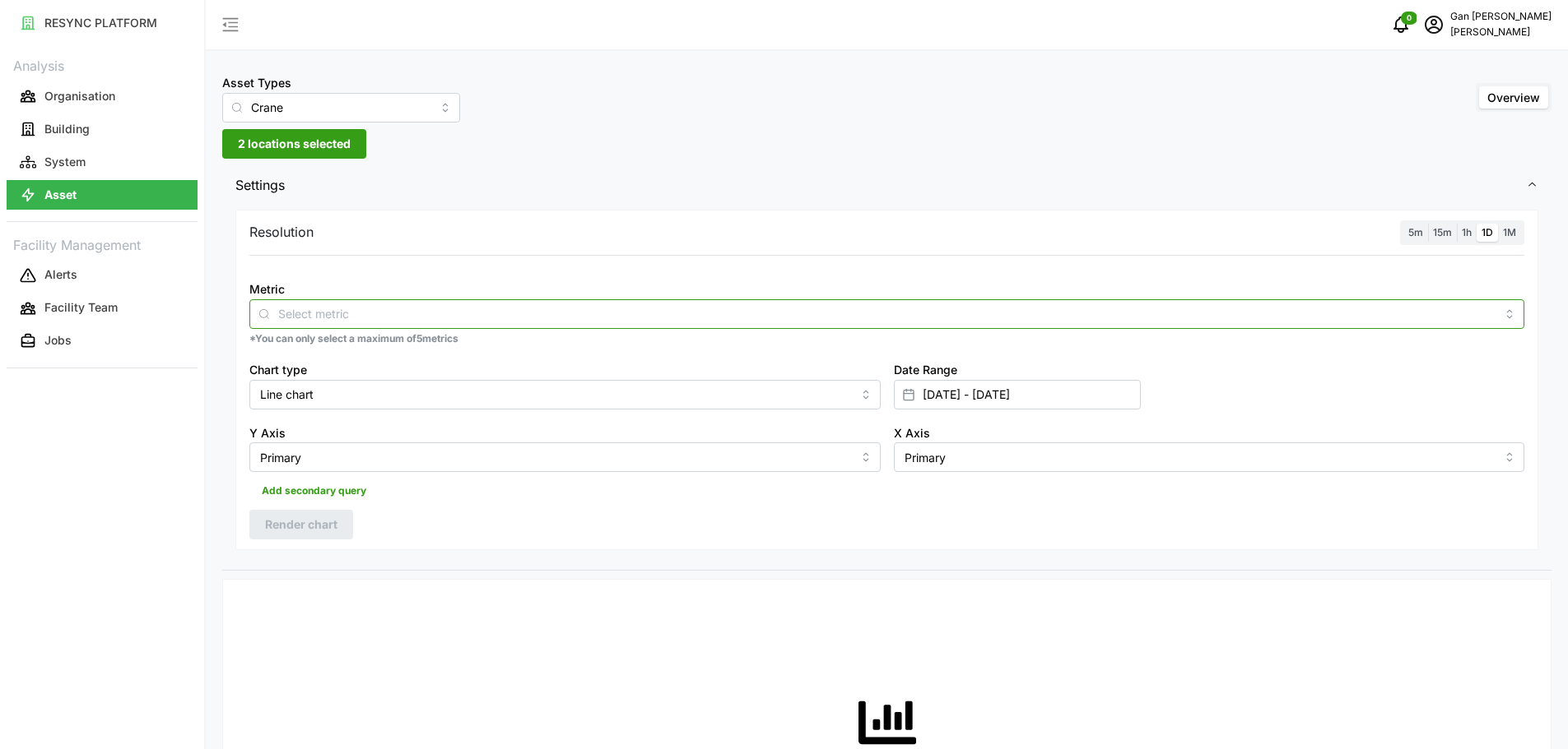
click at [765, 315] on input "Metric" at bounding box center [887, 314] width 1217 height 18
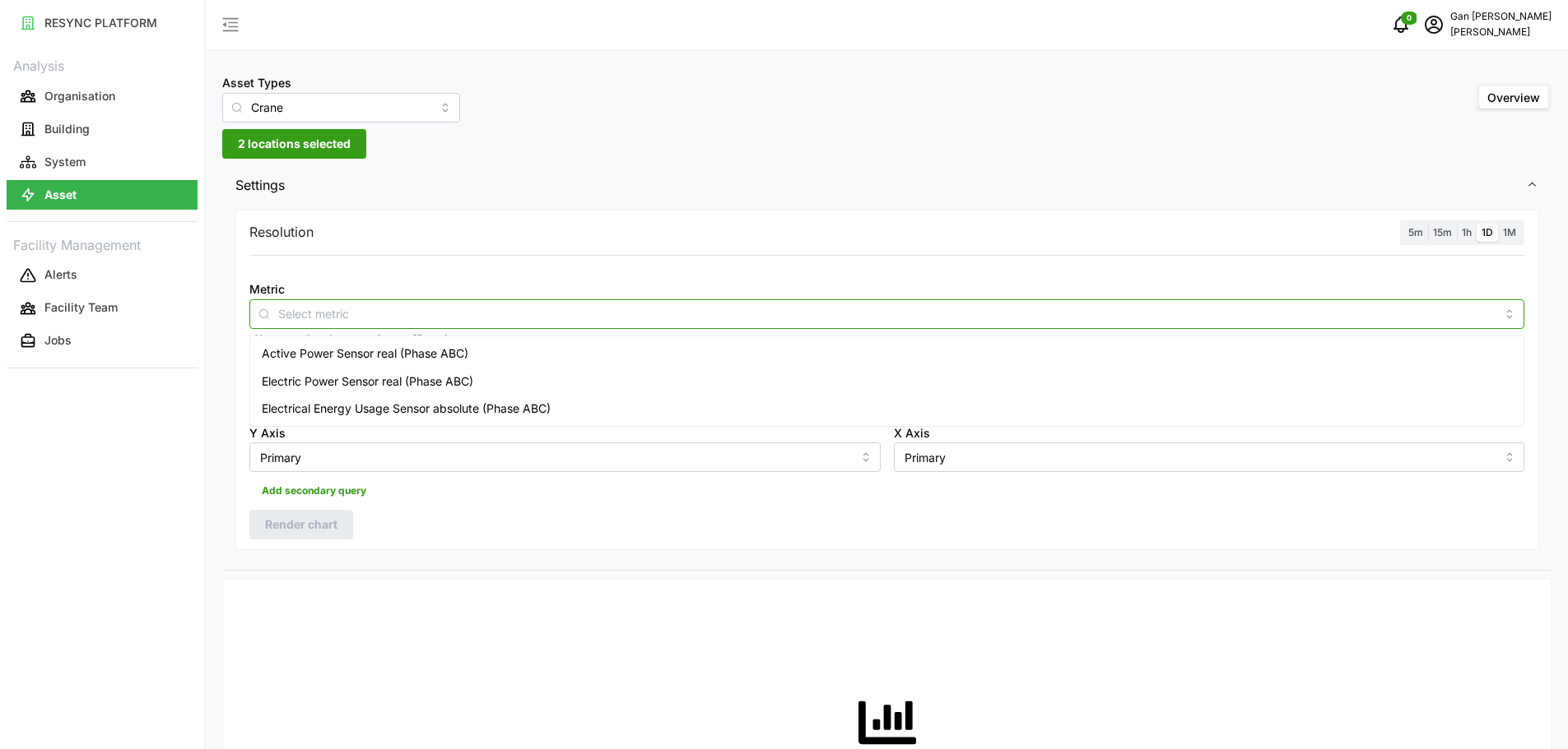
click at [344, 398] on div "Electrical Energy Usage Sensor absolute (Phase ABC)" at bounding box center [886, 408] width 1266 height 28
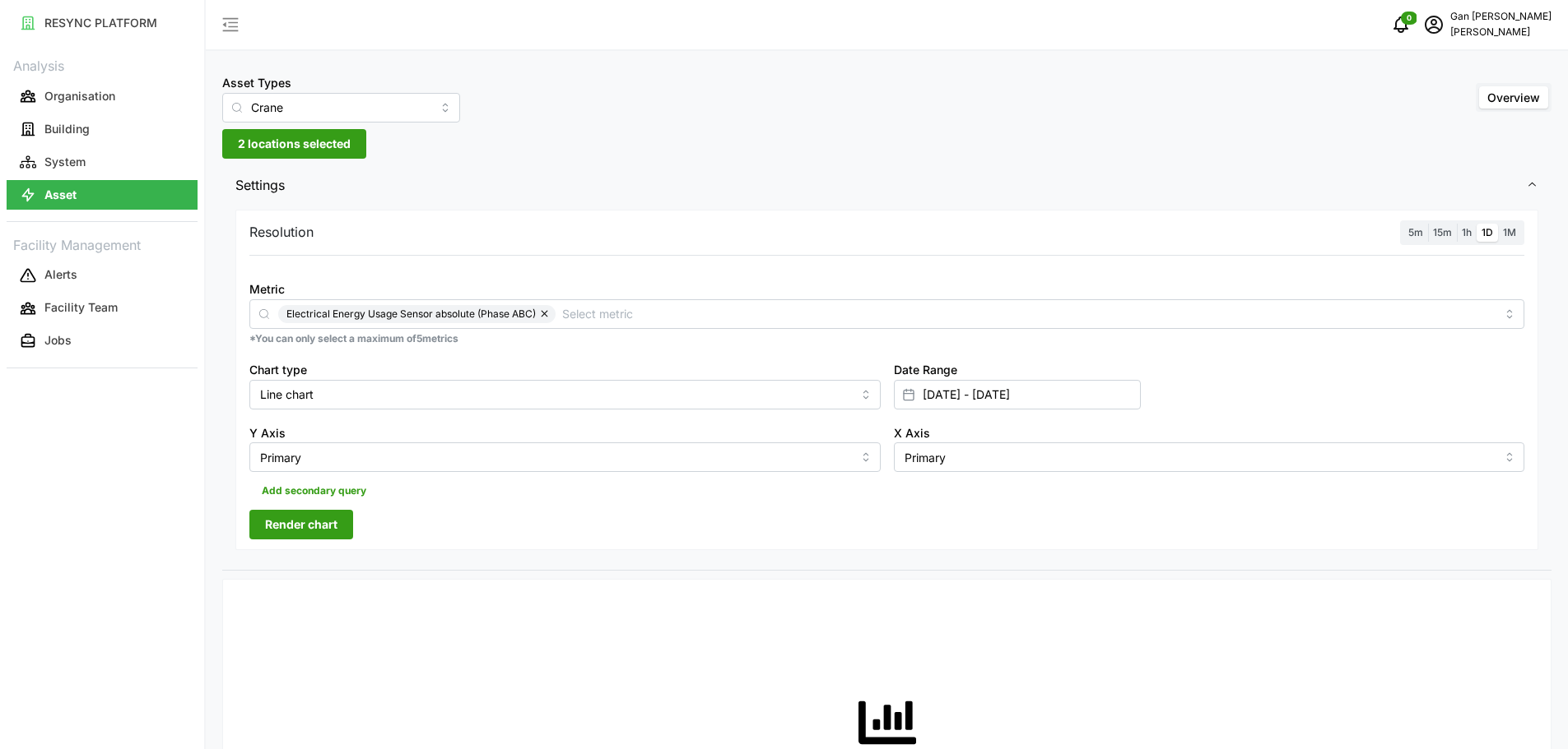
click at [309, 526] on span "Render chart" at bounding box center [301, 524] width 72 height 28
click at [1513, 235] on span "1M" at bounding box center [1509, 232] width 14 height 13
click at [1498, 224] on input "1M" at bounding box center [1498, 224] width 0 height 0
click at [271, 529] on span "Render chart" at bounding box center [301, 524] width 72 height 28
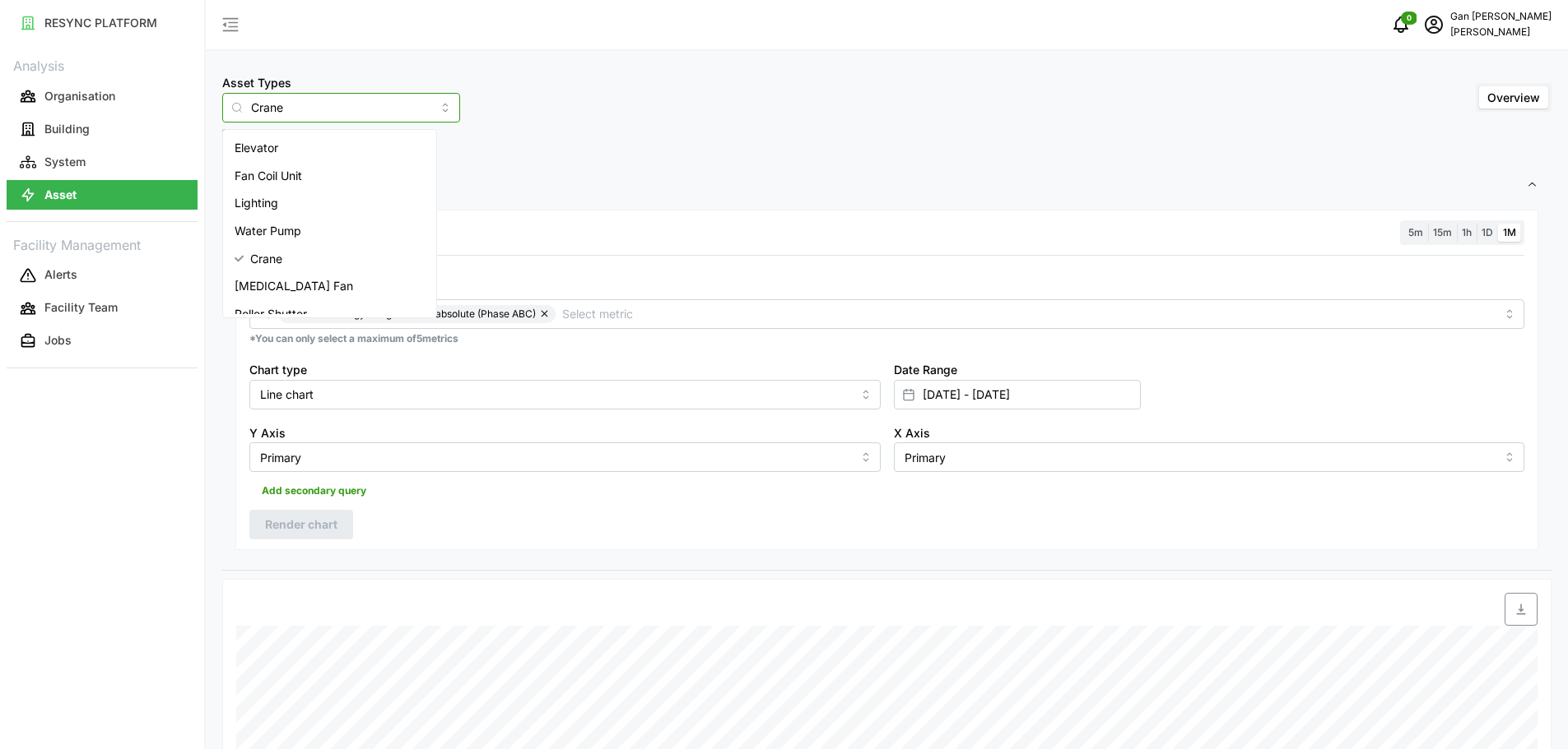
click at [380, 106] on input "Crane" at bounding box center [341, 108] width 238 height 30
click at [354, 241] on div "Water Pump" at bounding box center [329, 230] width 207 height 28
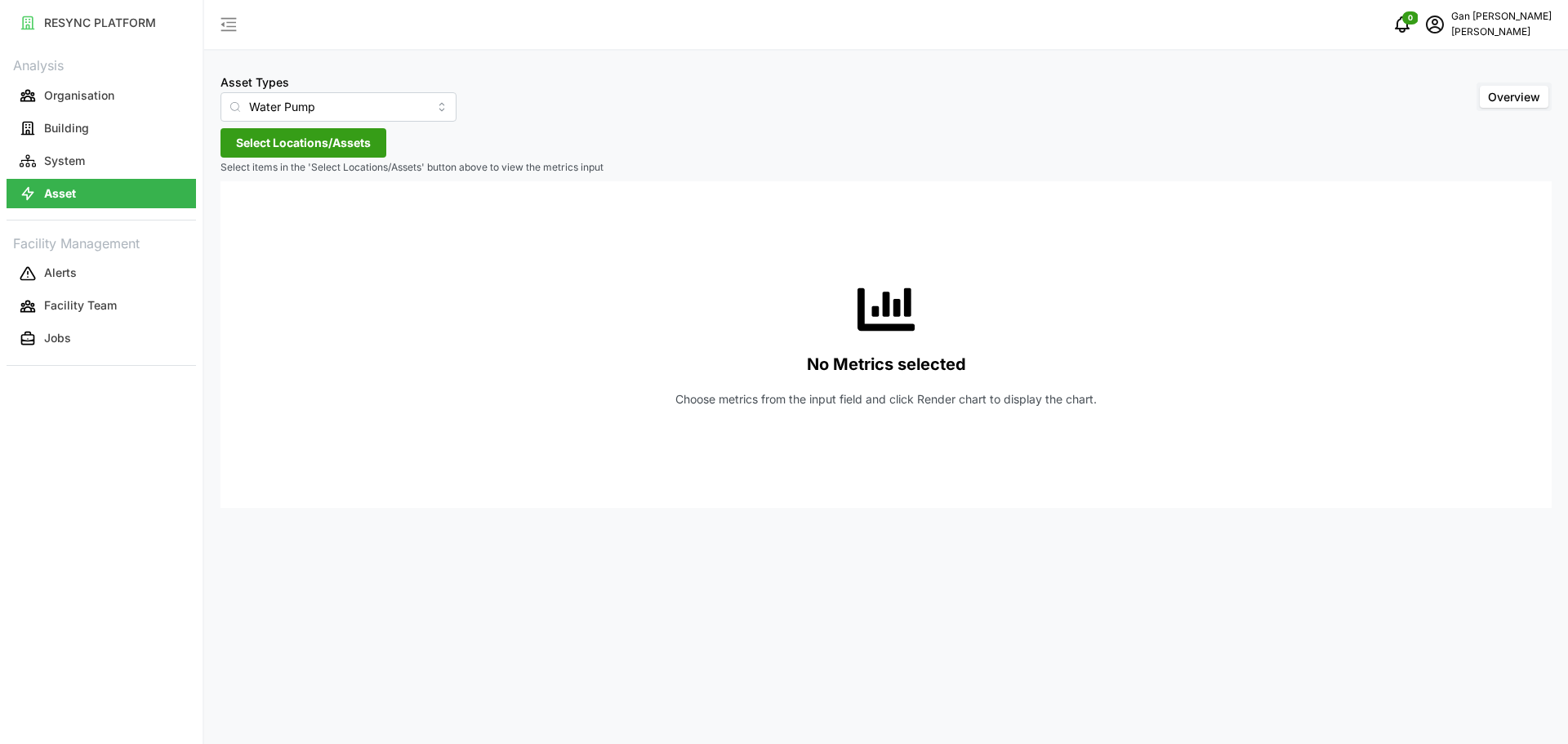
click at [315, 140] on span "Select Locations/Assets" at bounding box center [303, 143] width 135 height 28
click at [261, 220] on span "Select Chuan Lim" at bounding box center [262, 218] width 11 height 11
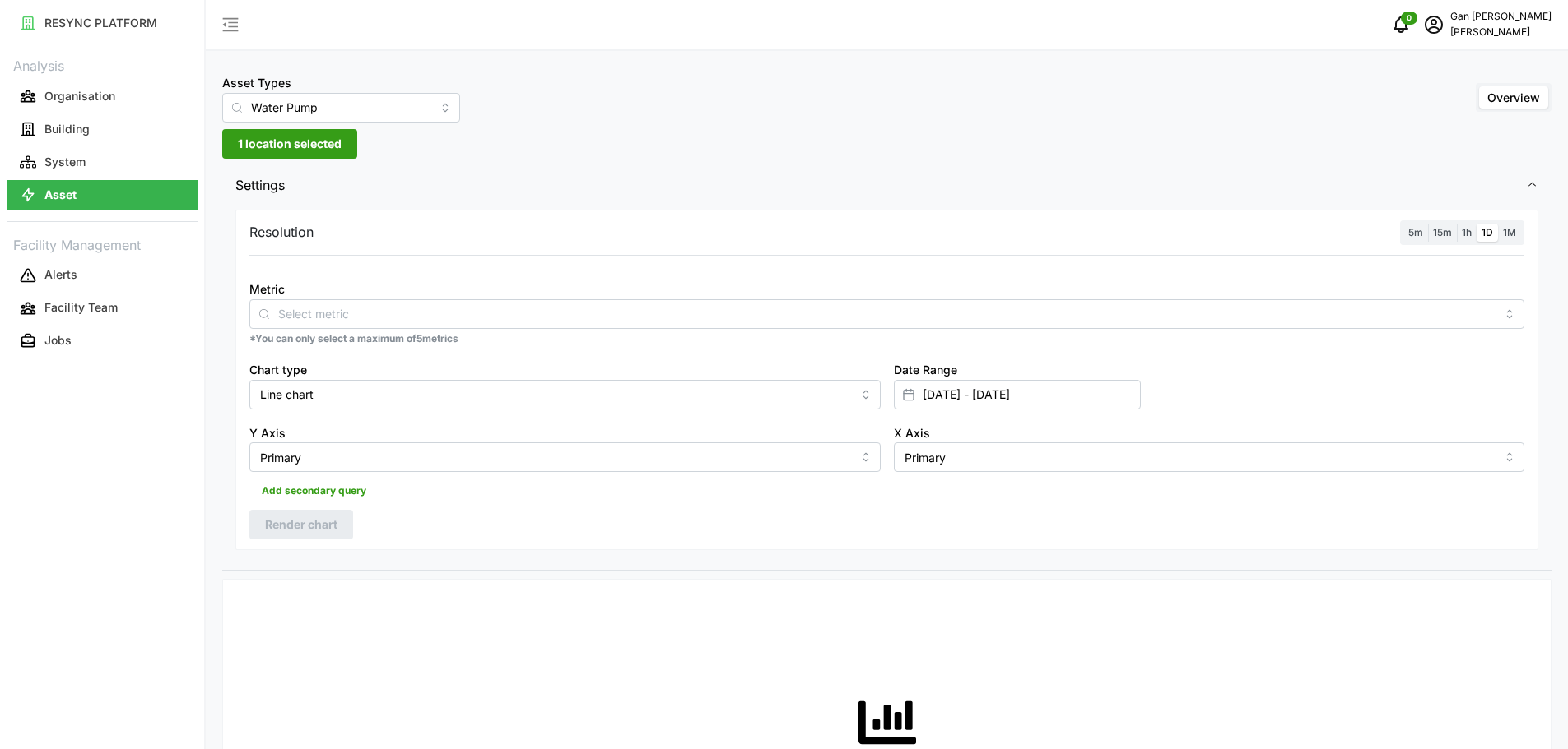
click at [695, 507] on div "Resolution 5m 15m 1h 1D 1M Metric *You can only select a maximum of 5 metrics C…" at bounding box center [886, 380] width 1302 height 342
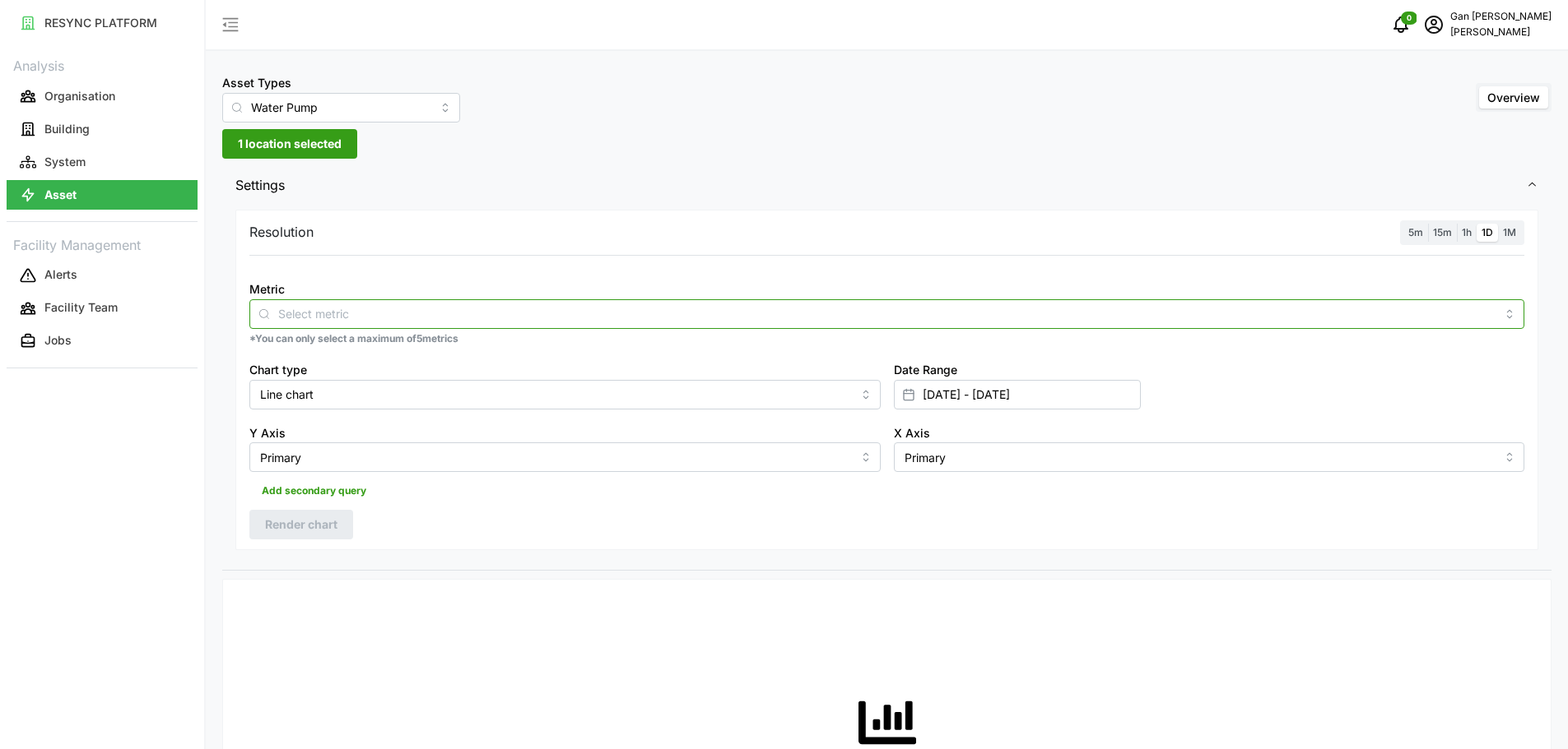
click at [343, 309] on input "Metric" at bounding box center [887, 314] width 1217 height 18
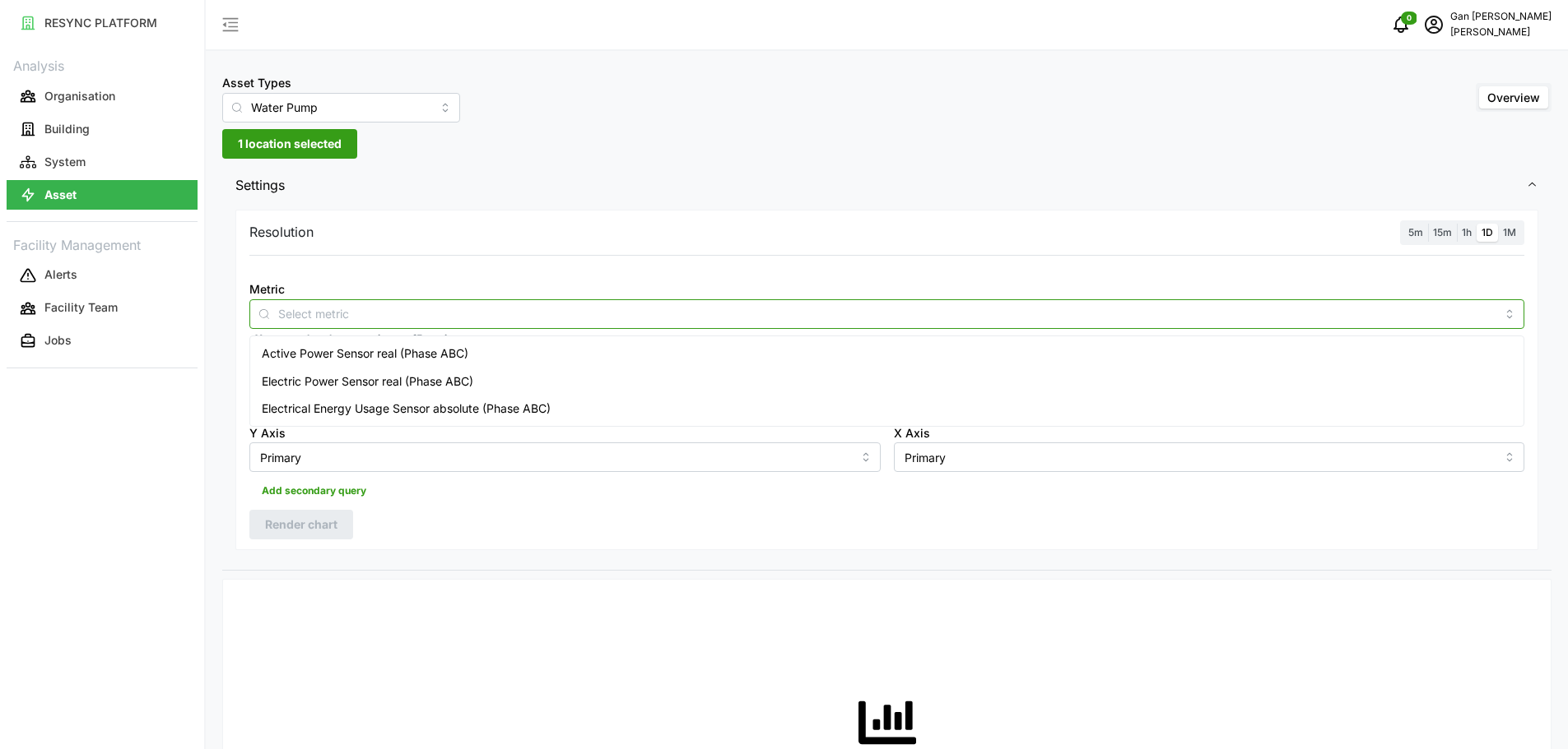
click at [313, 403] on span "Electrical Energy Usage Sensor absolute (Phase ABC)" at bounding box center [407, 409] width 289 height 18
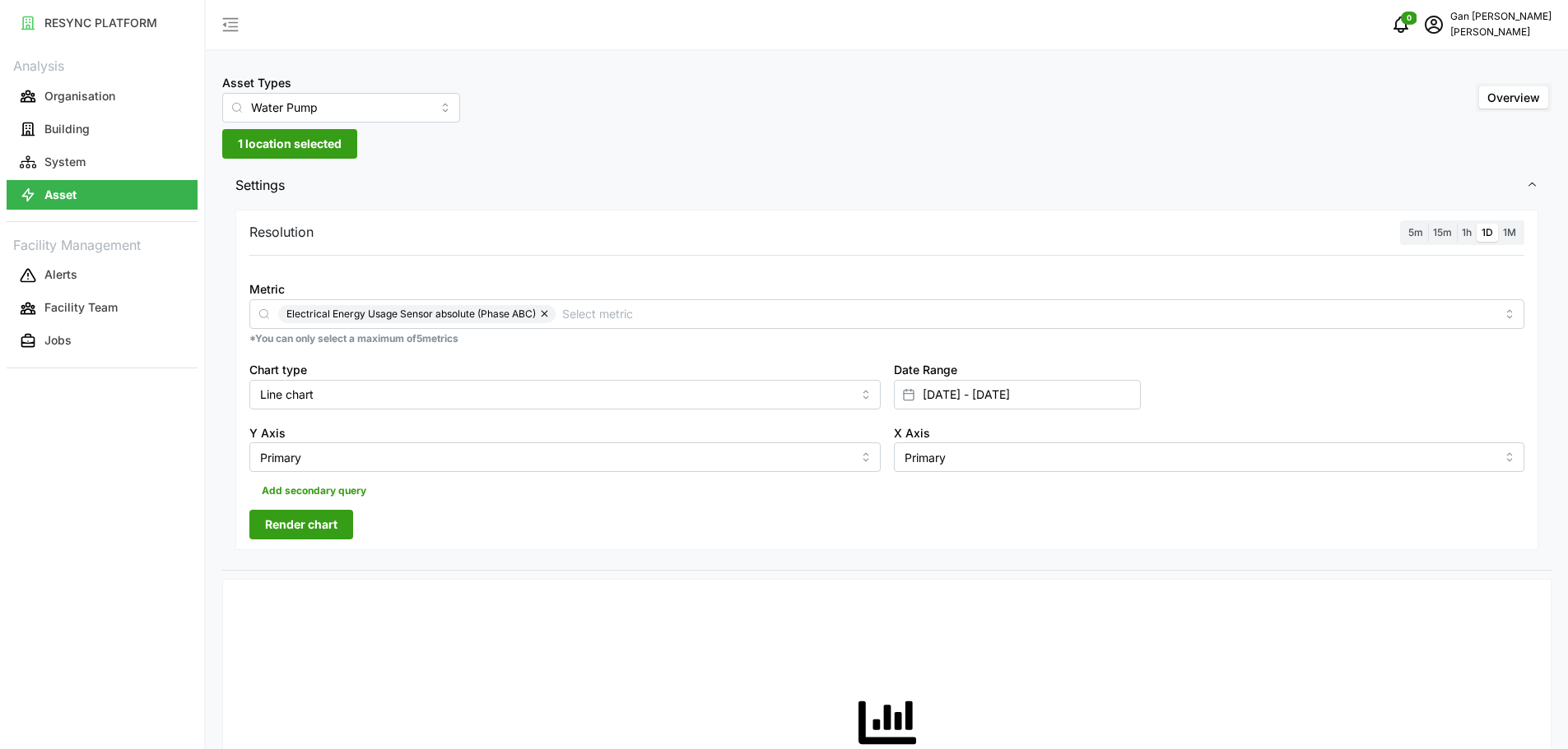
click at [321, 516] on span "Render chart" at bounding box center [301, 524] width 72 height 28
click at [1513, 240] on label "1M" at bounding box center [1508, 233] width 23 height 19
click at [1498, 224] on input "1M" at bounding box center [1498, 224] width 0 height 0
click at [320, 529] on span "Render chart" at bounding box center [301, 524] width 72 height 28
click at [377, 109] on input "Water Pump" at bounding box center [341, 108] width 238 height 30
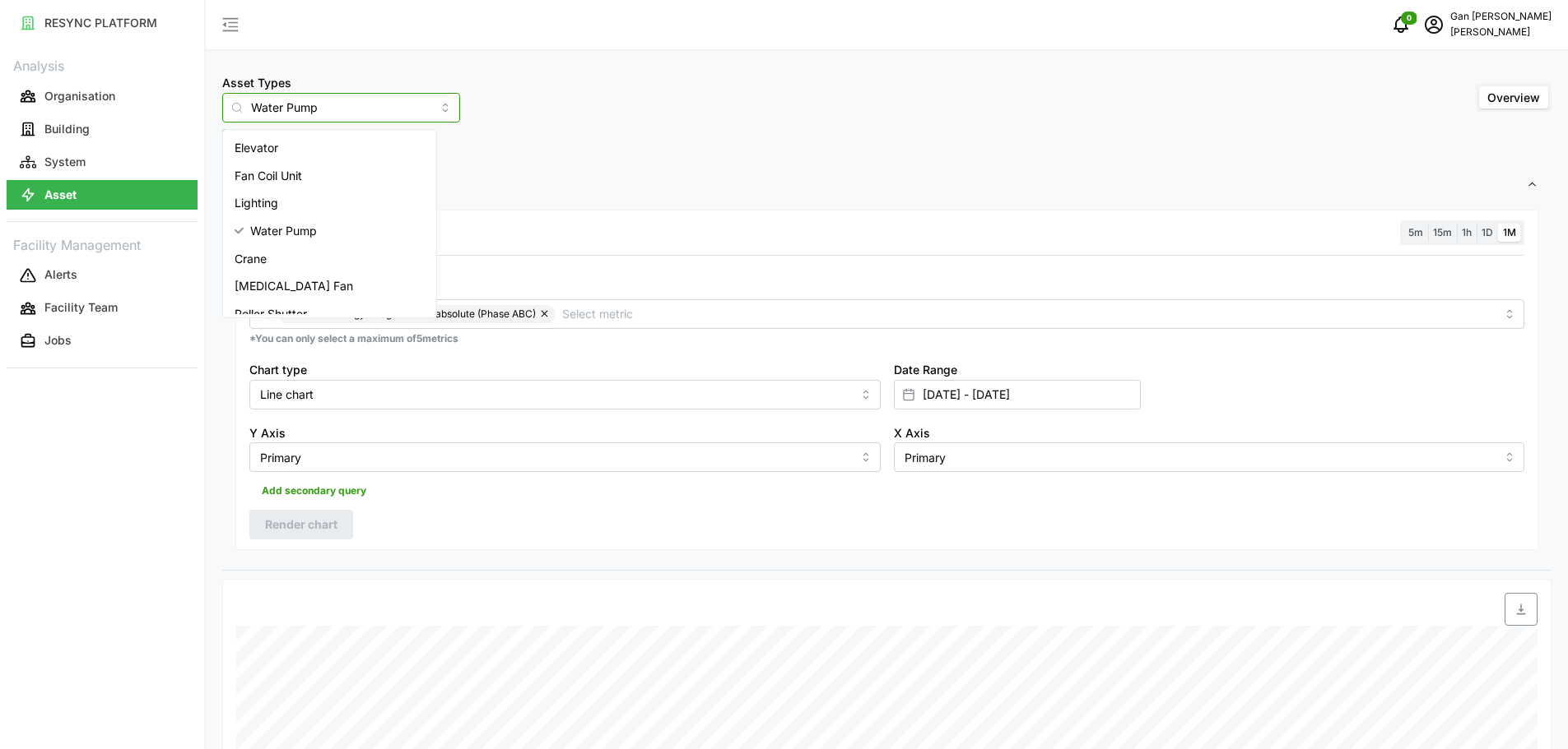
scroll to position [124, 0]
click at [317, 276] on div "Roller Shutter" at bounding box center [329, 273] width 207 height 28
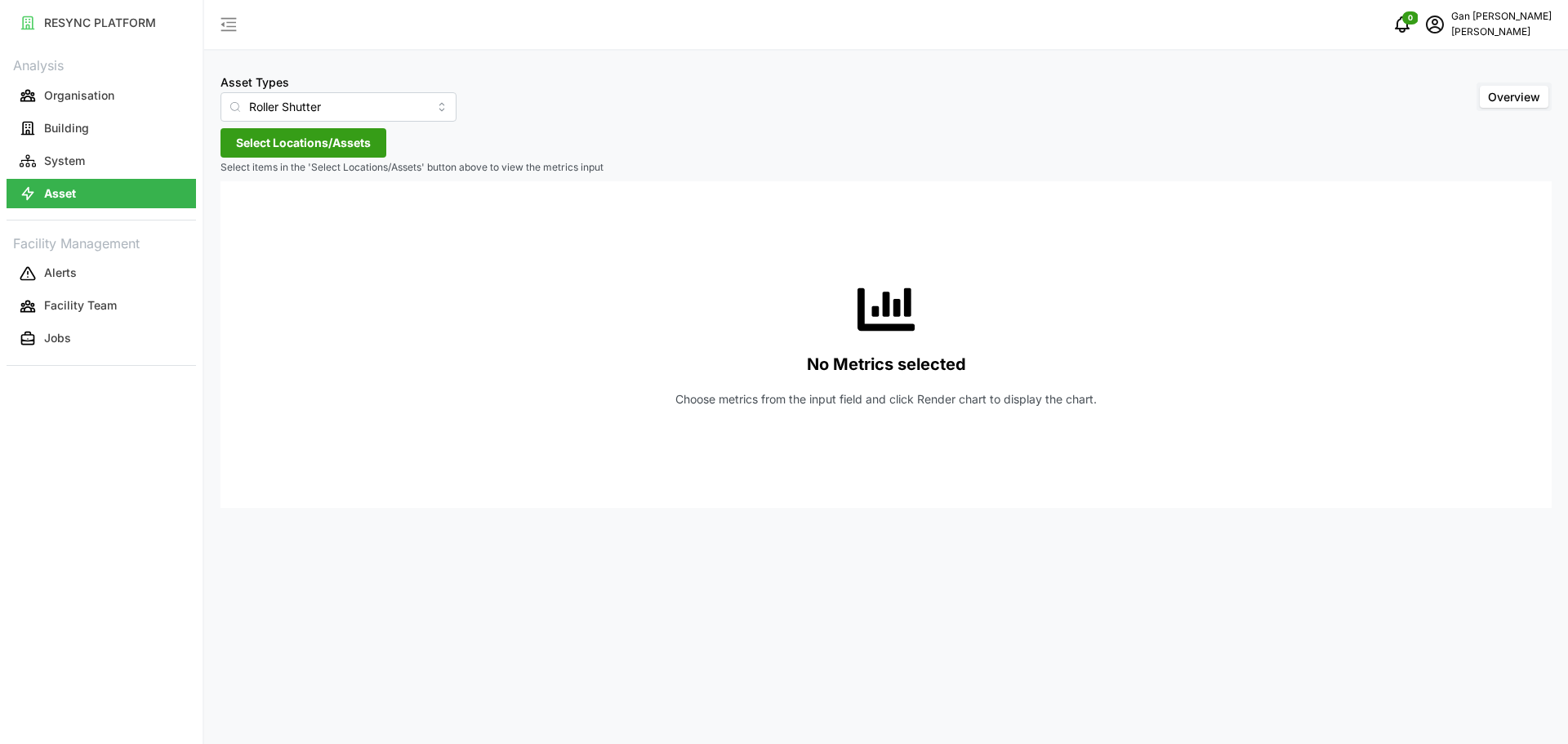
click at [352, 148] on span "Select Locations/Assets" at bounding box center [303, 143] width 135 height 28
click at [258, 218] on span "Select Chuan Lim" at bounding box center [262, 218] width 11 height 11
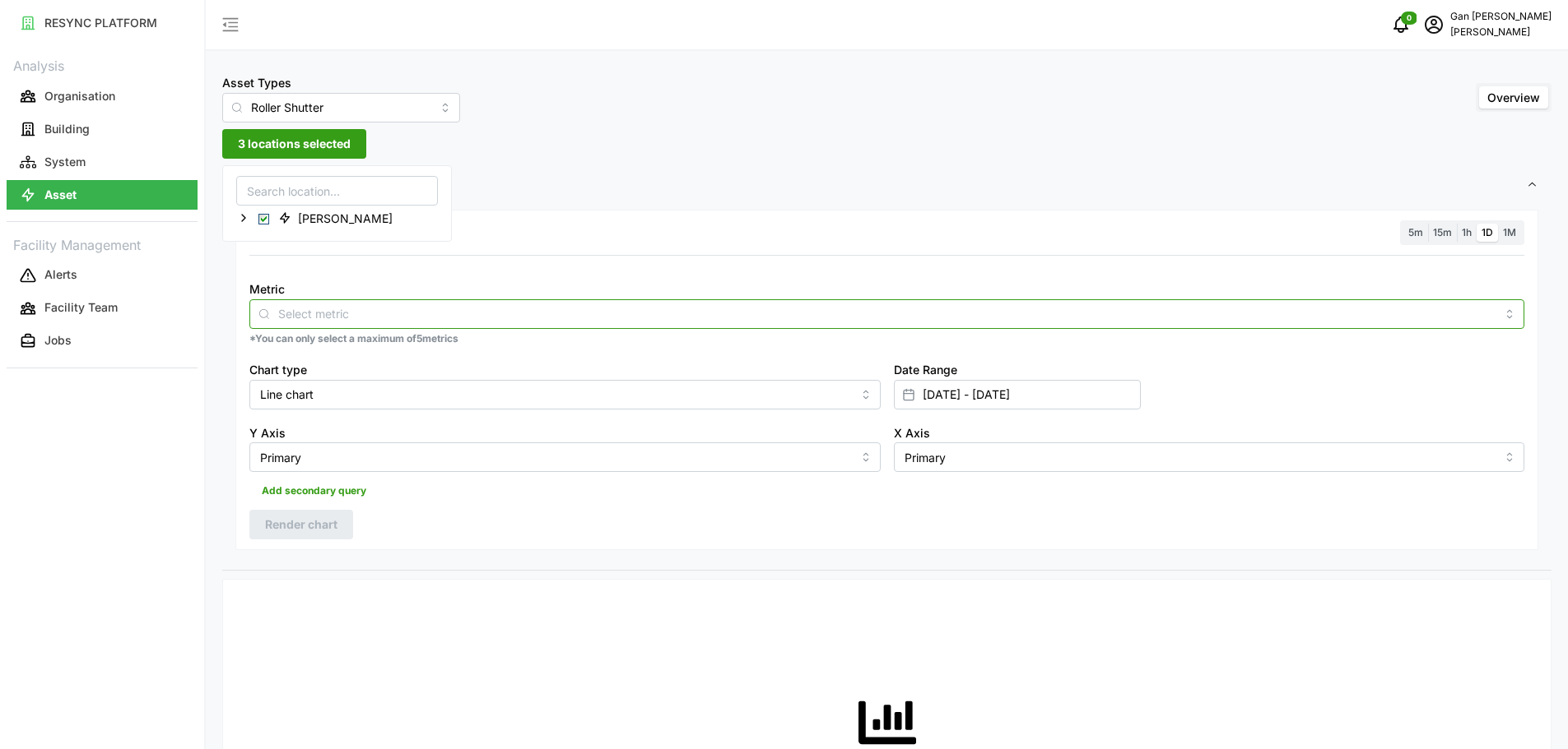
click at [1263, 317] on input "Metric" at bounding box center [887, 314] width 1217 height 18
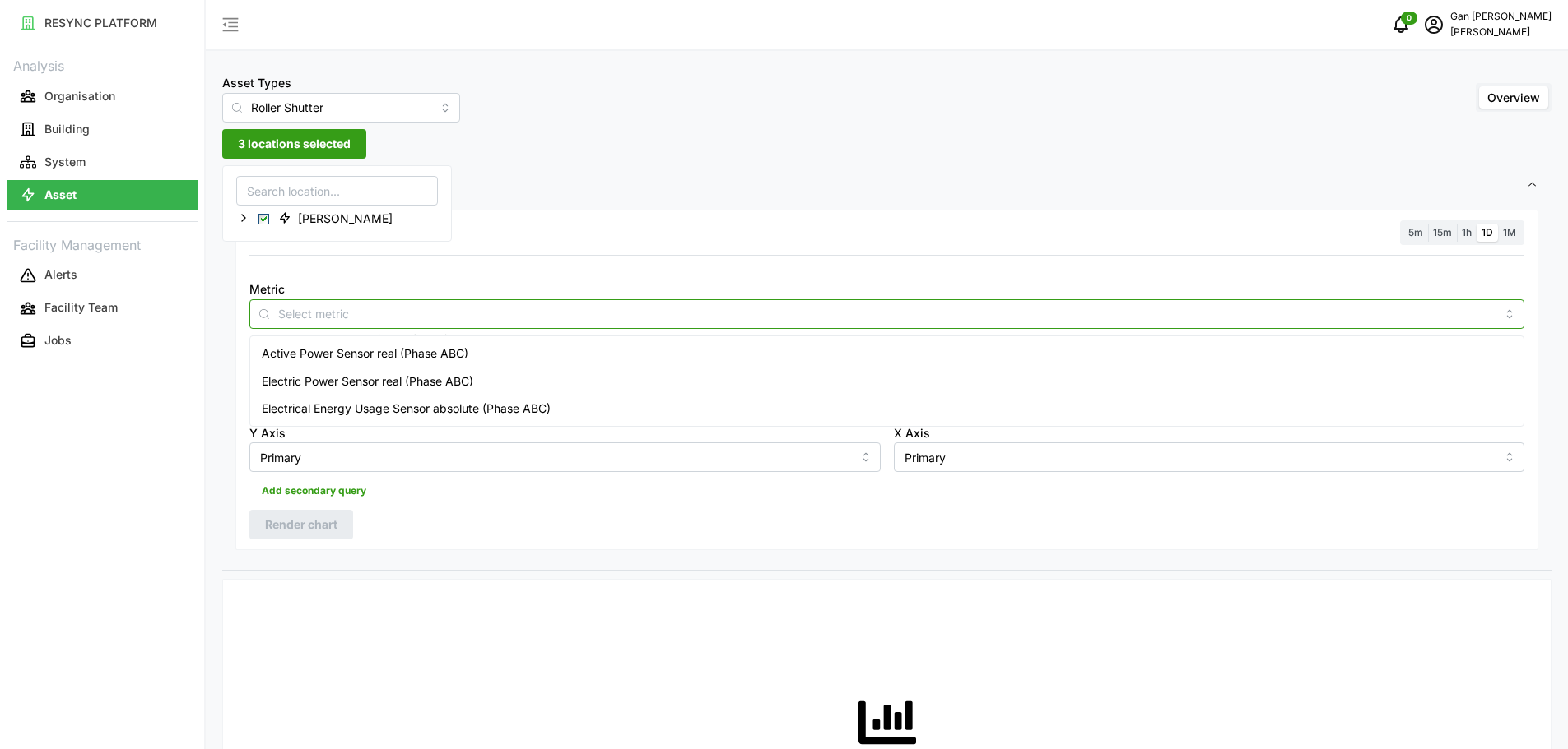
click at [381, 400] on span "Electrical Energy Usage Sensor absolute (Phase ABC)" at bounding box center [407, 409] width 289 height 18
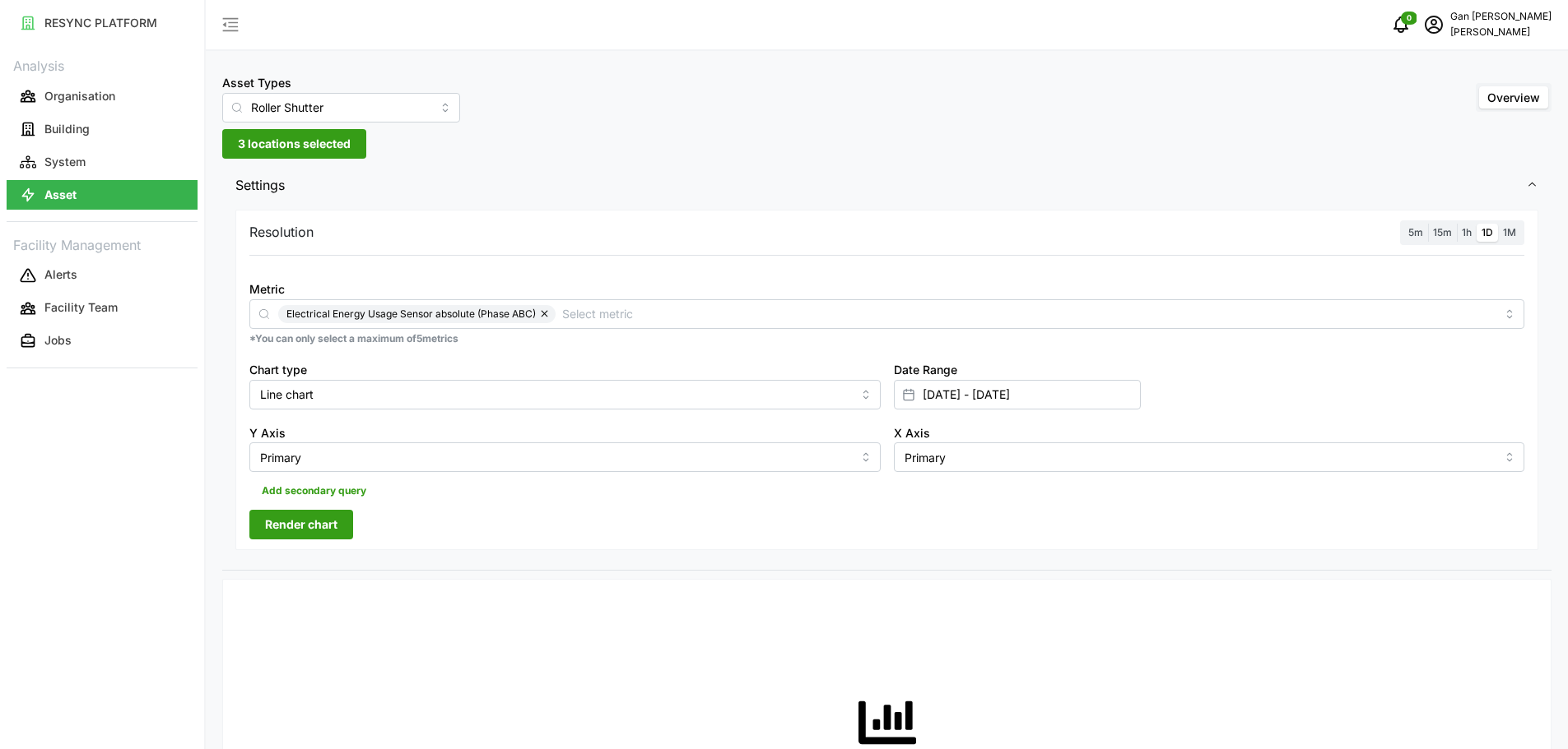
click at [282, 523] on span "Render chart" at bounding box center [301, 524] width 72 height 28
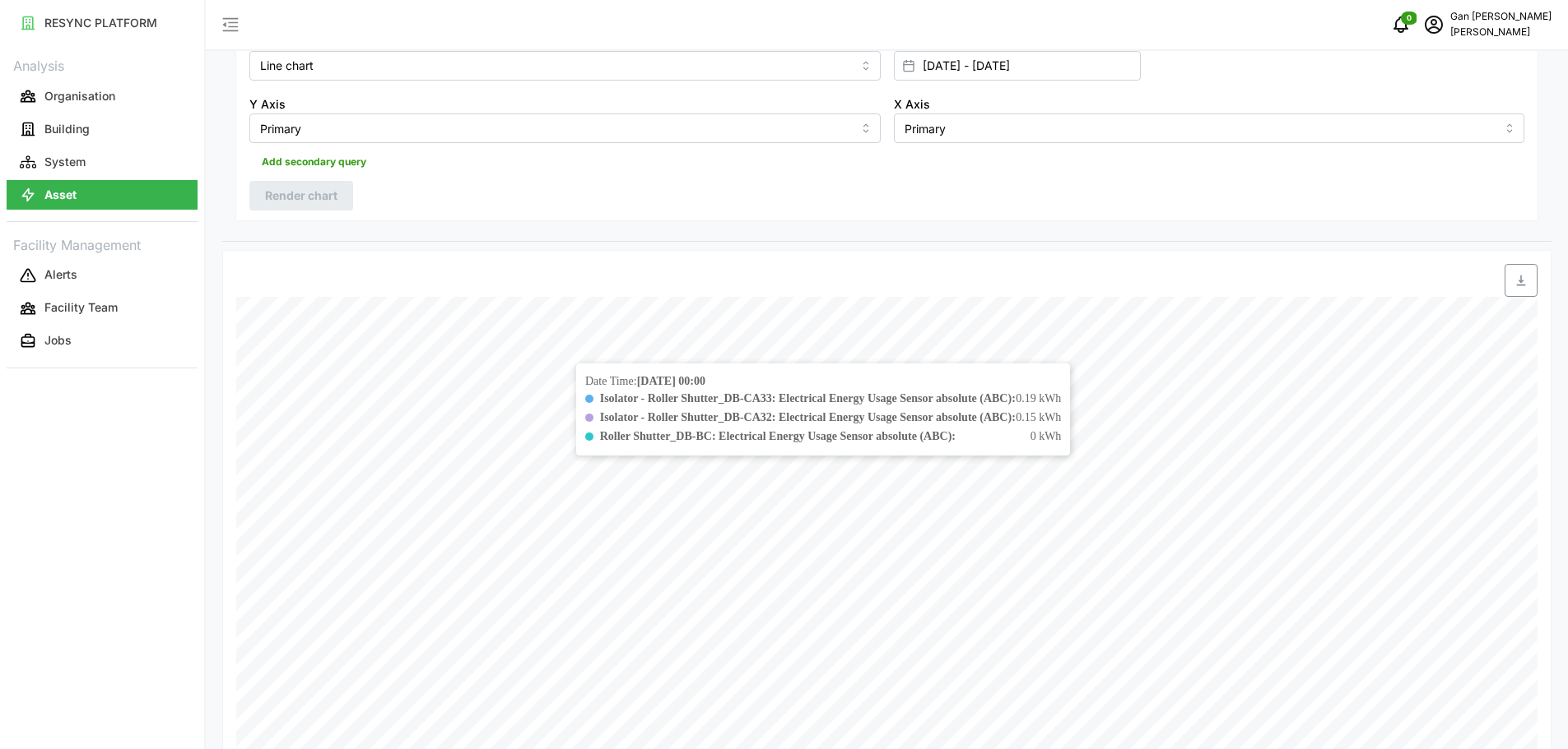
scroll to position [82, 0]
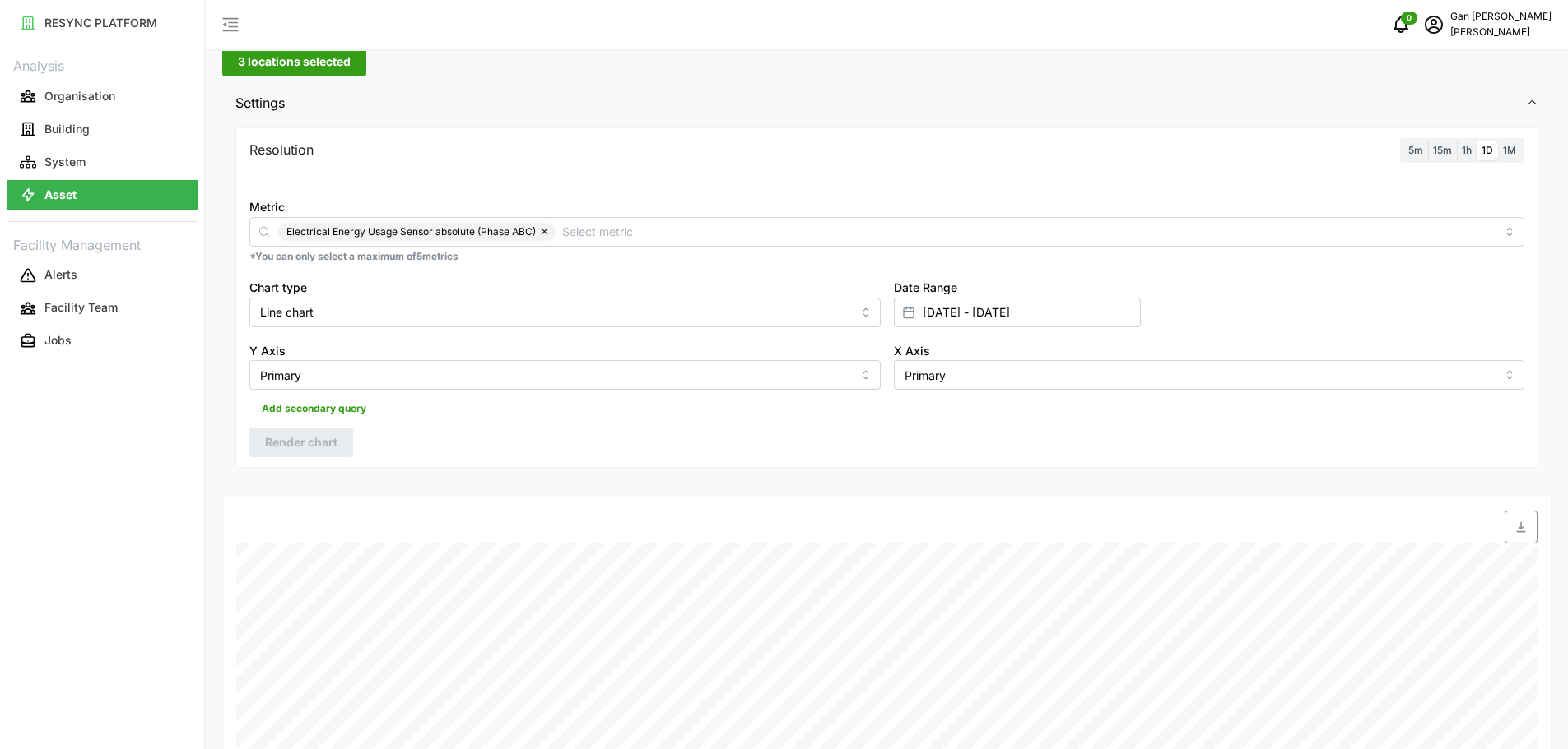
click at [1507, 150] on span "1M" at bounding box center [1509, 150] width 14 height 13
click at [1498, 142] on input "1M" at bounding box center [1498, 142] width 0 height 0
click at [291, 436] on span "Render chart" at bounding box center [301, 442] width 72 height 28
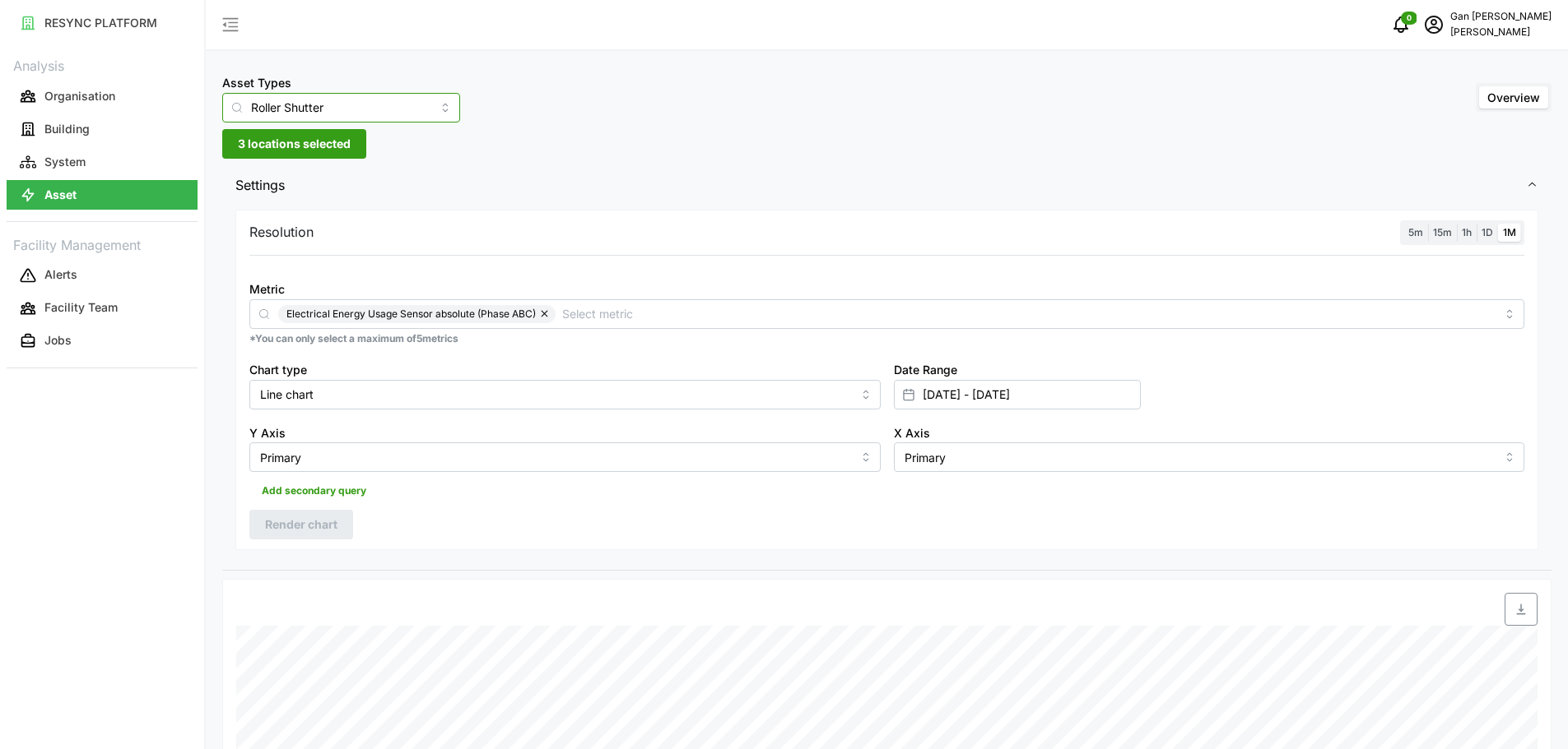
click at [416, 117] on input "Roller Shutter" at bounding box center [341, 108] width 238 height 30
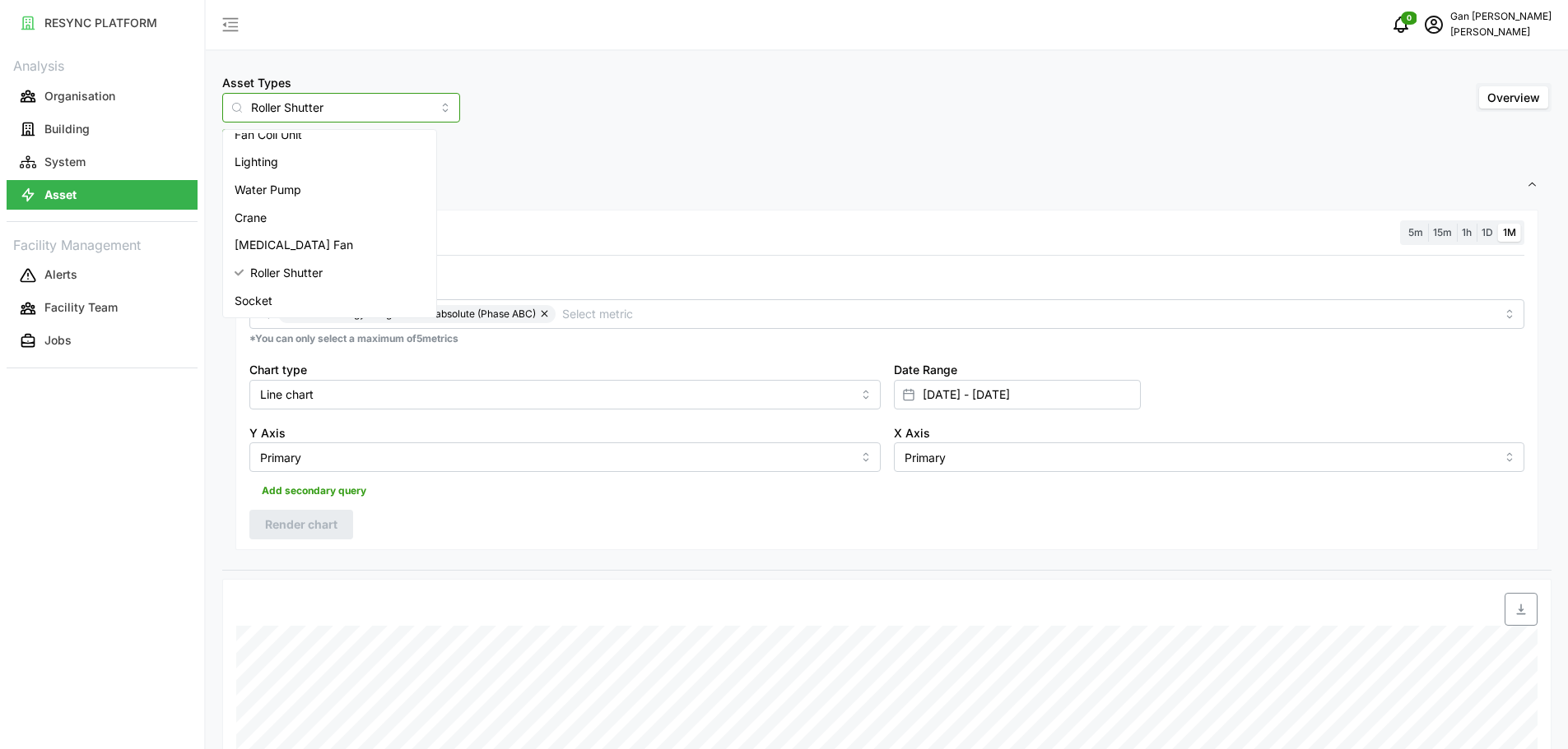
click at [253, 271] on span "Roller Shutter" at bounding box center [286, 273] width 72 height 18
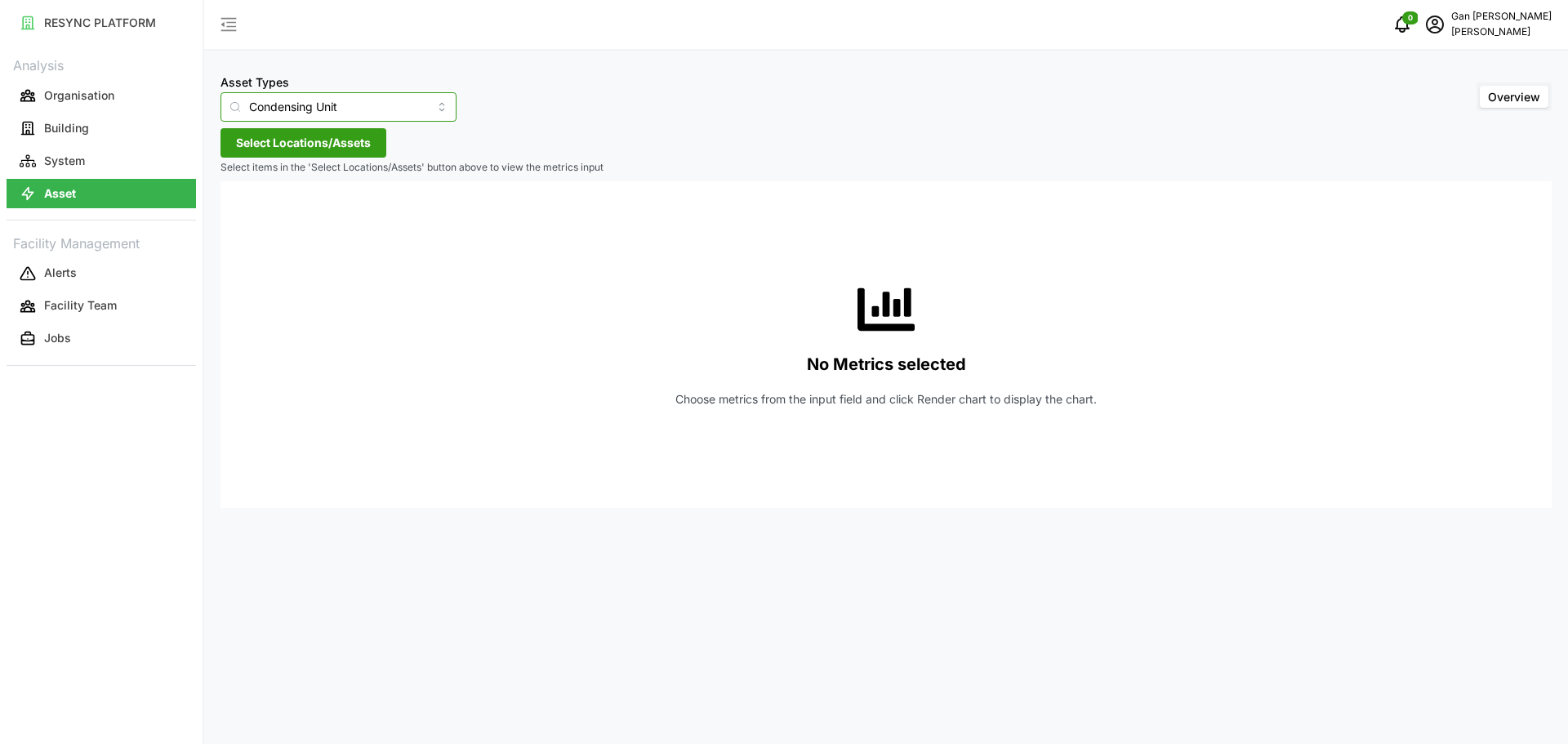
click at [359, 108] on input "Condensing Unit" at bounding box center [338, 107] width 236 height 30
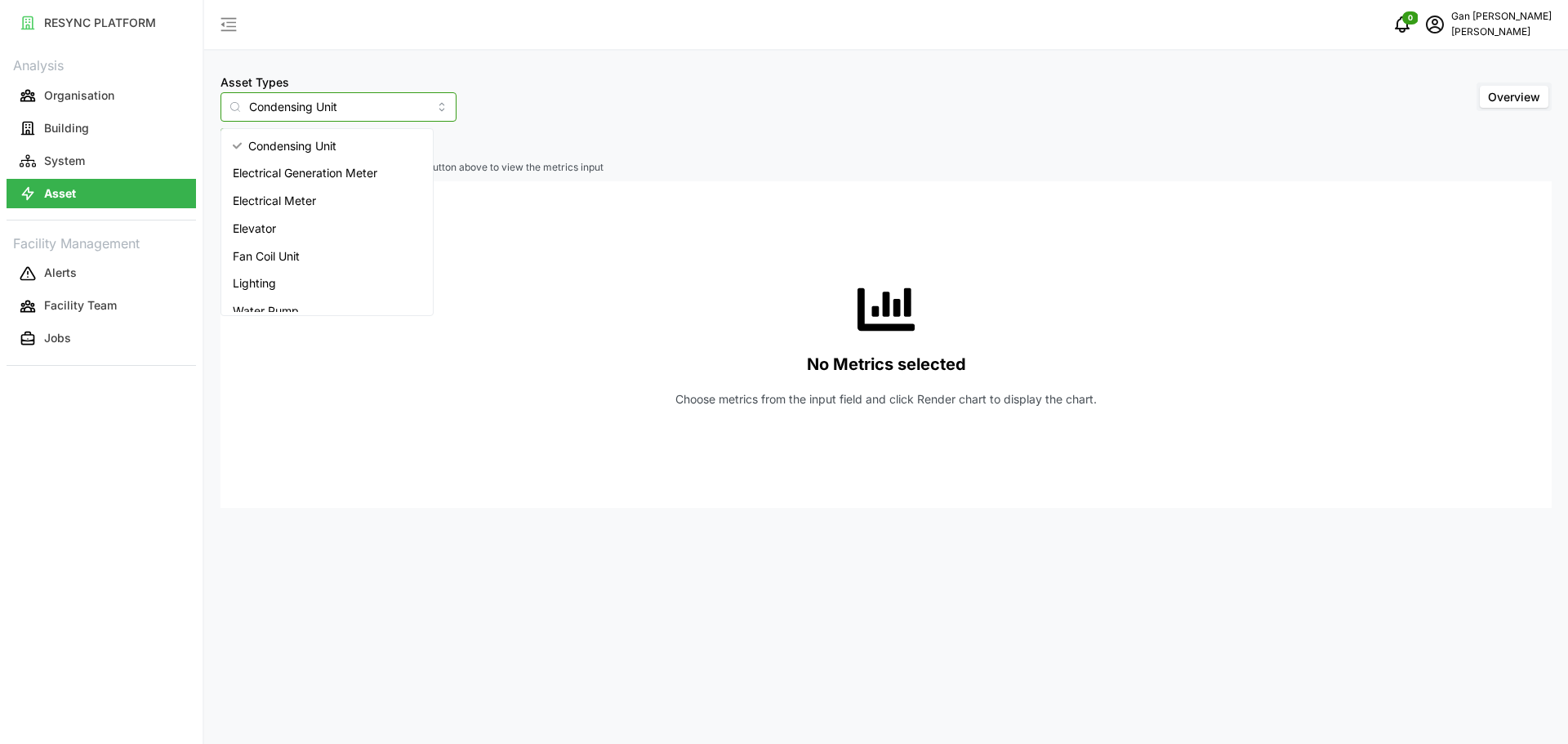
click at [326, 285] on div "Lighting" at bounding box center [327, 283] width 205 height 28
type input "Lighting"
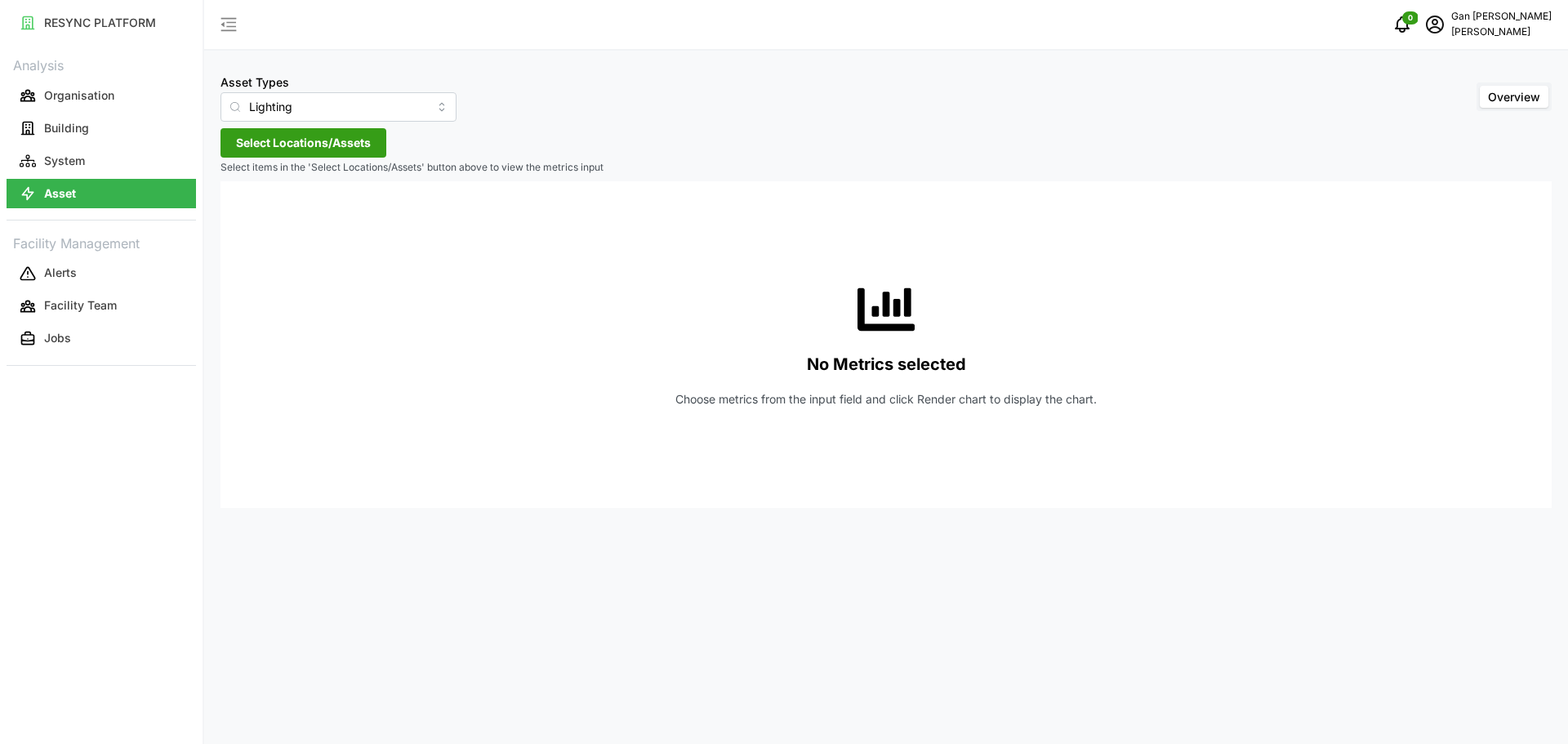
click at [249, 147] on span "Select Locations/Assets" at bounding box center [303, 143] width 135 height 28
click at [242, 218] on polyline at bounding box center [242, 216] width 4 height 6
click at [258, 241] on icon at bounding box center [255, 240] width 13 height 13
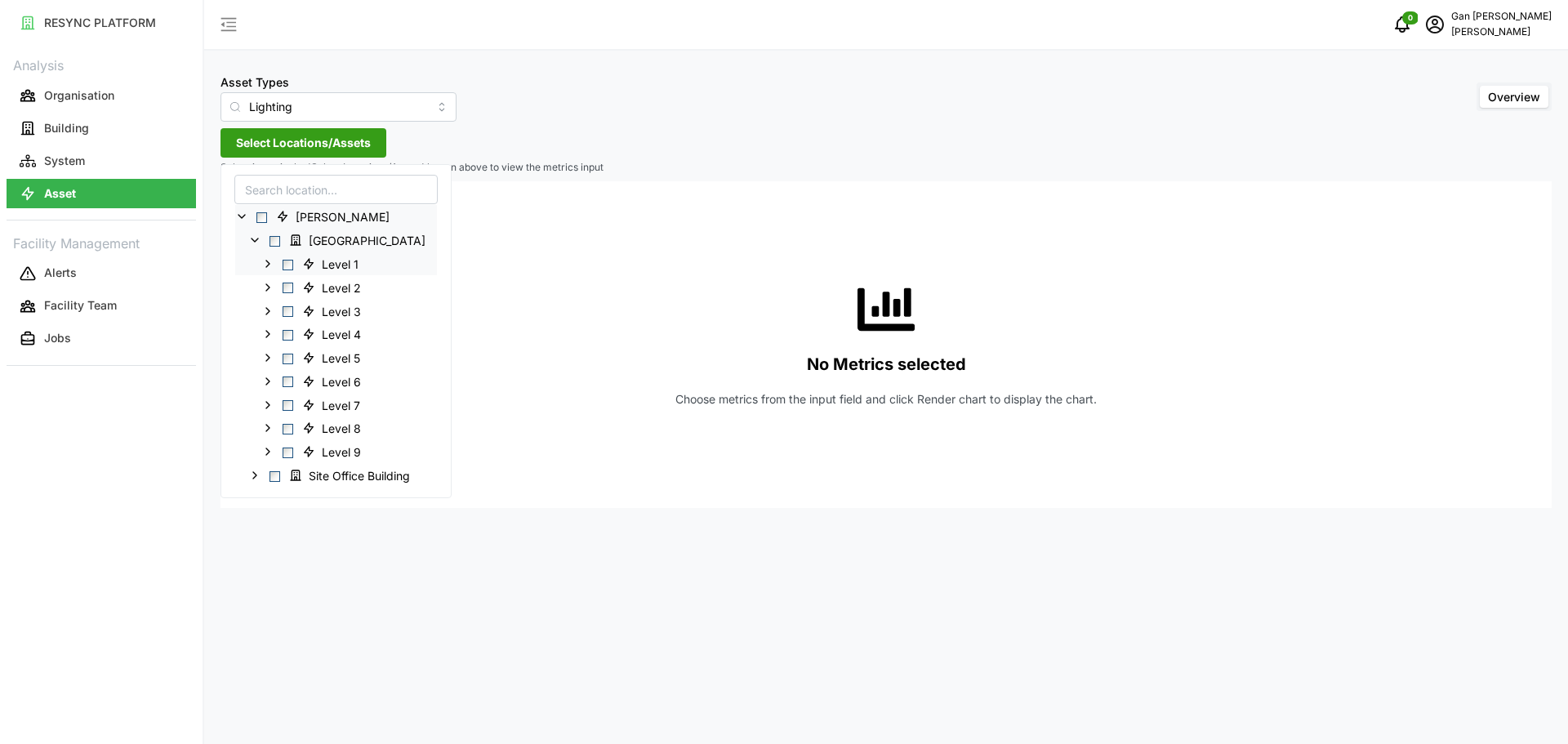
click at [268, 262] on polyline at bounding box center [268, 263] width 4 height 6
click at [304, 288] on span "Select Dormitory Office (Level 1)" at bounding box center [301, 288] width 11 height 11
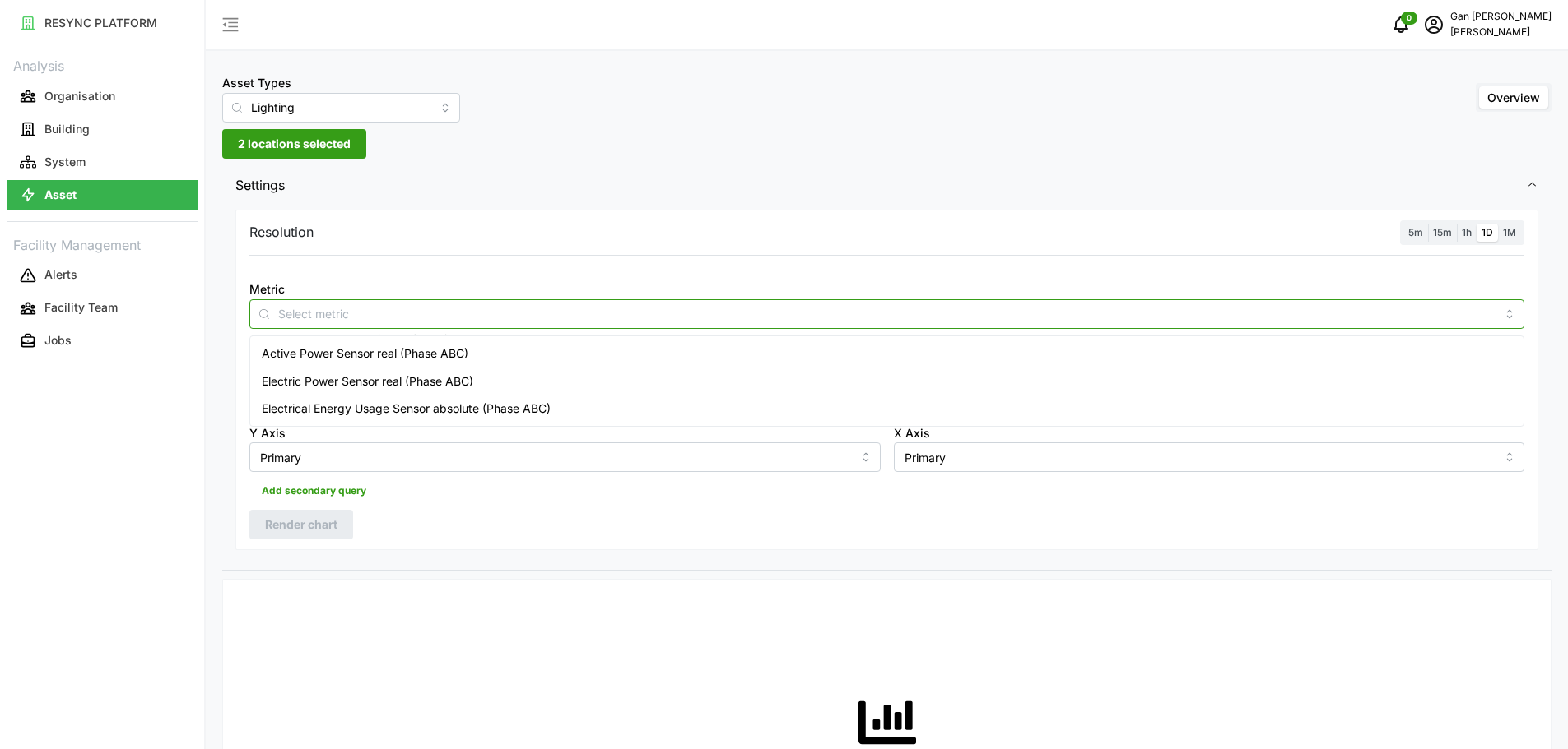
click at [1324, 321] on input "Metric" at bounding box center [887, 314] width 1217 height 18
click at [317, 412] on span "Electrical Energy Usage Sensor absolute (Phase ABC)" at bounding box center [407, 409] width 289 height 18
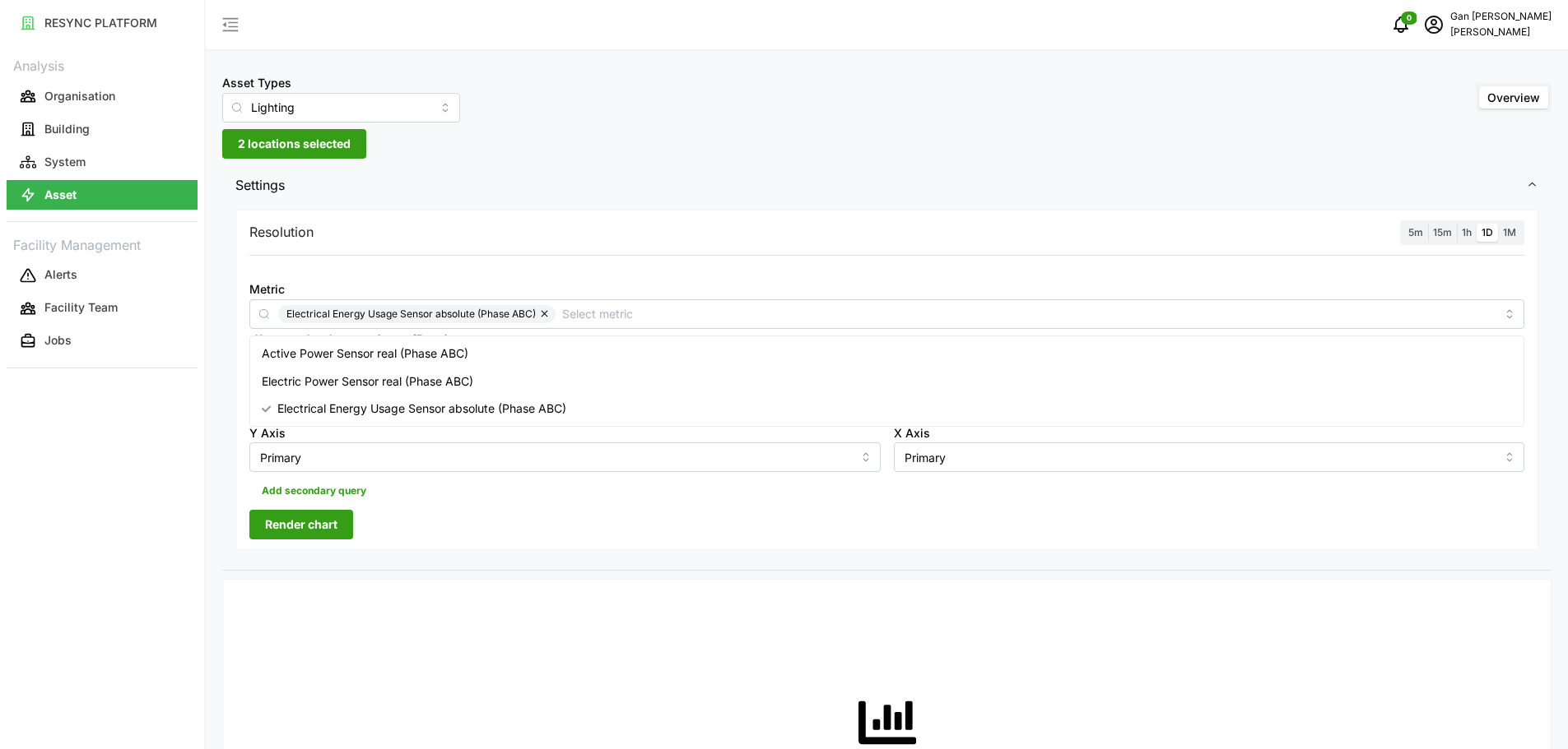
click at [320, 519] on span "Render chart" at bounding box center [301, 524] width 72 height 28
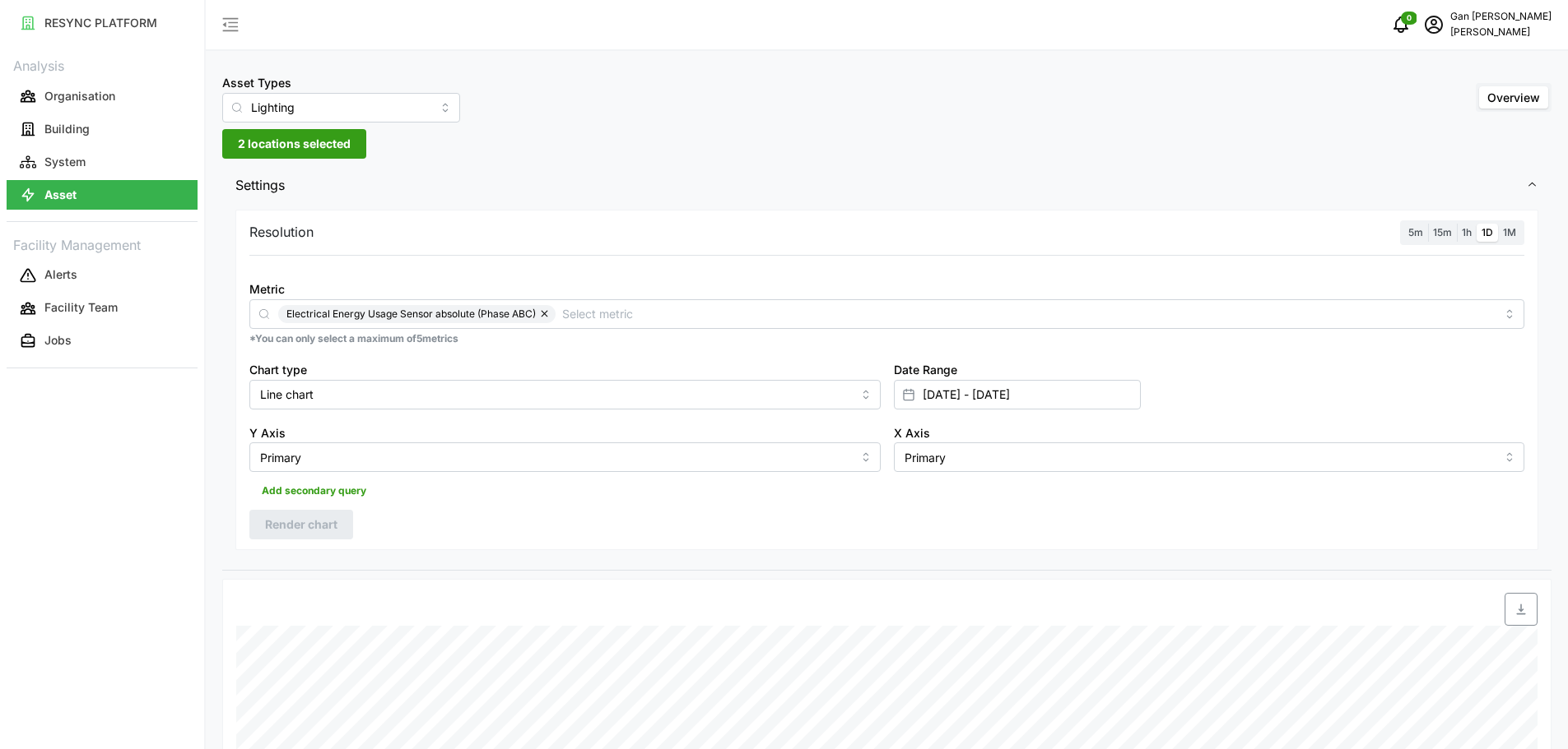
click at [1508, 239] on label "1M" at bounding box center [1508, 233] width 23 height 19
click at [1498, 224] on input "1M" at bounding box center [1498, 224] width 0 height 0
click at [323, 529] on span "Render chart" at bounding box center [301, 524] width 72 height 28
click at [369, 112] on input "Lighting" at bounding box center [341, 108] width 238 height 30
click at [676, 163] on div "Asset Types Lighting Overview 2 locations selected Settings Resolution 5m 15m 1…" at bounding box center [887, 621] width 1362 height 1241
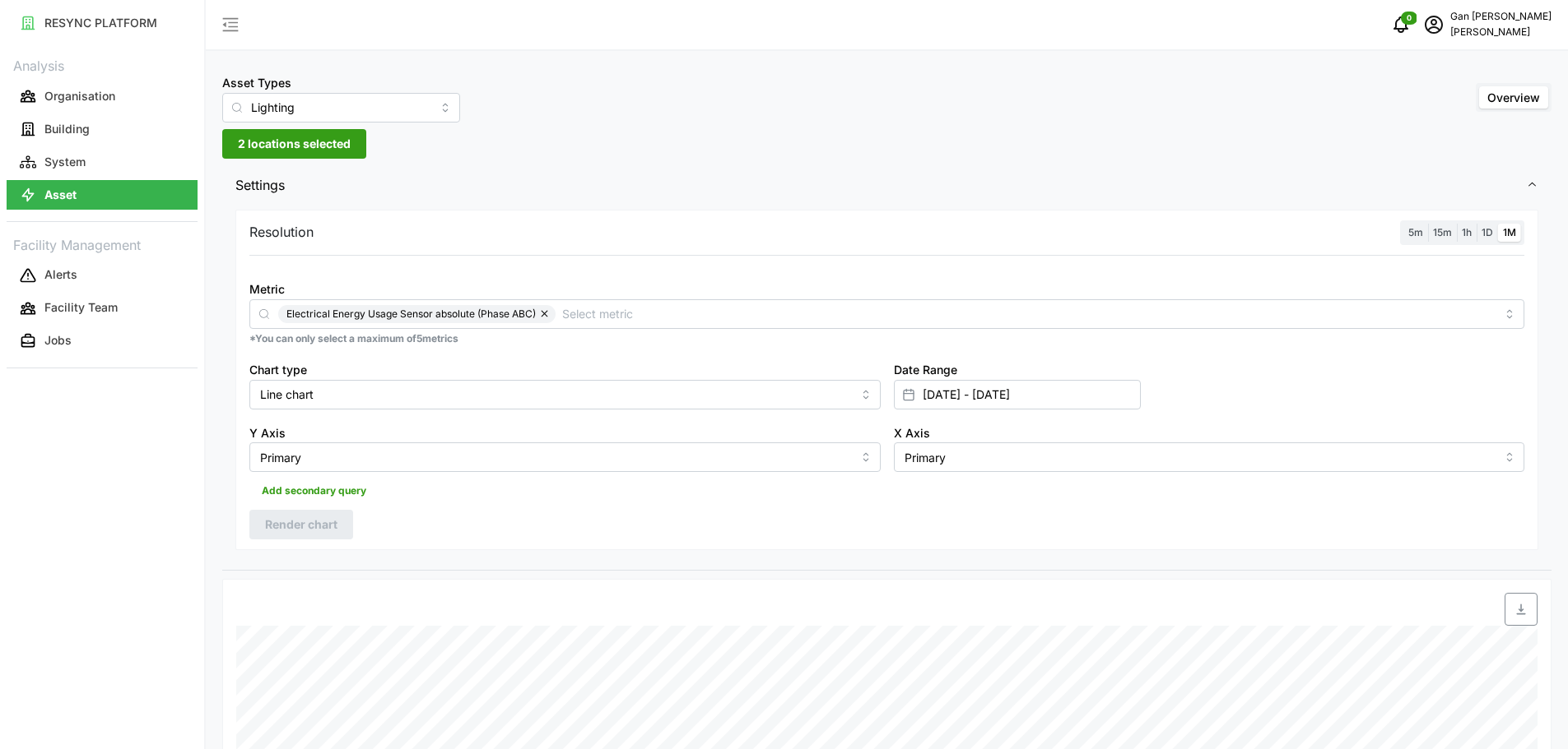
click at [342, 145] on span "2 locations selected" at bounding box center [294, 144] width 113 height 28
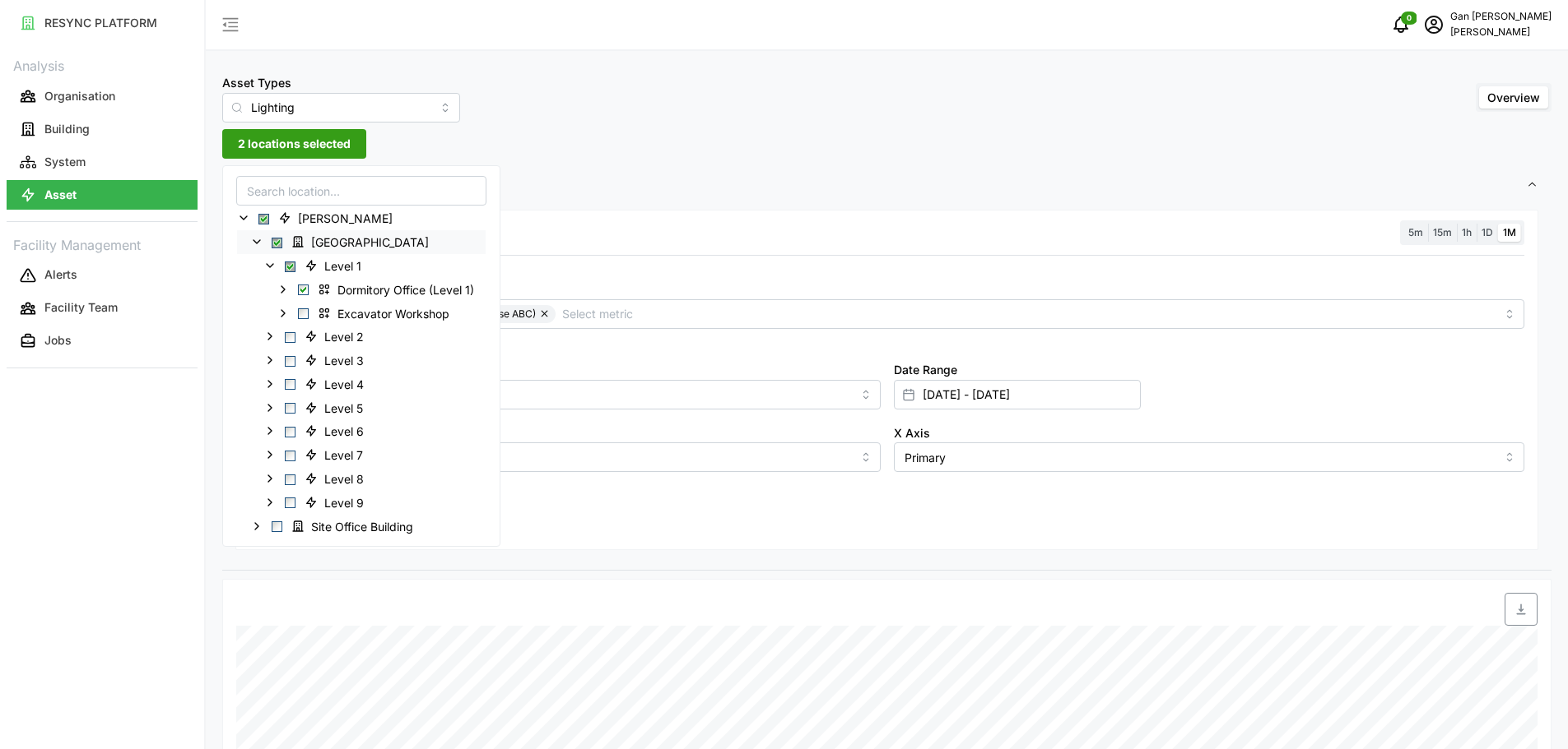
click at [277, 238] on span "Select Dormitory Building" at bounding box center [277, 243] width 11 height 11
click at [249, 220] on icon at bounding box center [243, 218] width 14 height 14
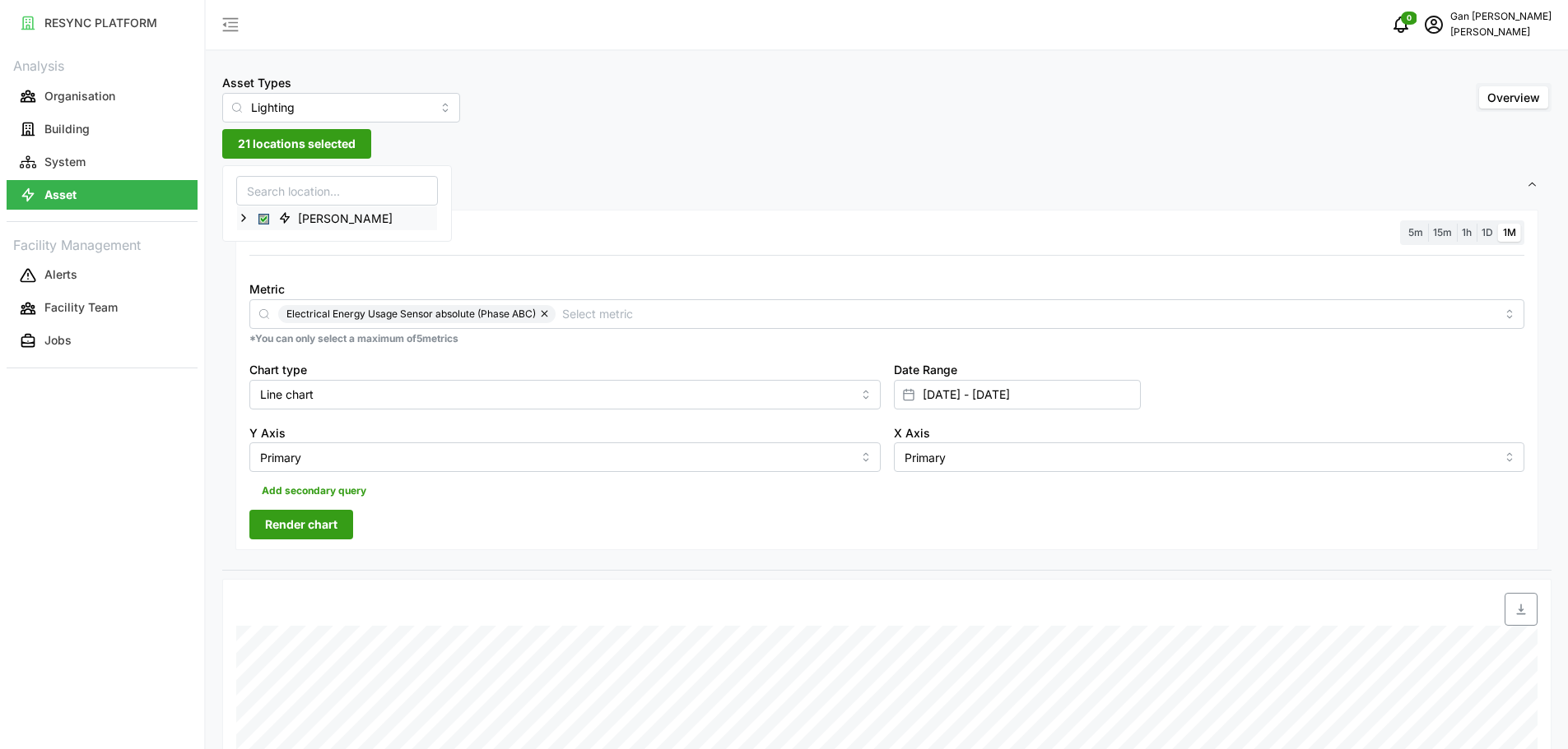
click at [240, 220] on icon at bounding box center [243, 218] width 14 height 14
click at [274, 239] on span "Select Dormitory Building" at bounding box center [277, 243] width 11 height 11
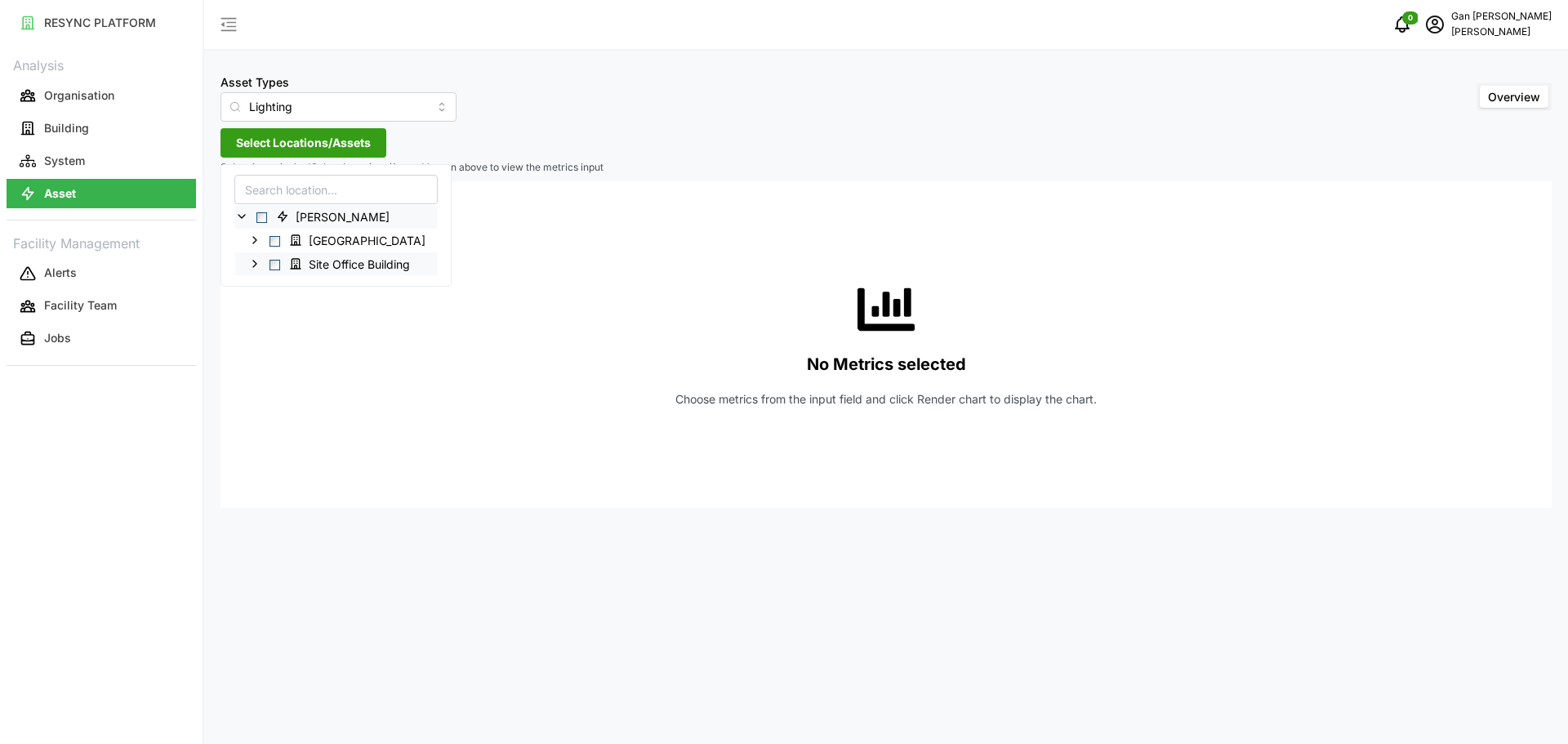
click at [255, 267] on icon at bounding box center [255, 264] width 13 height 13
click at [268, 284] on icon at bounding box center [267, 287] width 13 height 13
click at [301, 311] on span "Select Consumer Room" at bounding box center [301, 311] width 11 height 11
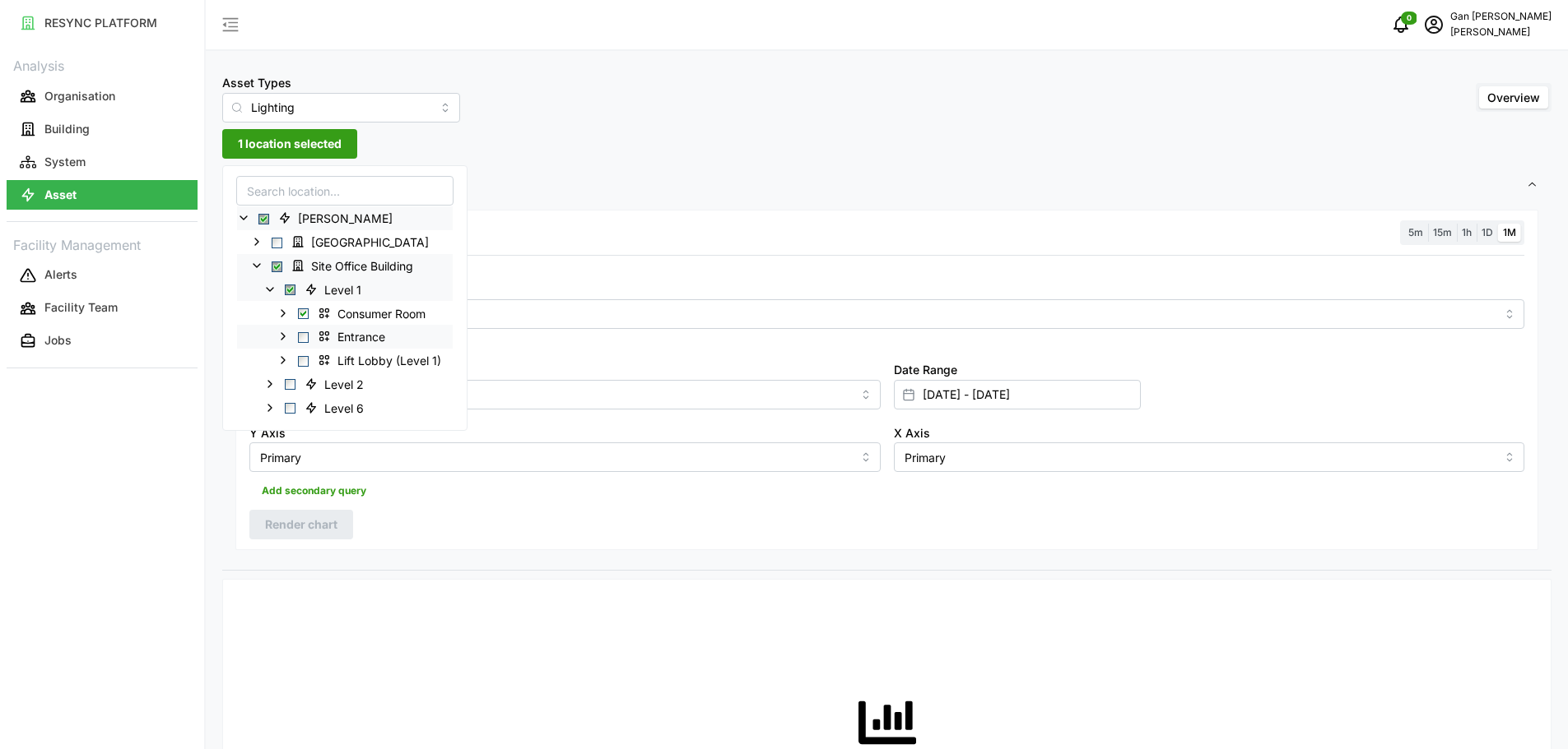
click at [300, 340] on span "Select Entrance" at bounding box center [304, 338] width 11 height 11
click at [302, 365] on span "Select Lift Lobby (Level 1)" at bounding box center [304, 360] width 11 height 11
click at [437, 502] on div "Add secondary query" at bounding box center [887, 488] width 1274 height 32
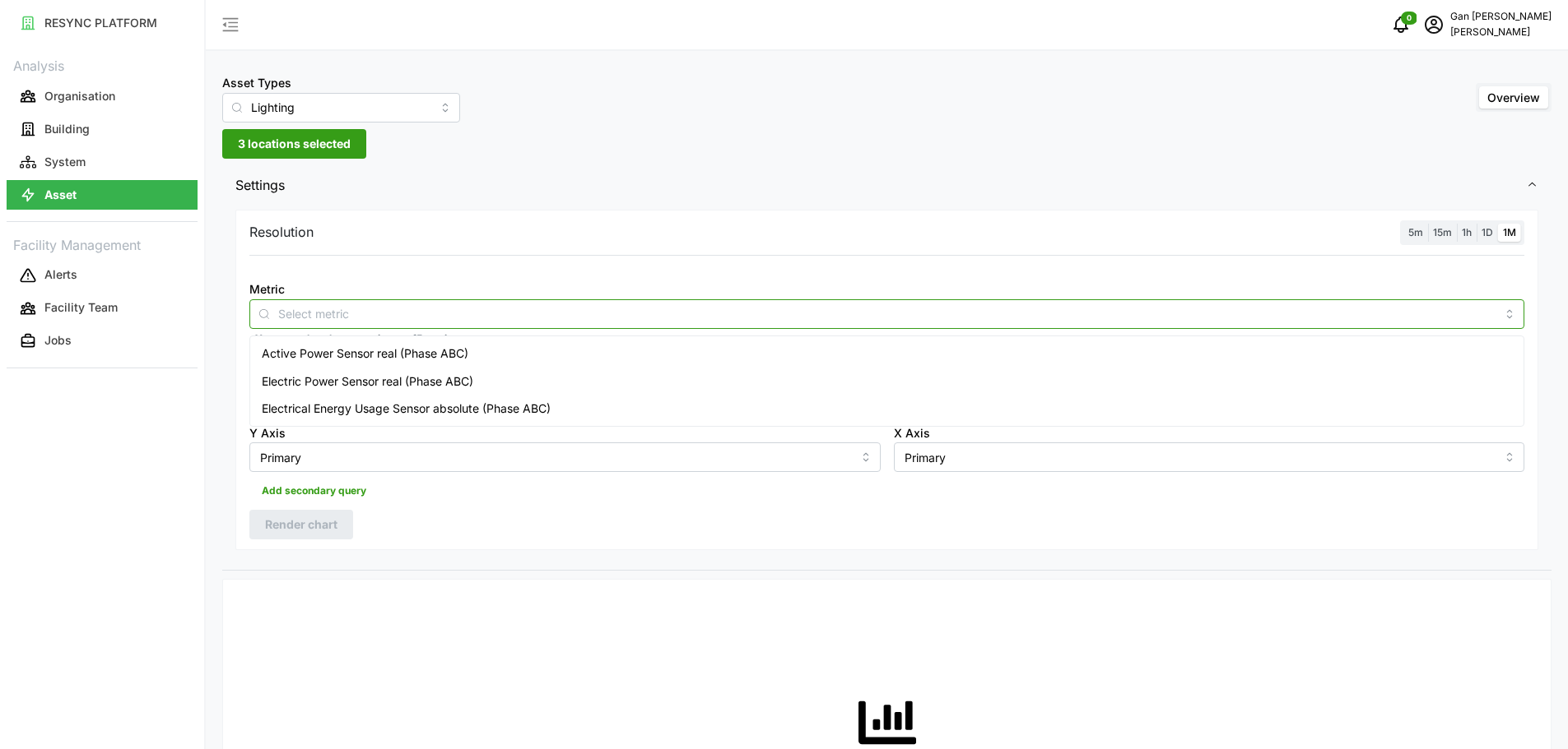
click at [353, 322] on input "Metric" at bounding box center [887, 314] width 1217 height 18
click at [325, 398] on div "Electrical Energy Usage Sensor absolute (Phase ABC)" at bounding box center [886, 408] width 1266 height 28
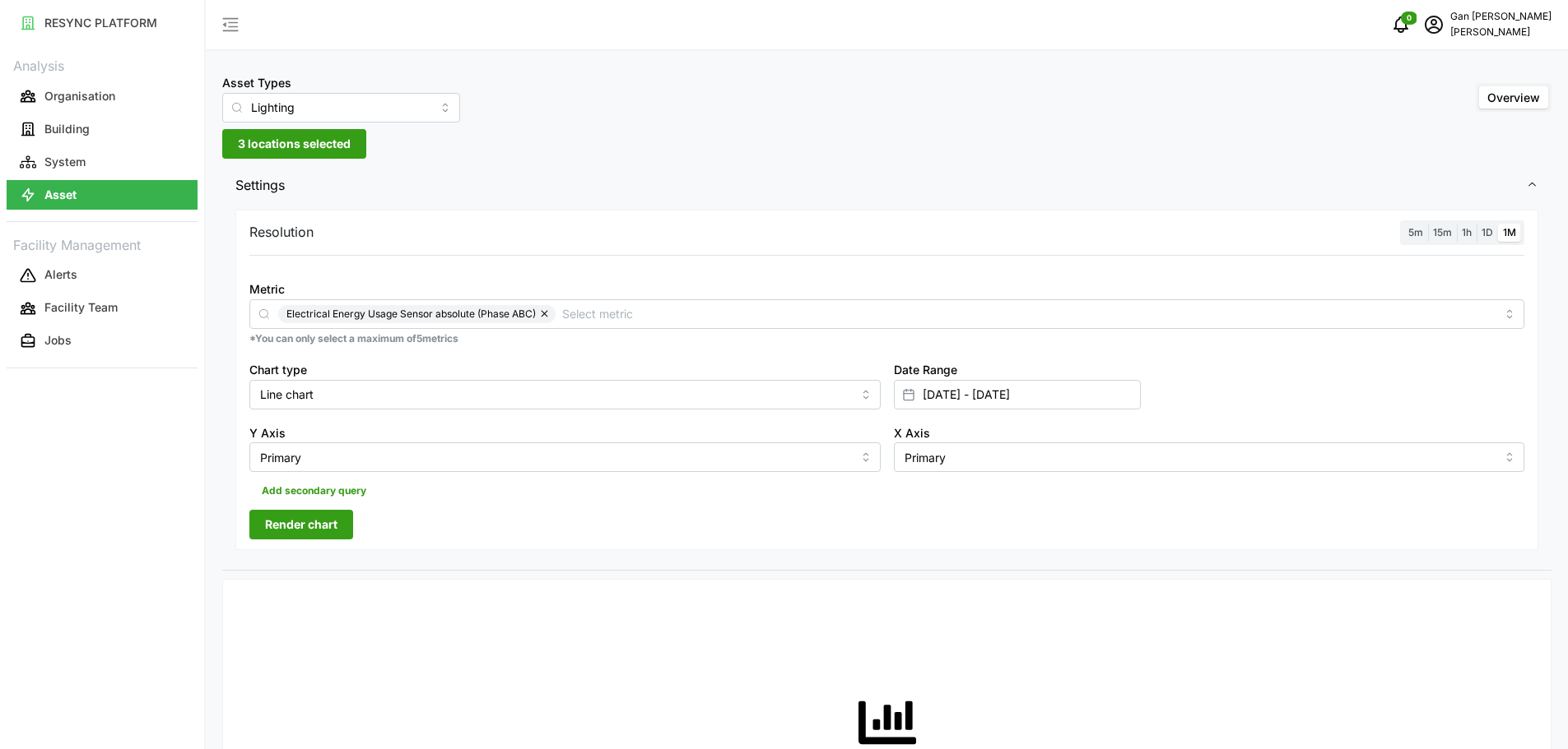
click at [299, 516] on span "Render chart" at bounding box center [301, 524] width 72 height 28
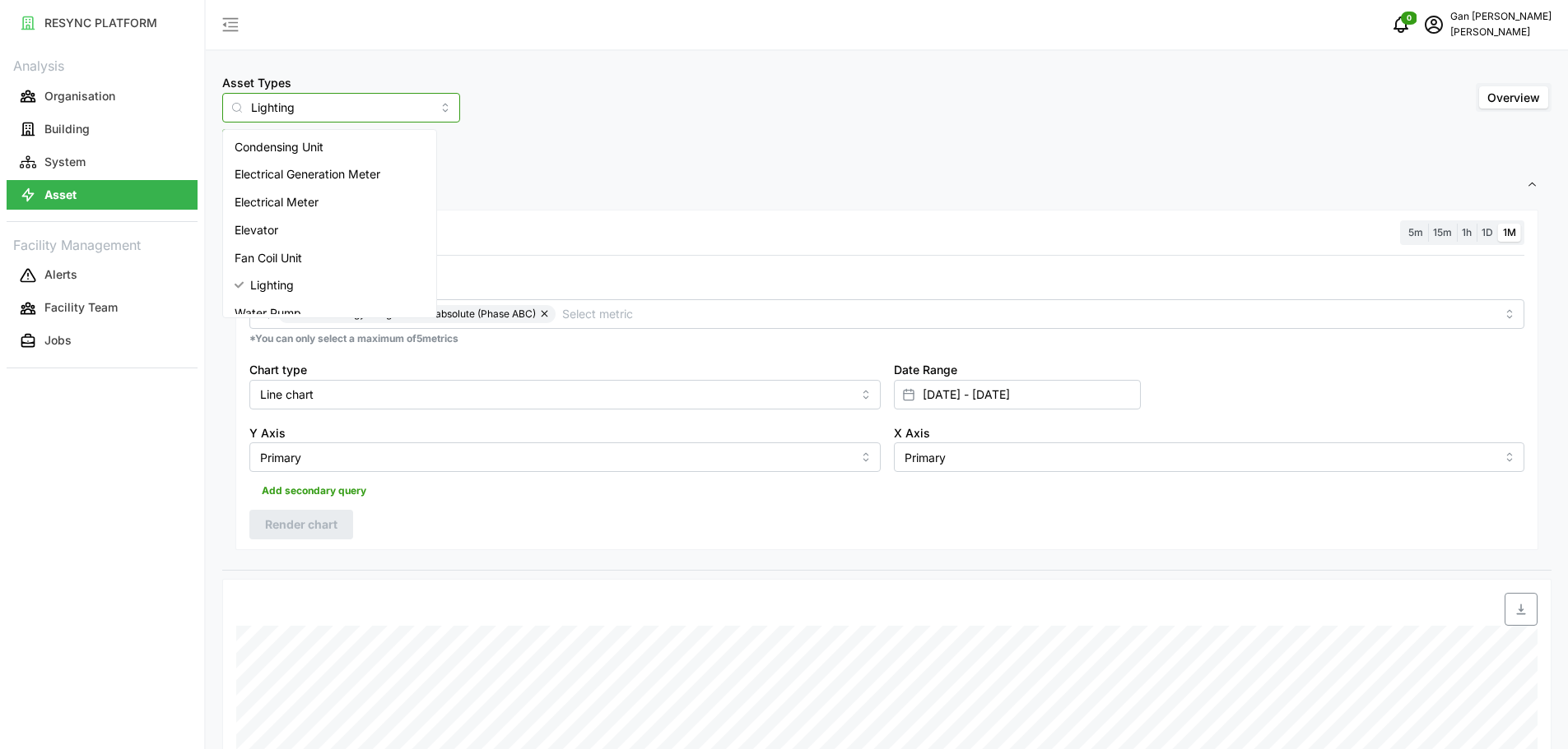
click at [379, 109] on input "Lighting" at bounding box center [341, 108] width 238 height 30
click at [798, 110] on div "Asset Types Lighting Overview" at bounding box center [887, 98] width 1329 height 51
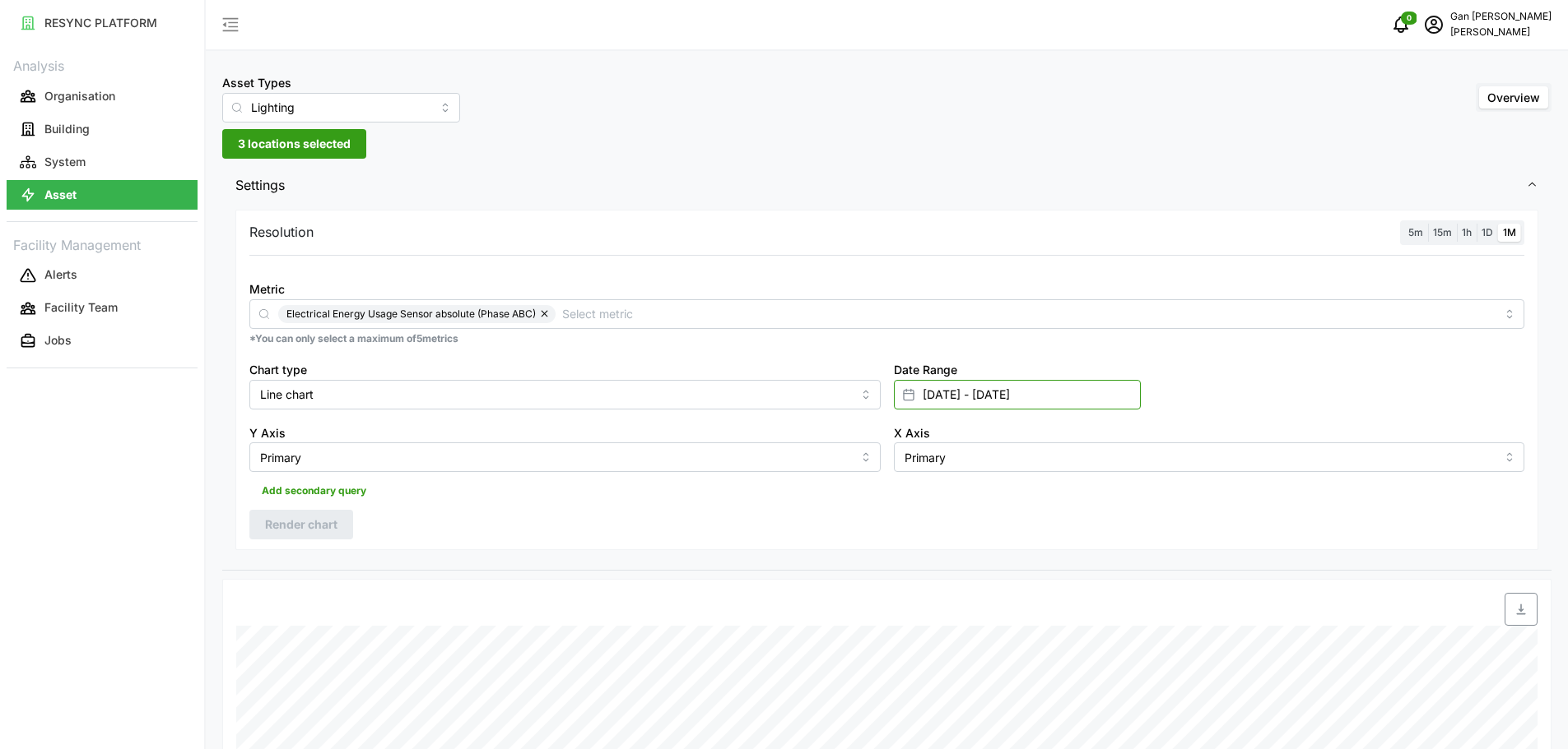
click at [1004, 400] on input "[DATE] - [DATE]" at bounding box center [1017, 395] width 247 height 30
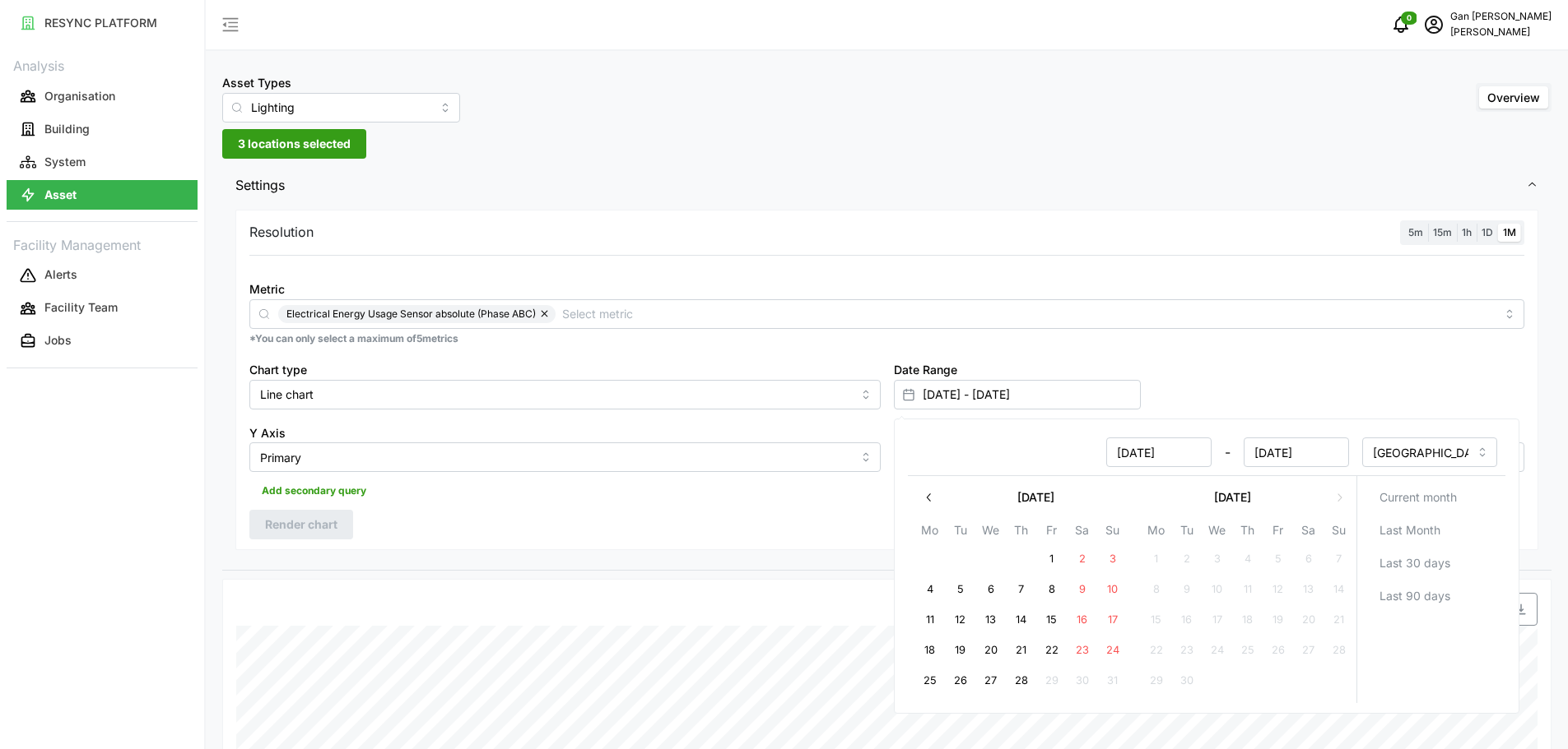
click at [942, 500] on button "button" at bounding box center [929, 497] width 30 height 30
click at [1169, 460] on input "[DATE]" at bounding box center [1158, 452] width 106 height 30
click at [940, 492] on button "button" at bounding box center [929, 497] width 30 height 30
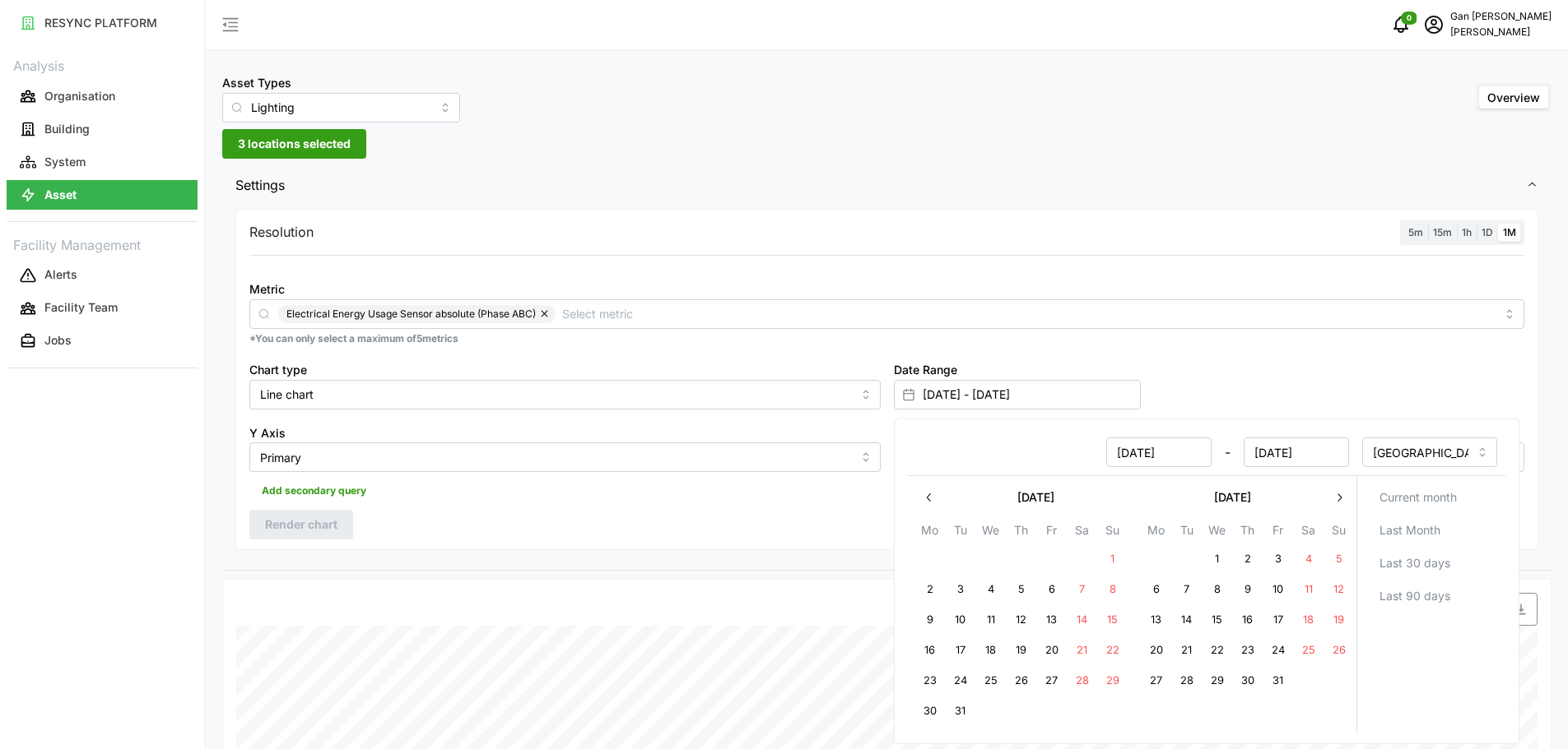
click at [1218, 553] on button "1" at bounding box center [1216, 559] width 30 height 30
type input "[DATE] - [DATE]"
type input "[DATE]"
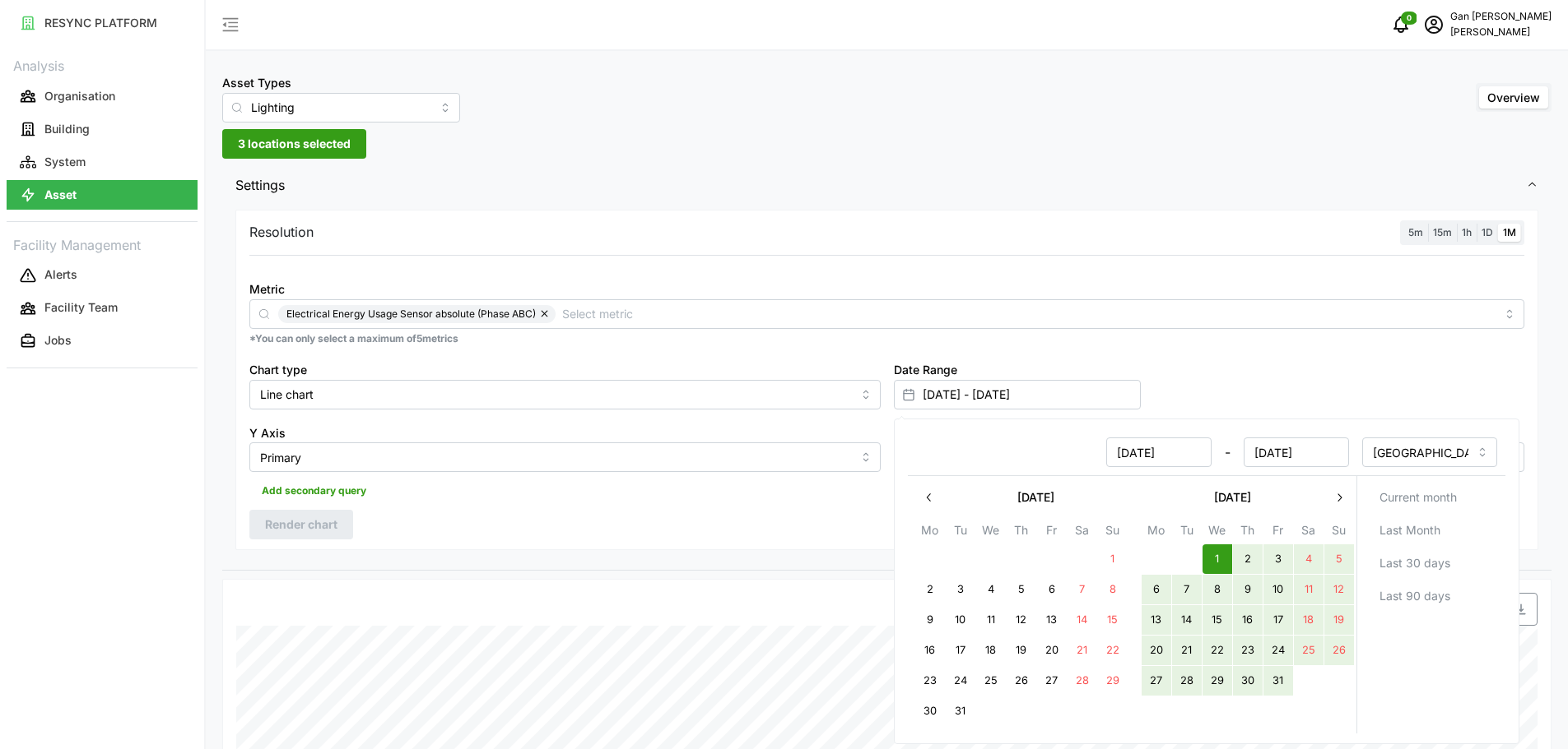
click at [1280, 683] on button "31" at bounding box center [1277, 681] width 30 height 30
type input "[DATE] - [DATE]"
type input "[DATE]"
click at [1326, 345] on p "*You can only select a maximum of 5 metrics" at bounding box center [887, 339] width 1274 height 14
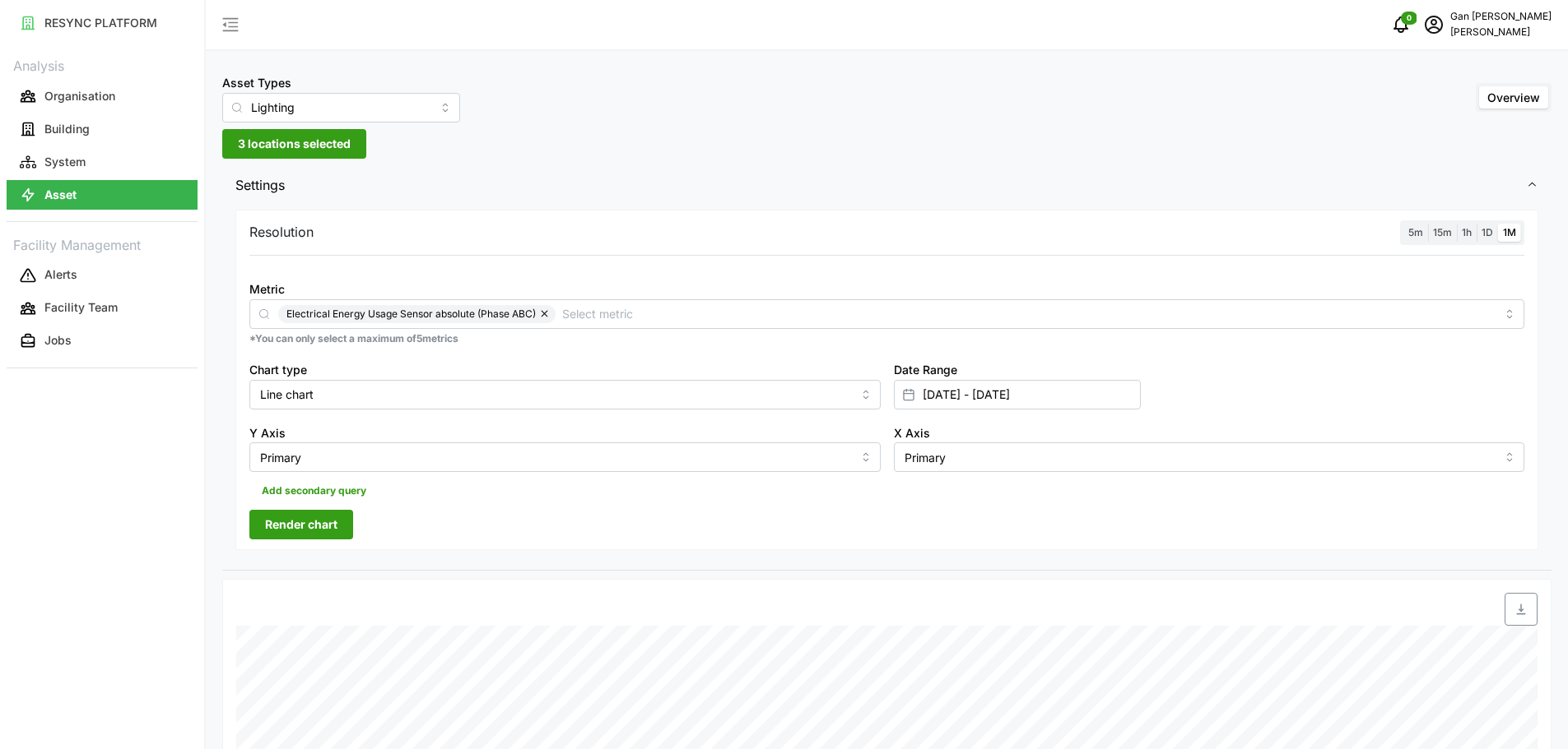
click at [317, 510] on div "Resolution 5m 15m 1h 1D 1M Metric Electrical Energy Usage Sensor absolute (Phas…" at bounding box center [886, 380] width 1302 height 342
click at [317, 517] on span "Render chart" at bounding box center [301, 524] width 72 height 28
click at [370, 104] on input "Lighting" at bounding box center [341, 108] width 238 height 30
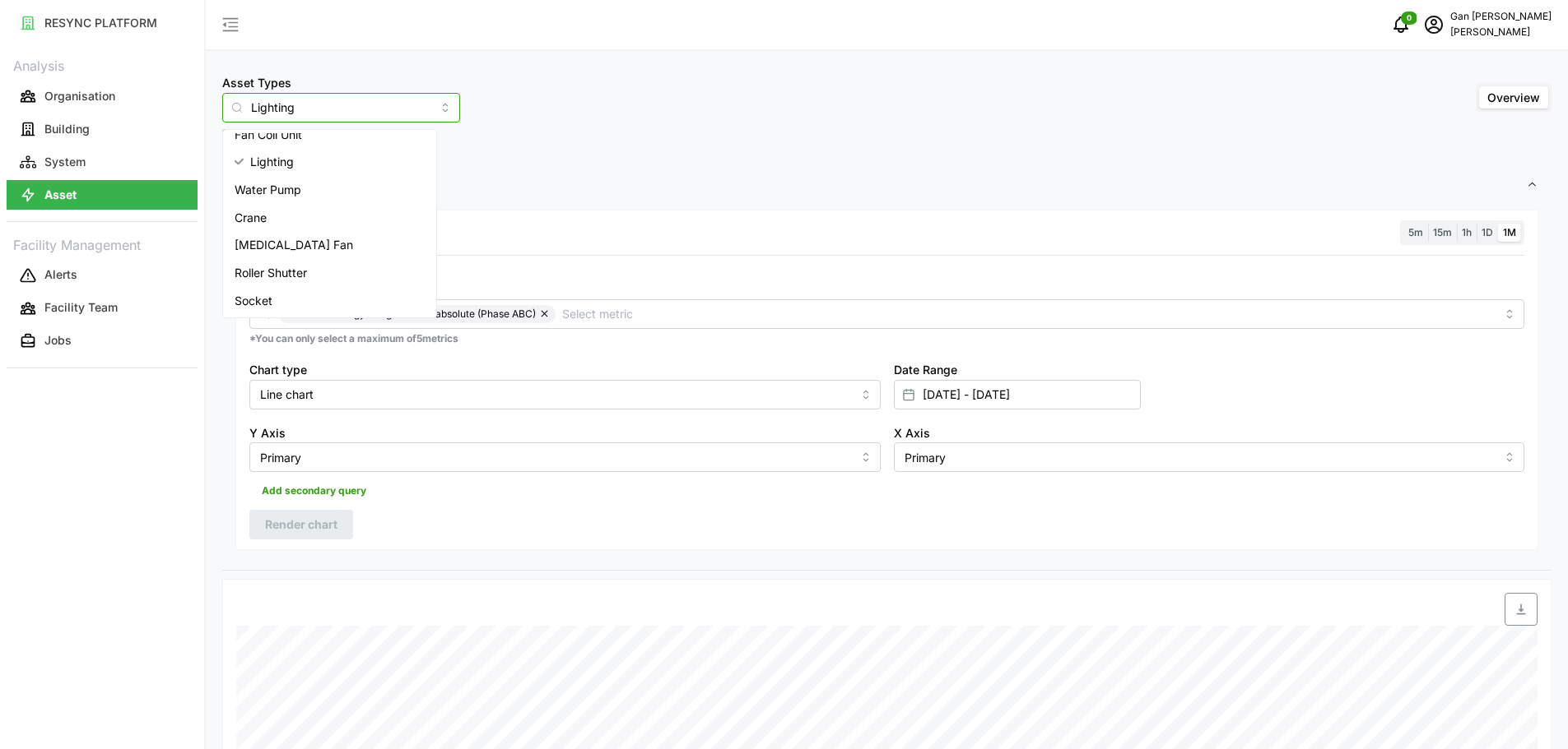
click at [330, 253] on span "[MEDICAL_DATA] Fan" at bounding box center [293, 245] width 118 height 18
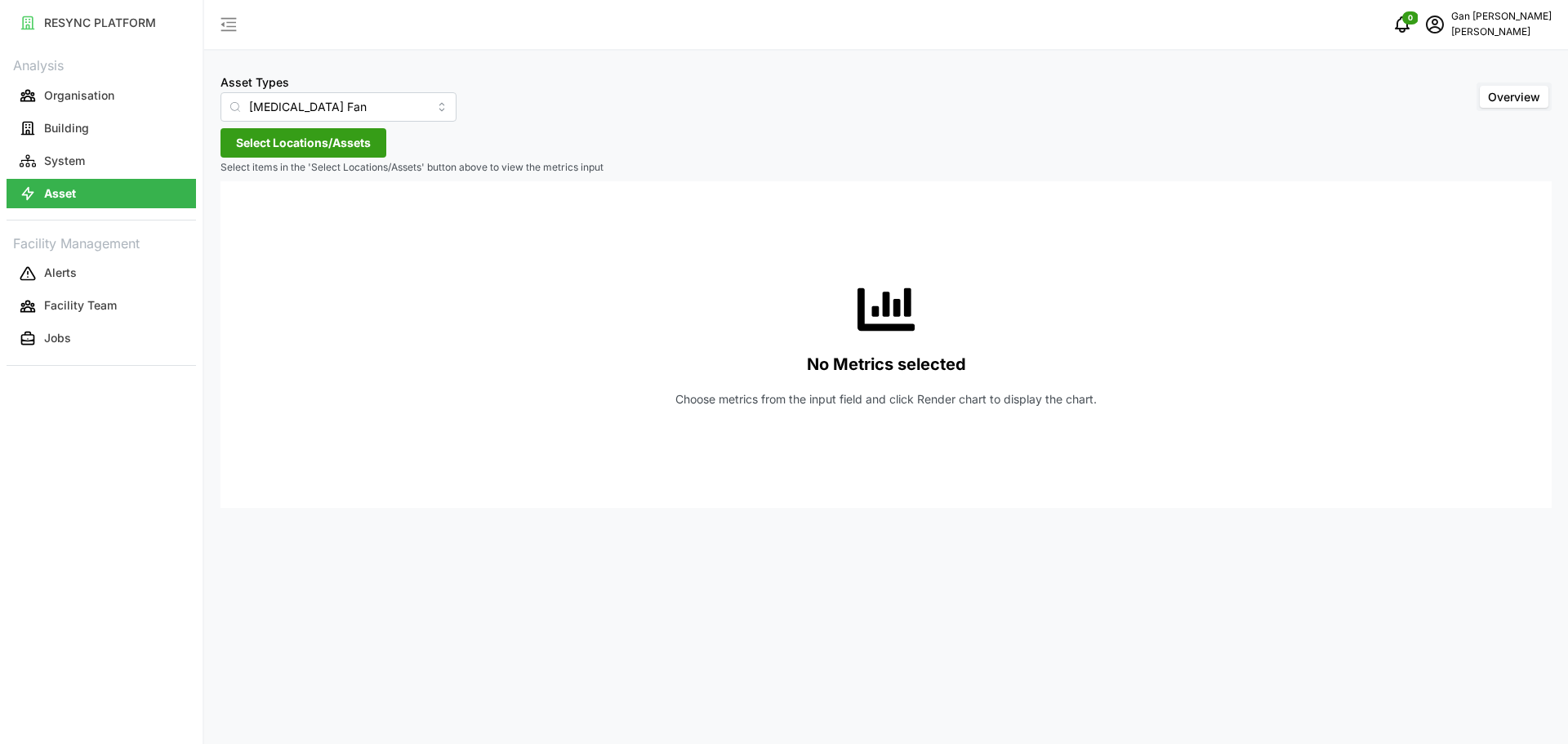
click at [329, 147] on span "Select Locations/Assets" at bounding box center [303, 143] width 135 height 28
click at [240, 220] on icon at bounding box center [241, 216] width 13 height 13
click at [260, 220] on span "Select Chuan Lim" at bounding box center [262, 218] width 11 height 11
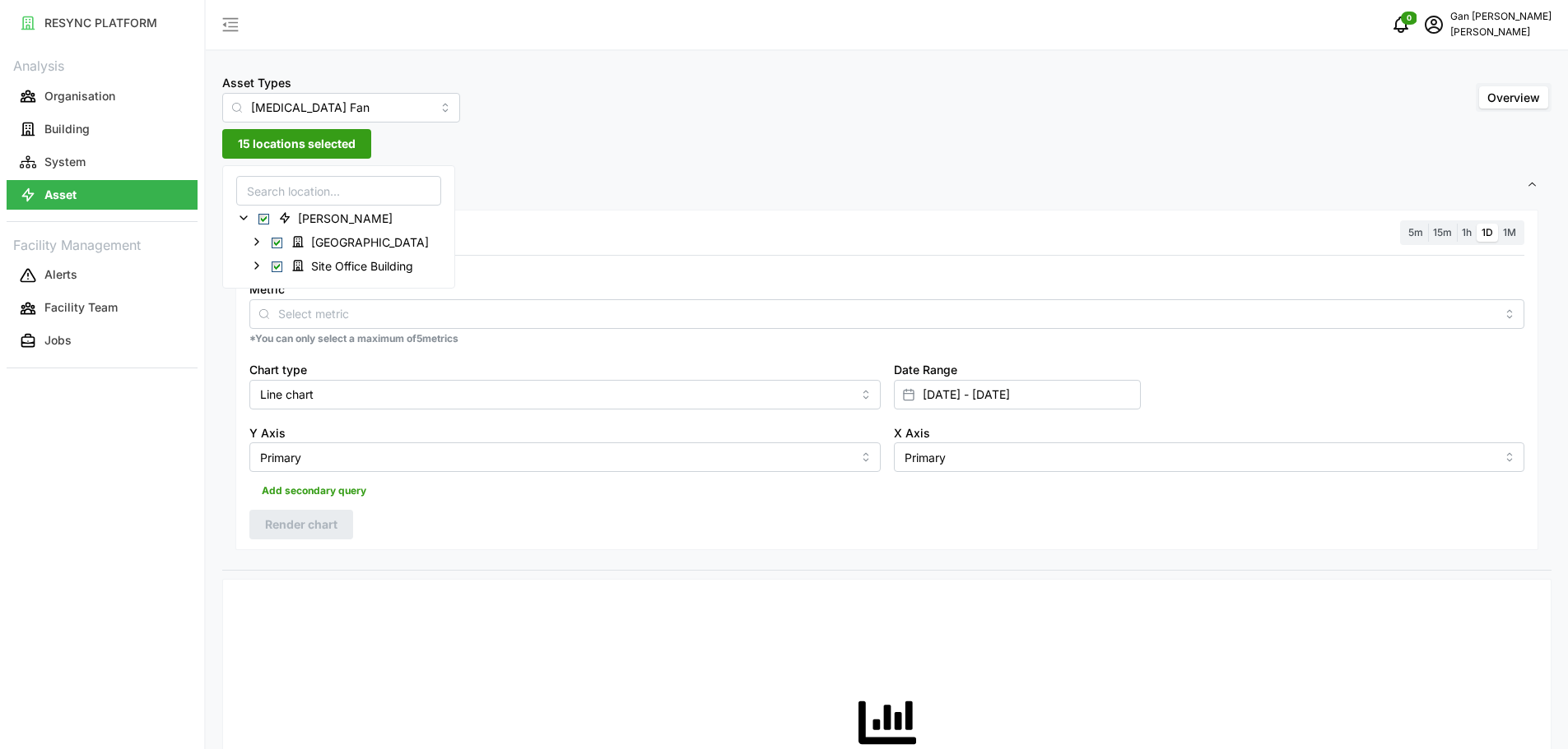
click at [486, 529] on div "Resolution 5m 15m 1h 1D 1M Metric *You can only select a maximum of 5 metrics C…" at bounding box center [886, 380] width 1302 height 342
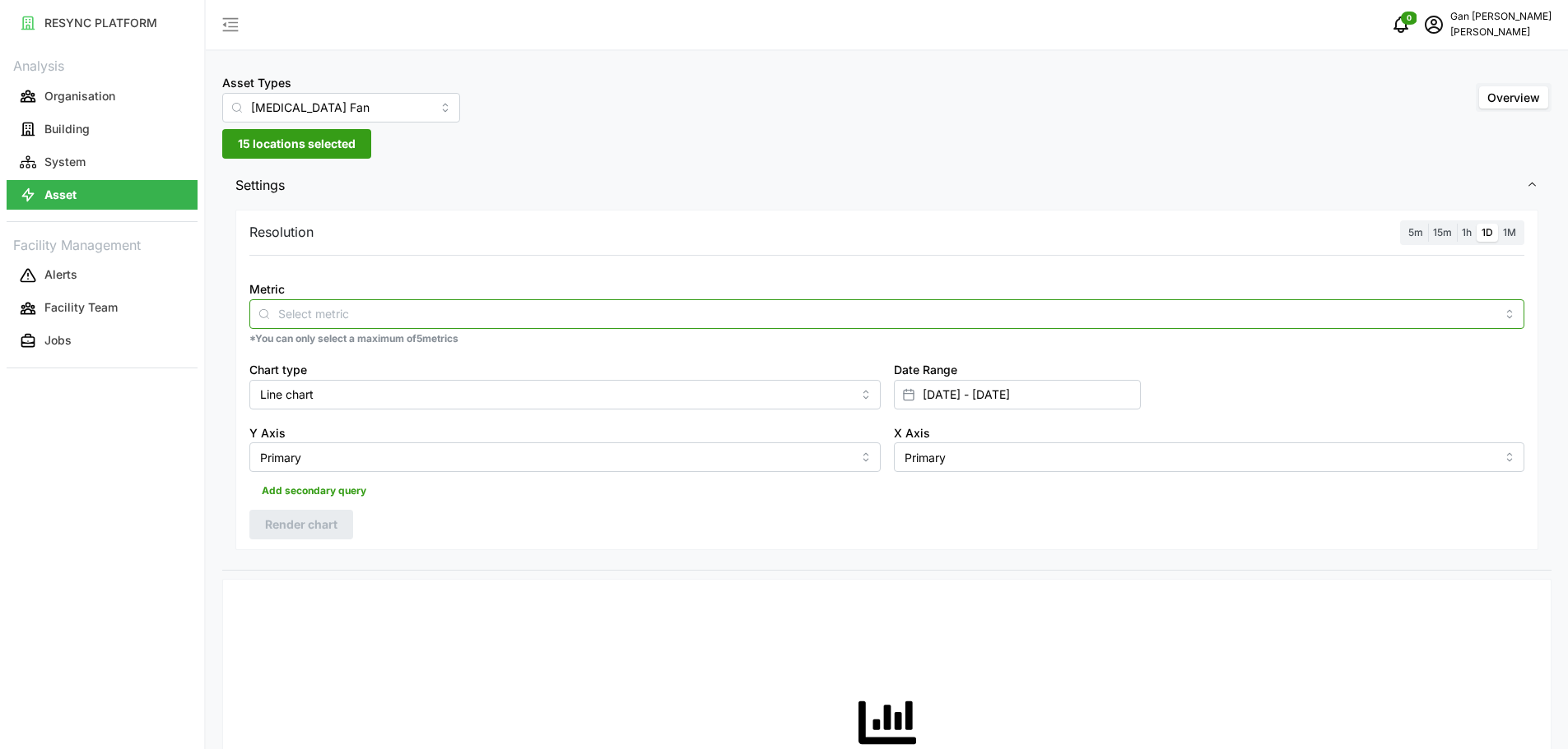
click at [354, 323] on input "Metric" at bounding box center [887, 314] width 1217 height 18
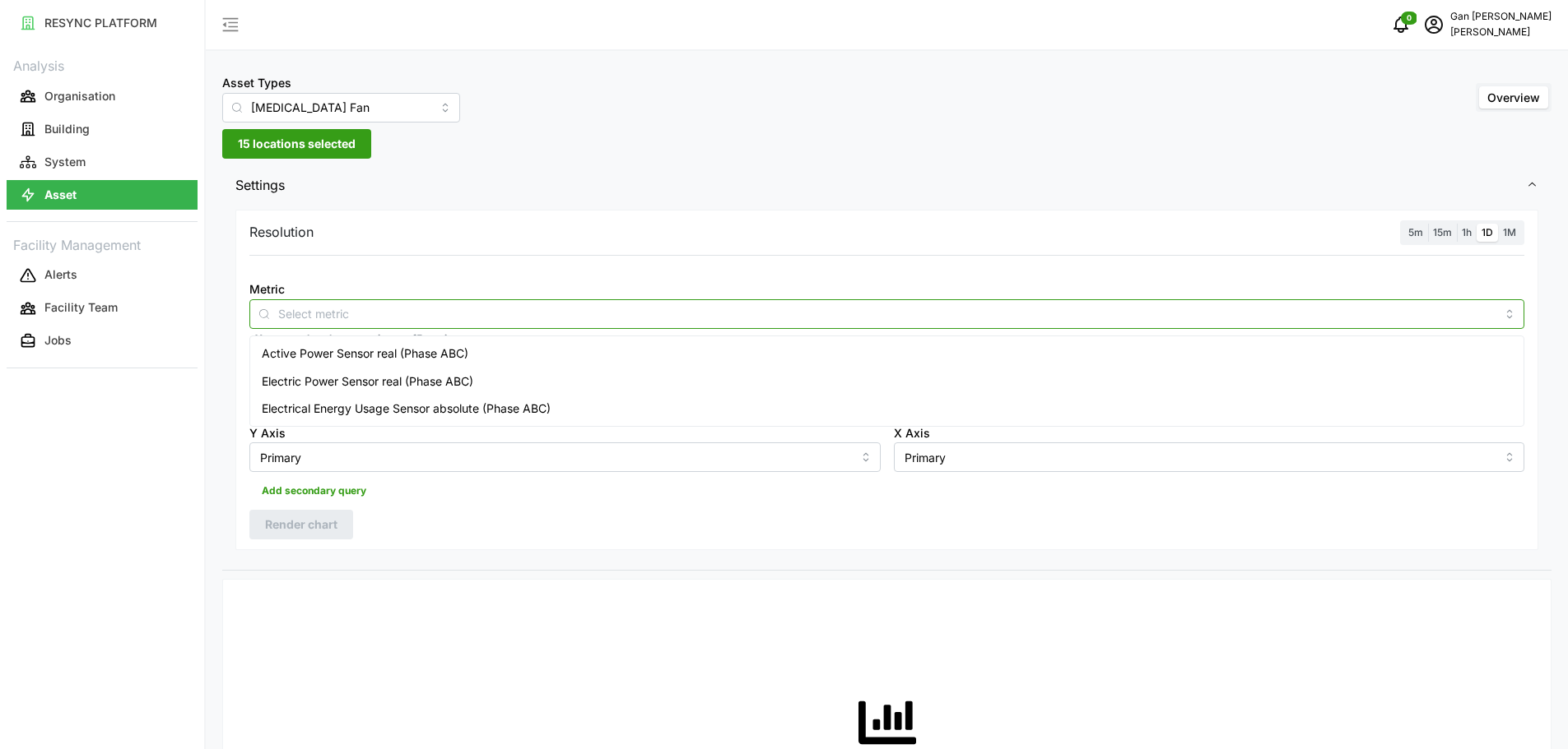
click at [298, 404] on span "Electrical Energy Usage Sensor absolute (Phase ABC)" at bounding box center [407, 409] width 289 height 18
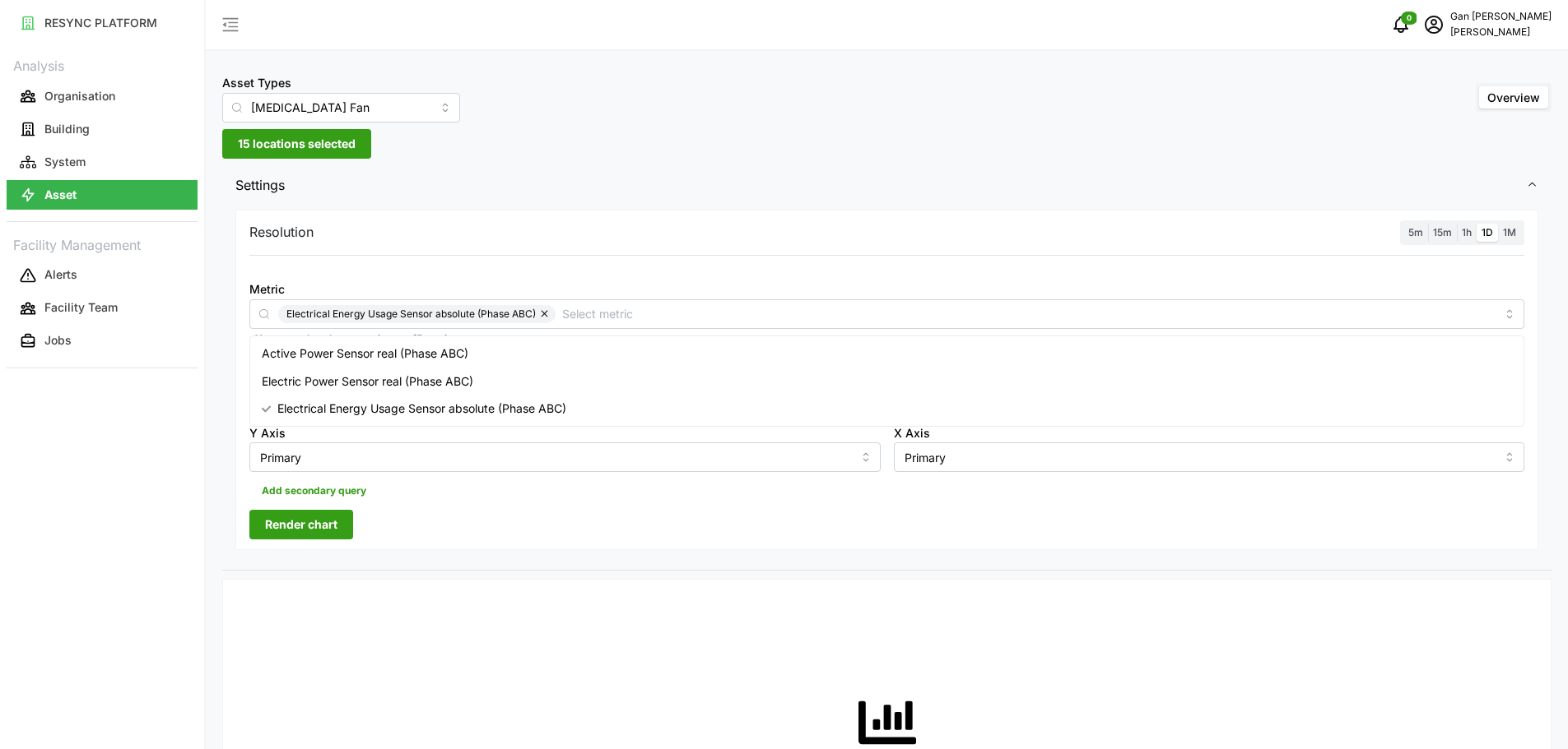
click at [320, 529] on span "Render chart" at bounding box center [301, 524] width 72 height 28
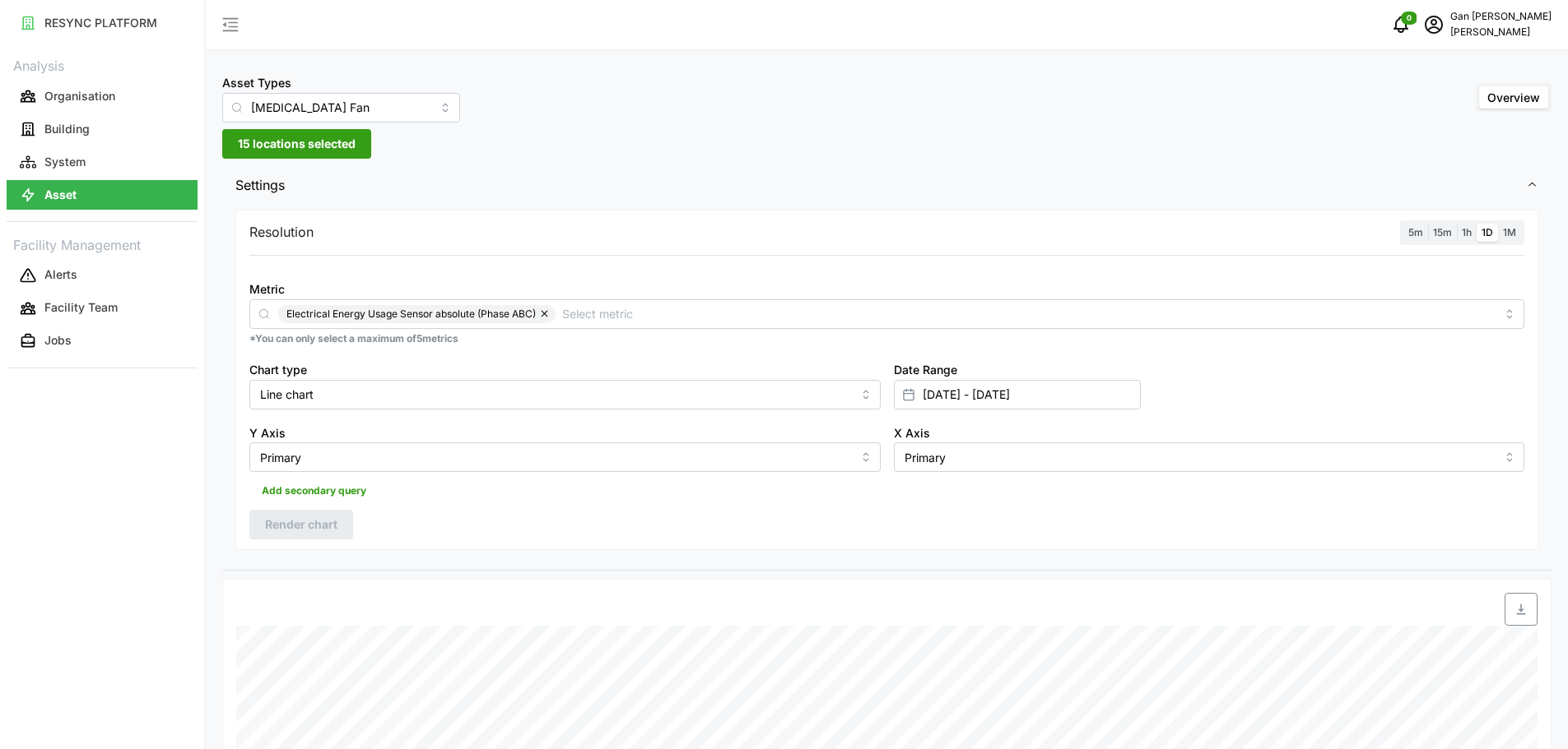
click at [1517, 234] on label "1M" at bounding box center [1508, 233] width 23 height 19
click at [1498, 224] on input "1M" at bounding box center [1498, 224] width 0 height 0
click at [299, 517] on span "Render chart" at bounding box center [301, 524] width 72 height 28
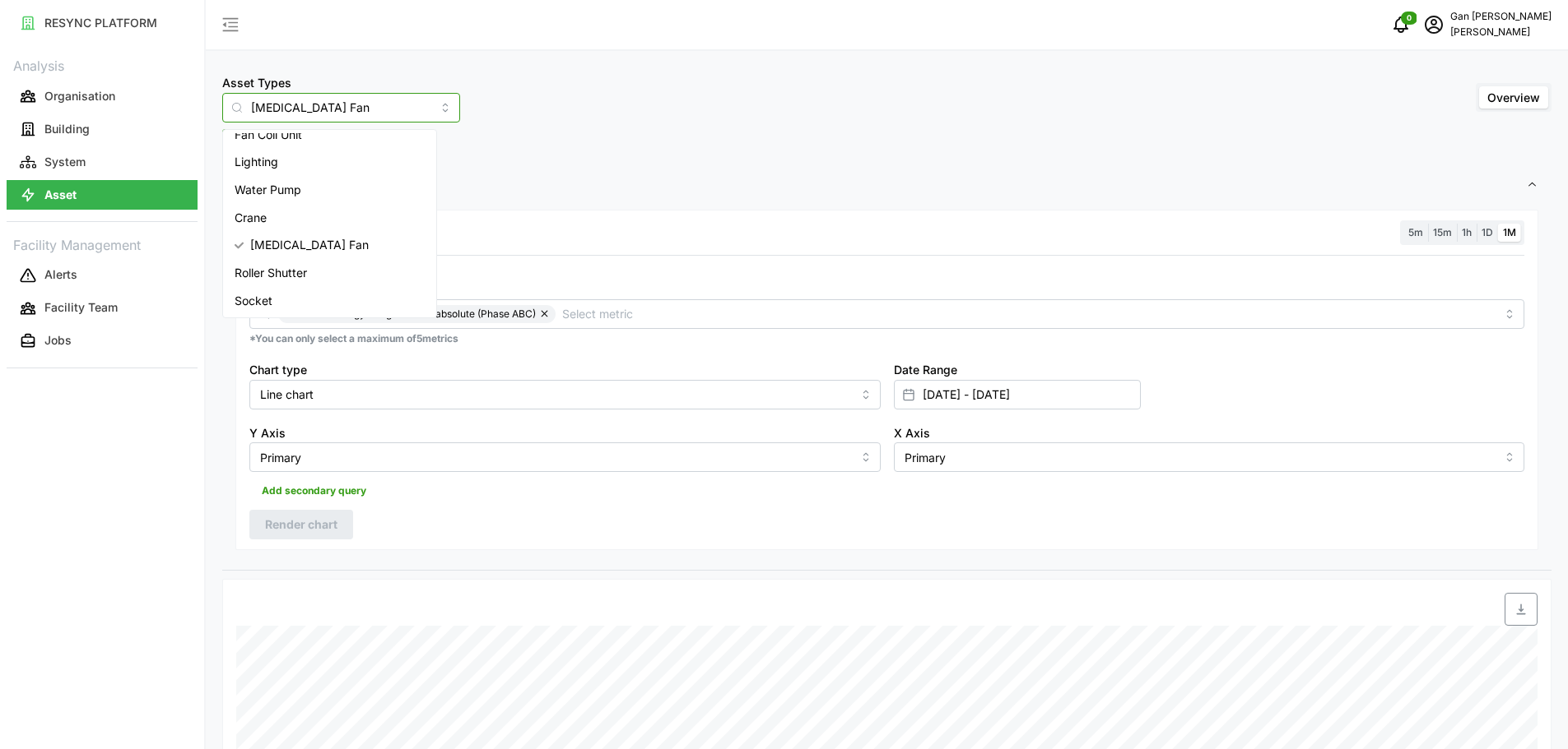
click at [414, 104] on input "[MEDICAL_DATA] Fan" at bounding box center [341, 108] width 238 height 30
click at [253, 250] on span "Fan Coil Unit" at bounding box center [268, 258] width 68 height 18
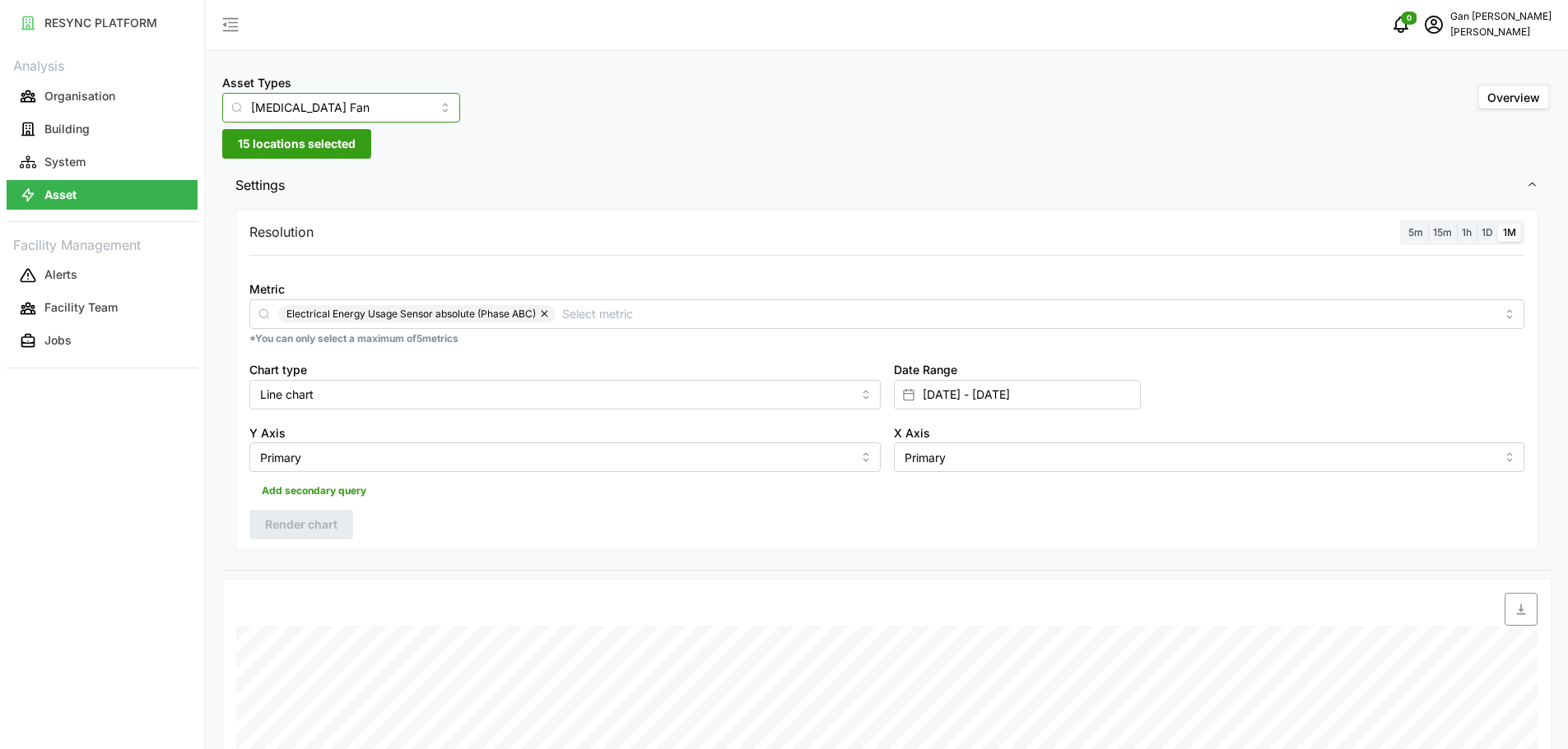
type input "Fan Coil Unit"
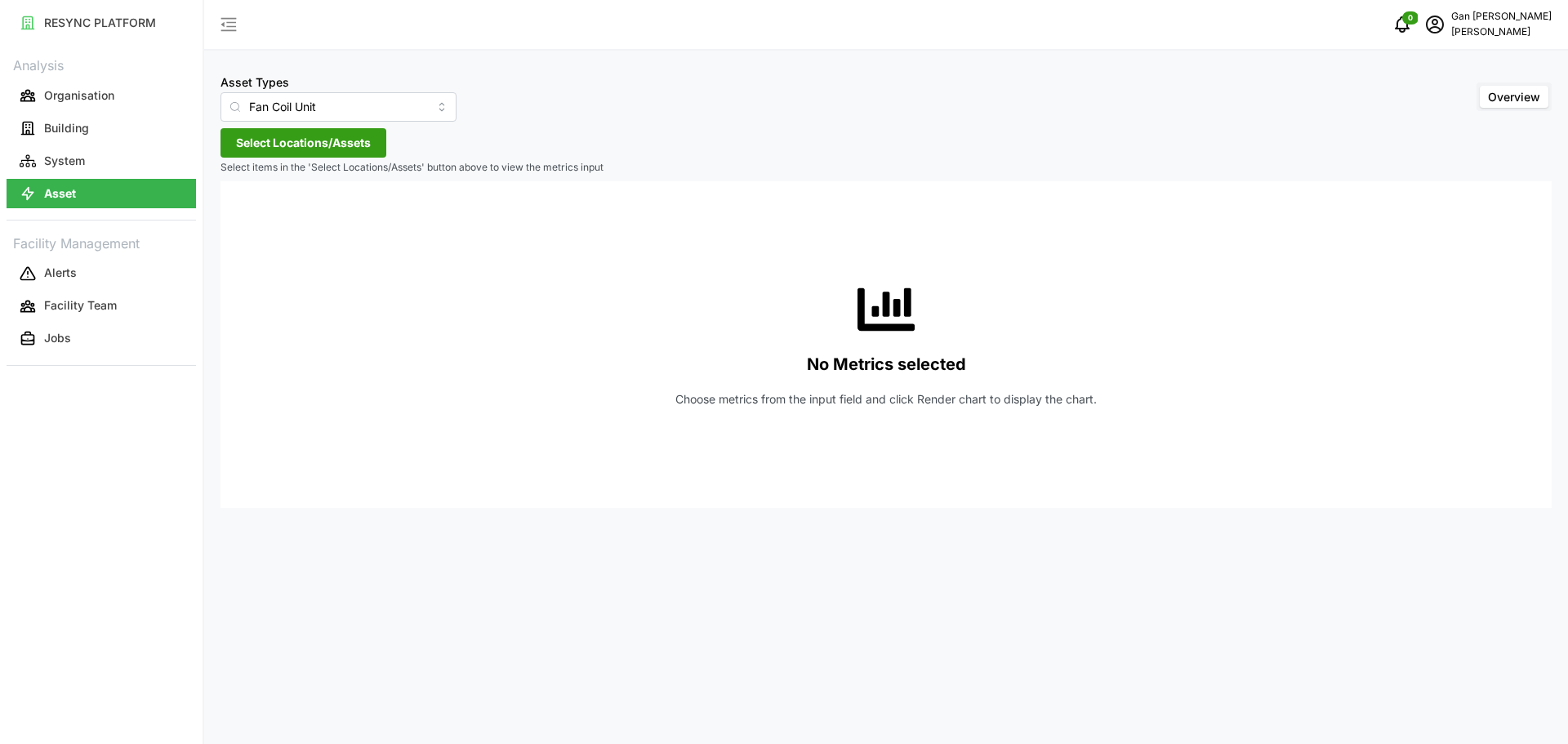
click at [353, 138] on span "Select Locations/Assets" at bounding box center [303, 143] width 135 height 28
click at [260, 220] on span "Select Chuan Lim" at bounding box center [262, 218] width 11 height 11
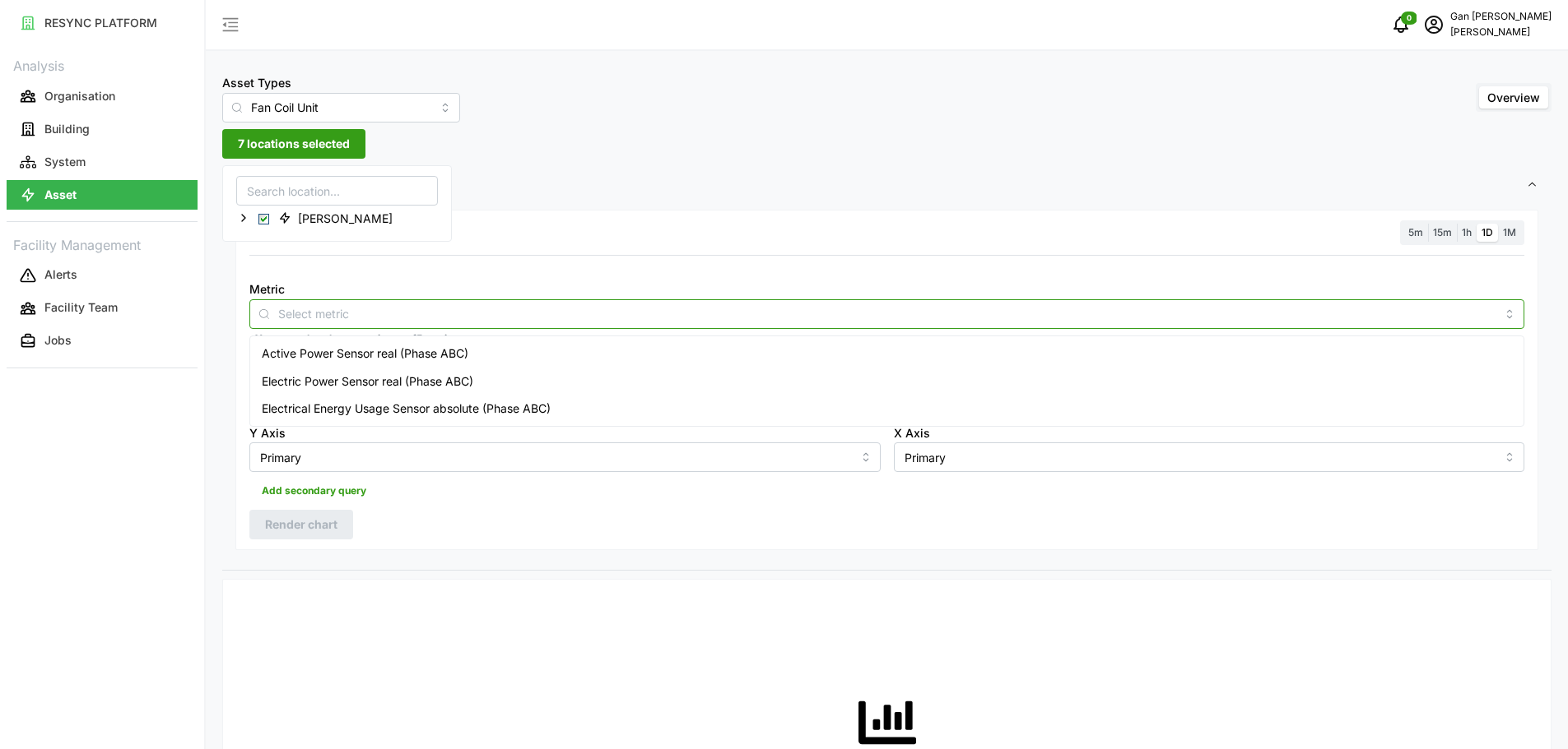
click at [932, 308] on input "Metric" at bounding box center [887, 314] width 1217 height 18
click at [409, 409] on span "Electrical Energy Usage Sensor absolute (Phase ABC)" at bounding box center [407, 409] width 289 height 18
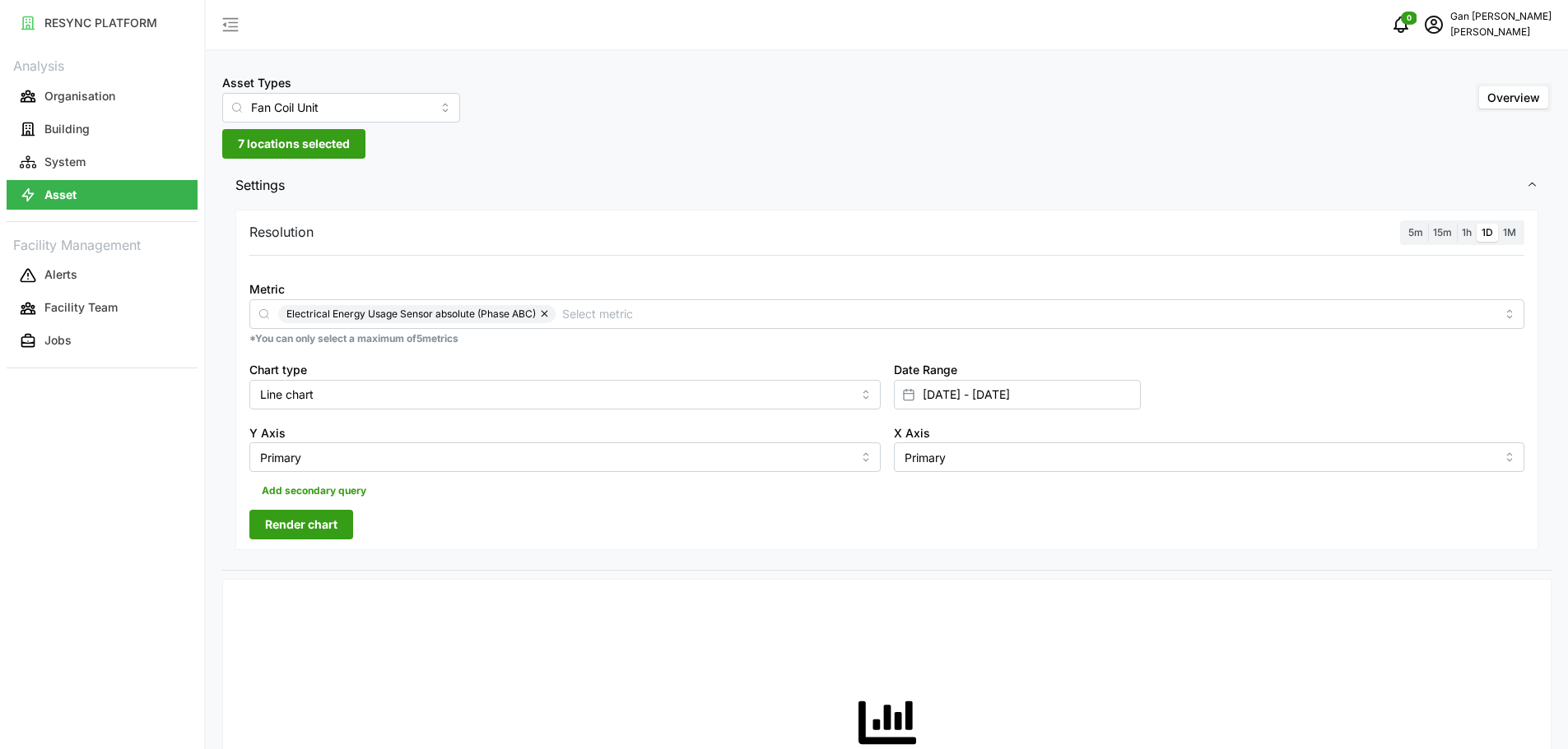
click at [298, 515] on span "Render chart" at bounding box center [301, 524] width 72 height 28
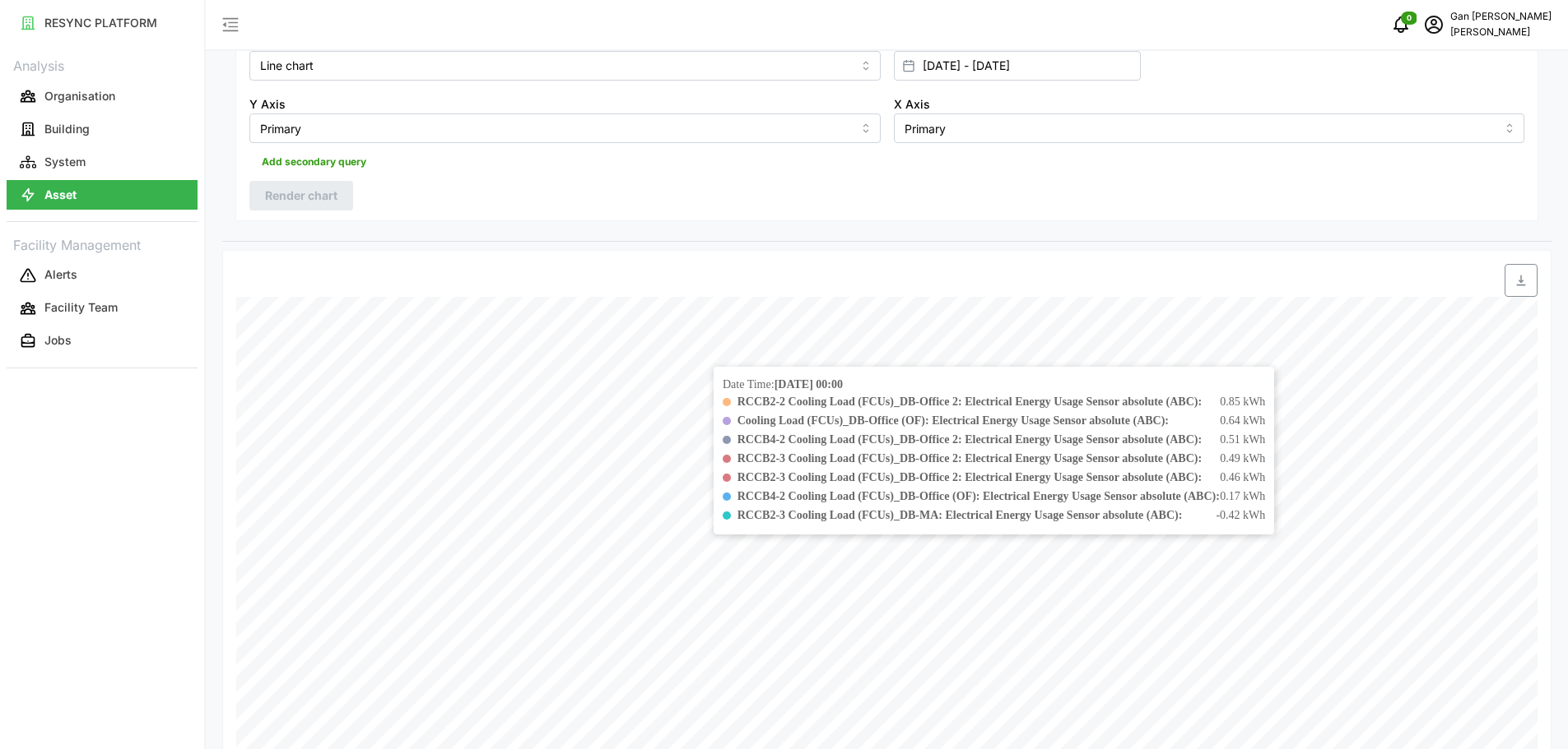
scroll to position [82, 0]
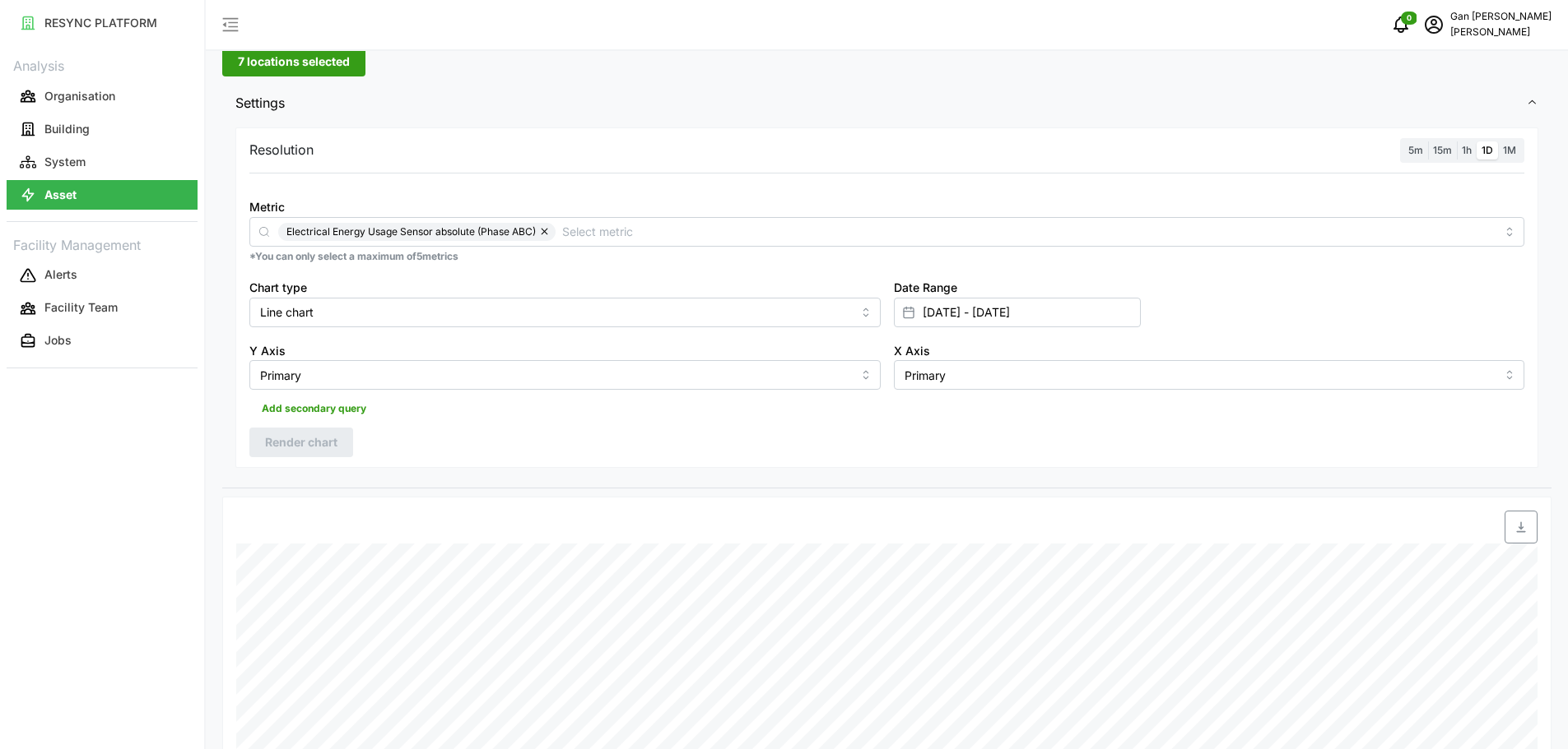
click at [1512, 154] on span "1M" at bounding box center [1509, 150] width 14 height 13
click at [1498, 142] on input "1M" at bounding box center [1498, 142] width 0 height 0
click at [321, 441] on span "Render chart" at bounding box center [301, 442] width 72 height 28
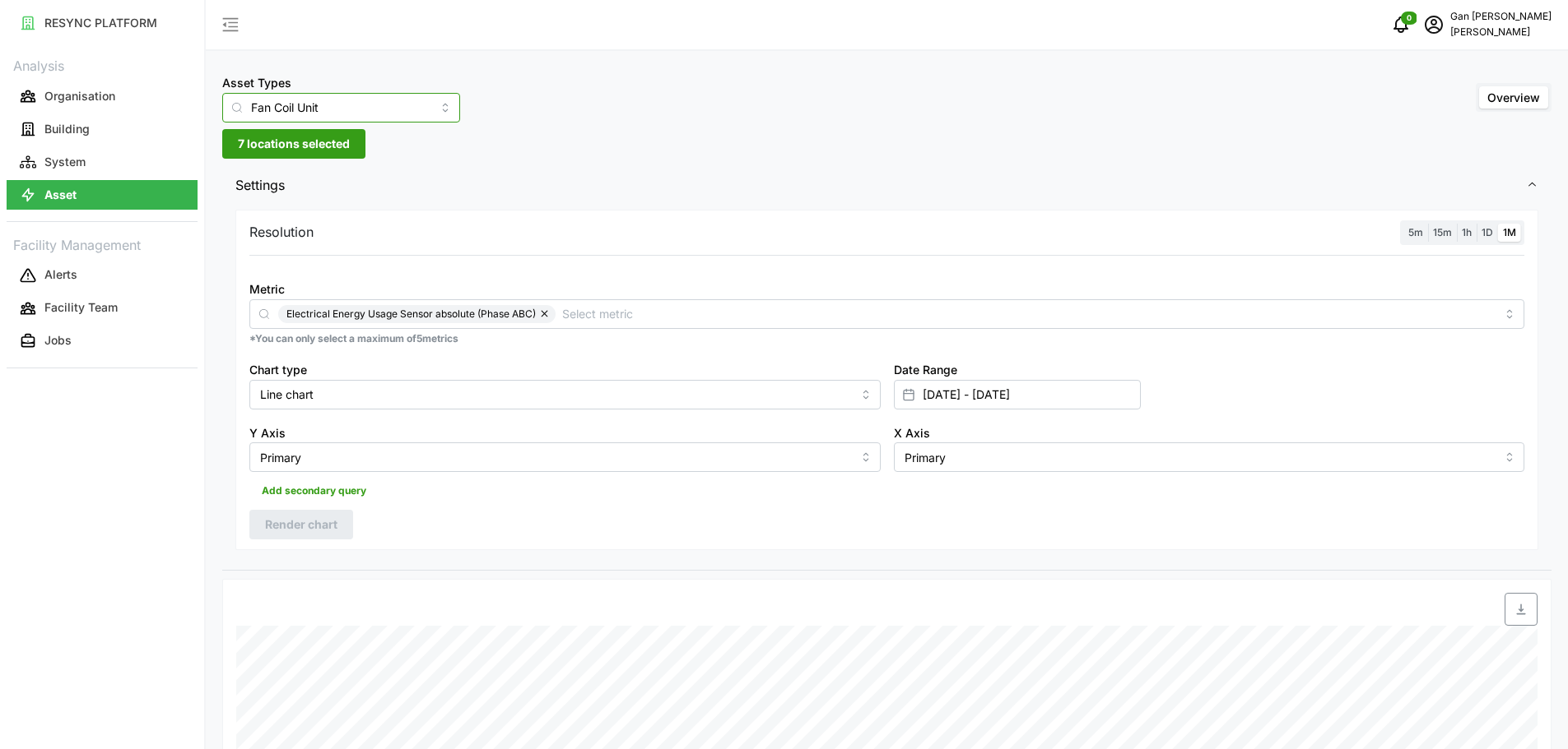
click at [394, 117] on input "Fan Coil Unit" at bounding box center [341, 108] width 238 height 30
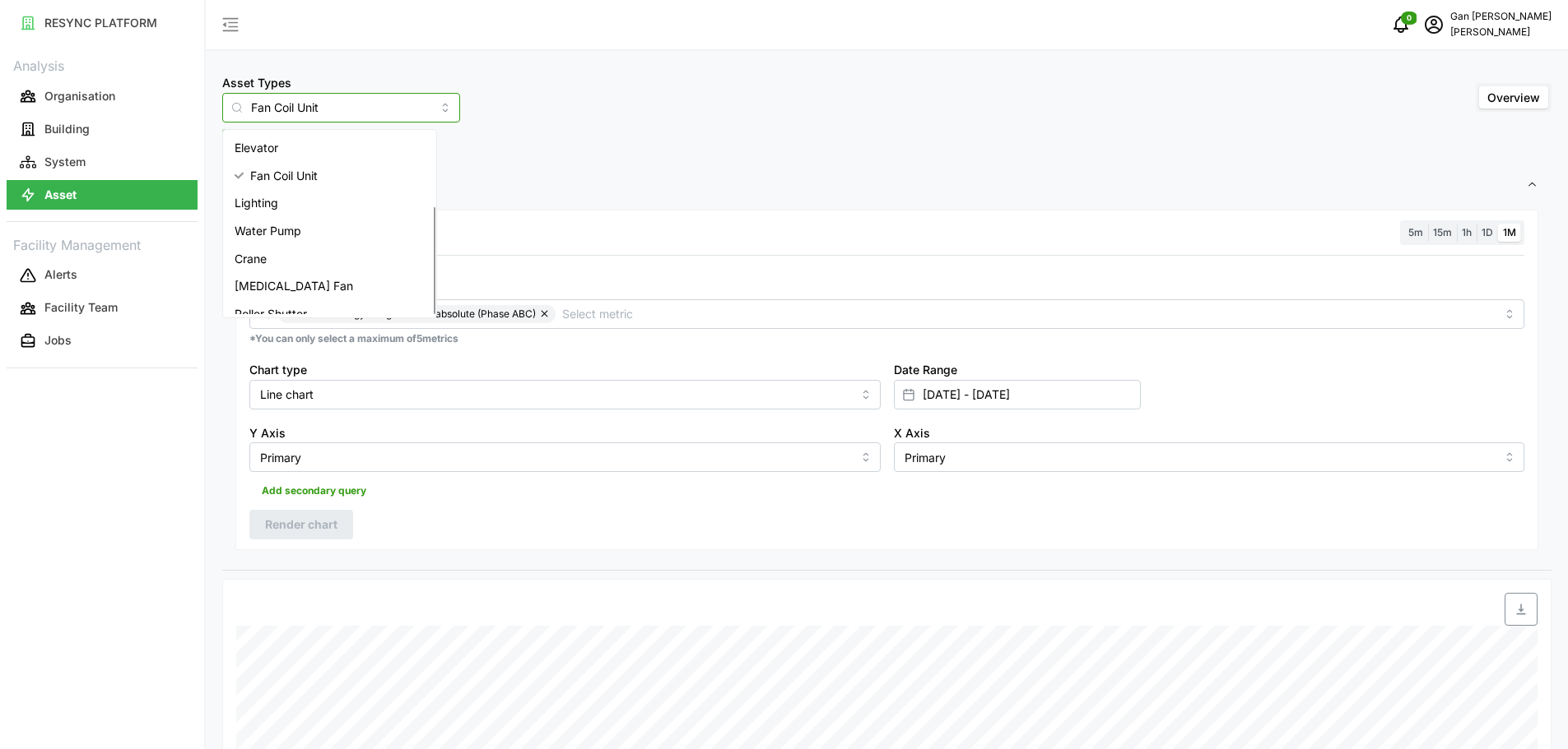
scroll to position [124, 0]
click at [510, 175] on span "Settings" at bounding box center [880, 185] width 1291 height 41
